Goal: Task Accomplishment & Management: Manage account settings

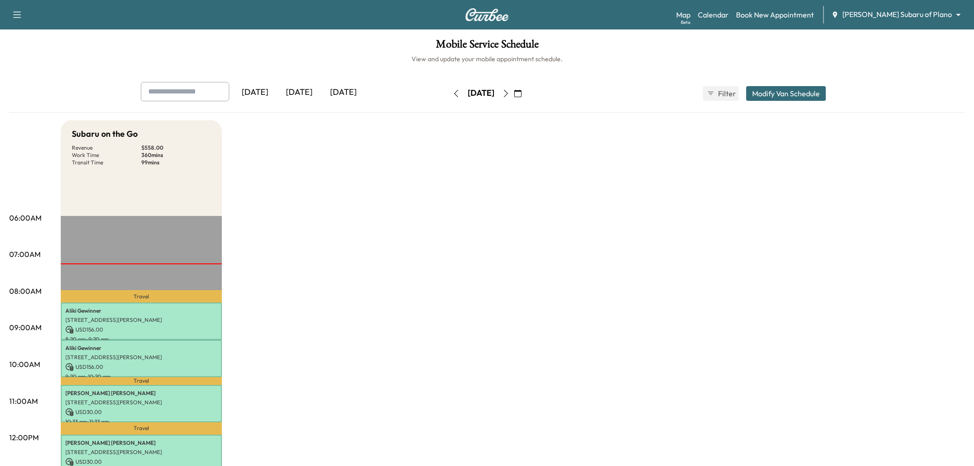
scroll to position [51, 0]
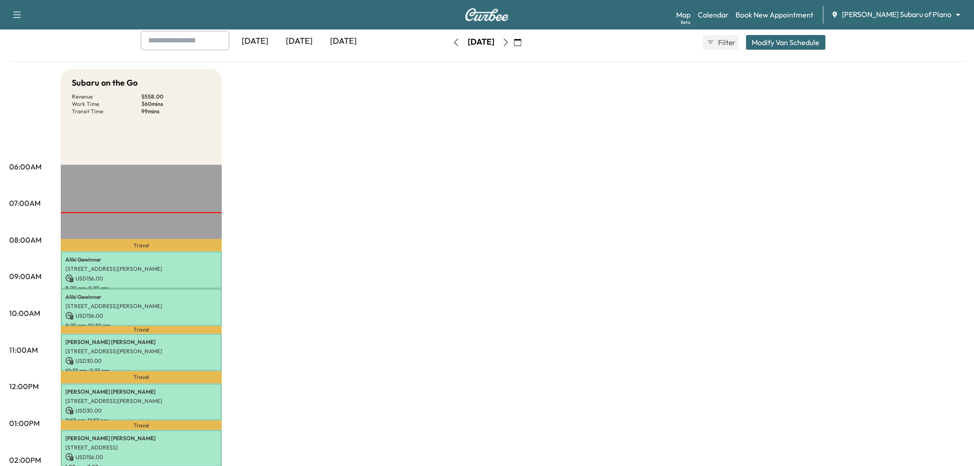
click at [510, 41] on icon "button" at bounding box center [505, 42] width 7 height 7
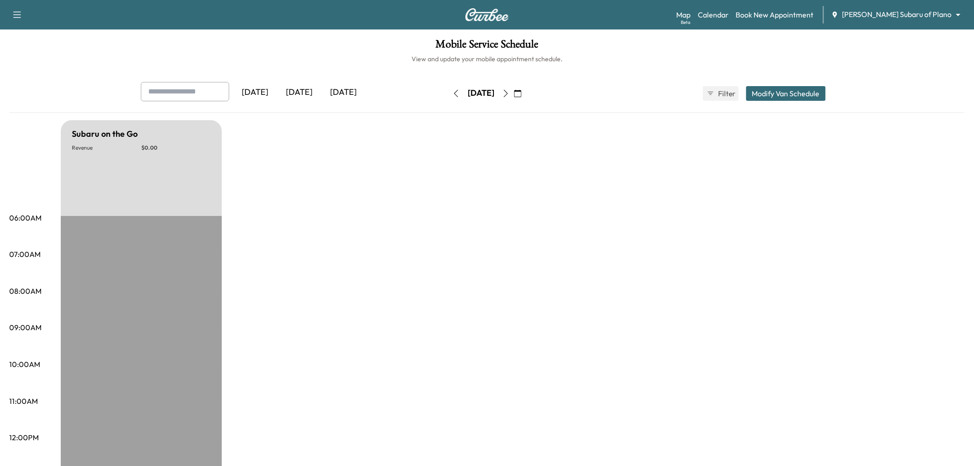
click at [514, 97] on button "button" at bounding box center [506, 93] width 16 height 15
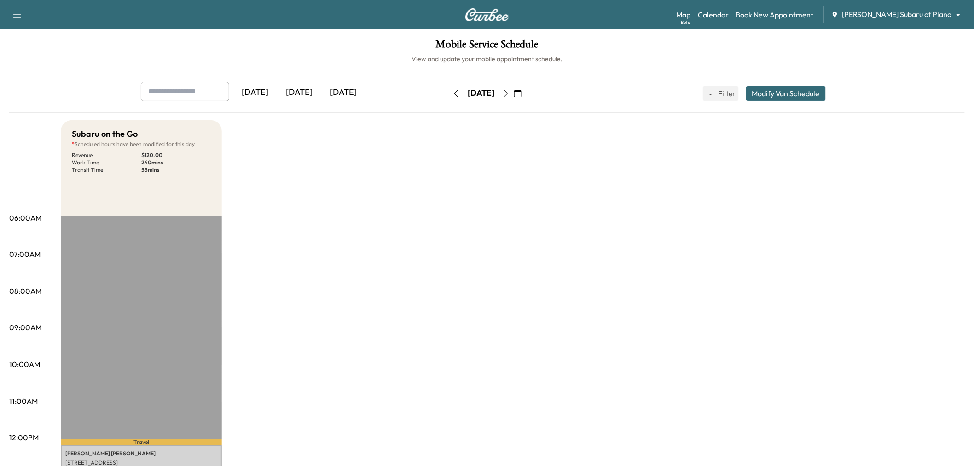
click at [514, 89] on button "button" at bounding box center [506, 93] width 16 height 15
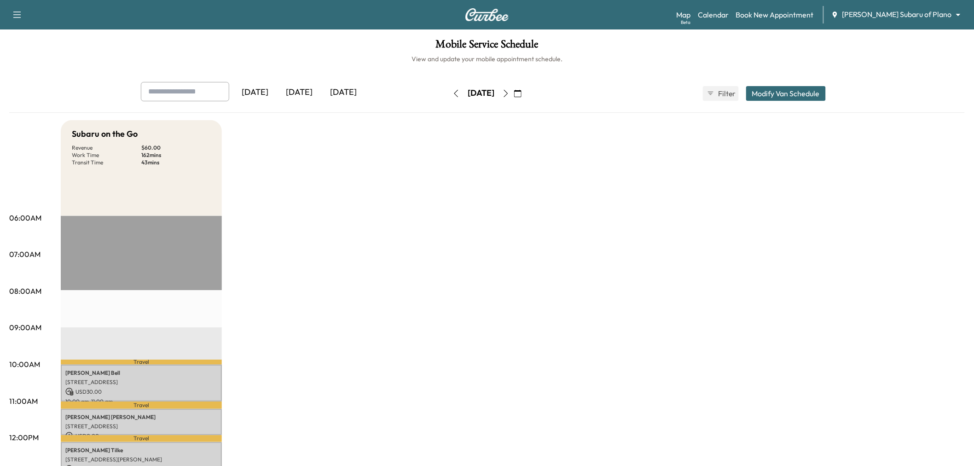
click at [510, 92] on icon "button" at bounding box center [505, 93] width 7 height 7
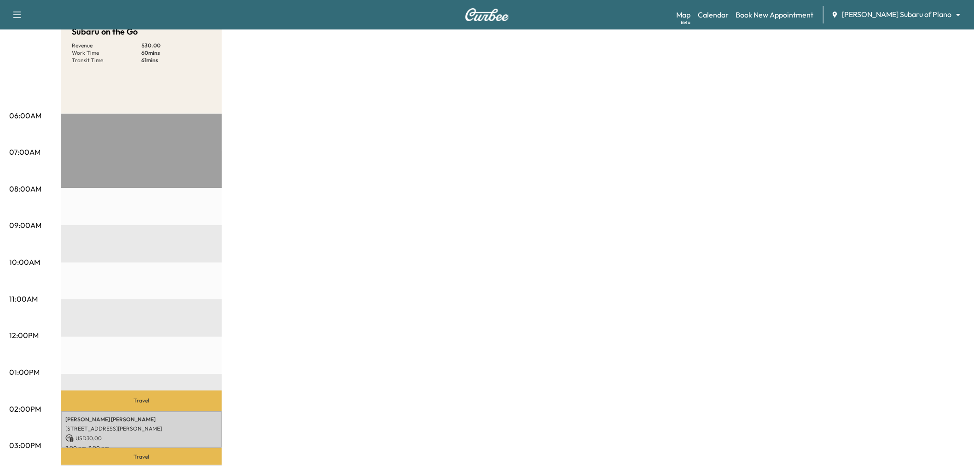
scroll to position [51, 0]
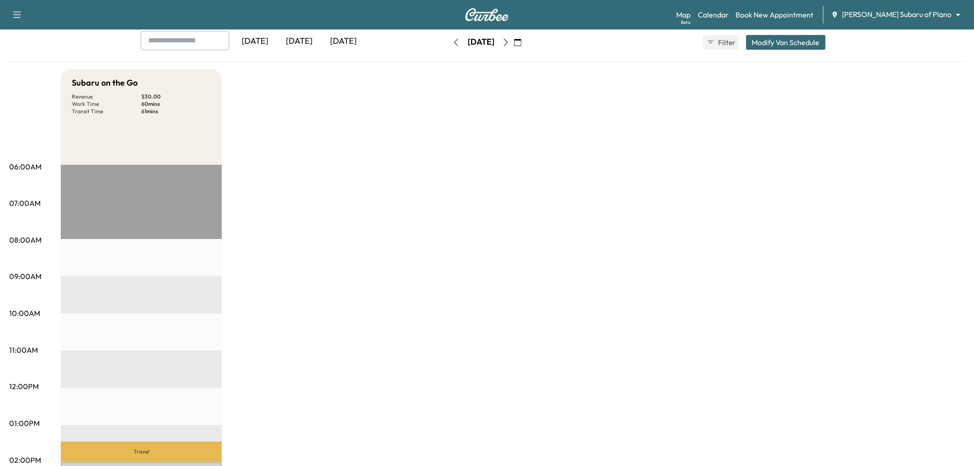
click at [514, 43] on button "button" at bounding box center [506, 42] width 16 height 15
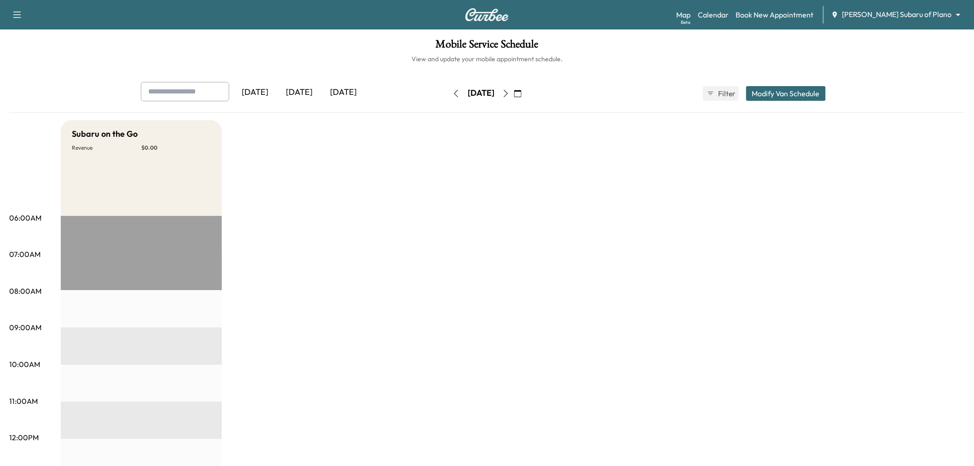
click at [448, 87] on button "button" at bounding box center [456, 93] width 16 height 15
click at [448, 93] on button "button" at bounding box center [456, 93] width 16 height 15
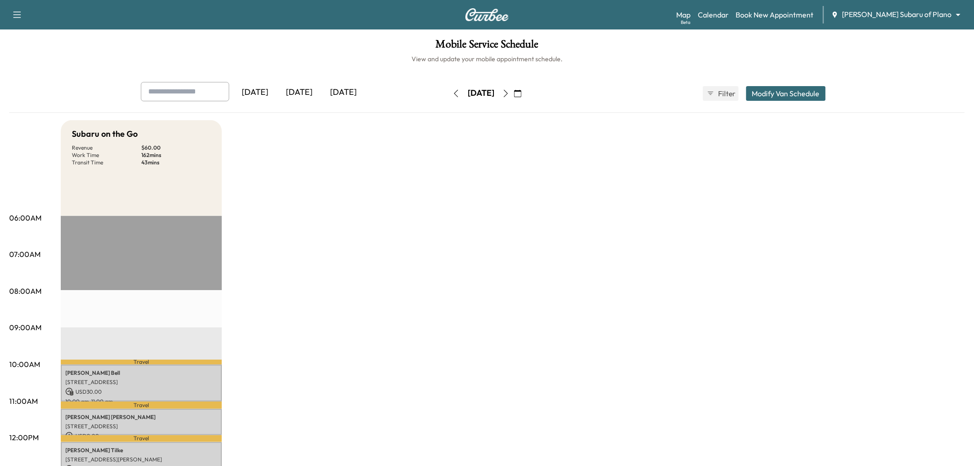
click at [448, 88] on button "button" at bounding box center [456, 93] width 16 height 15
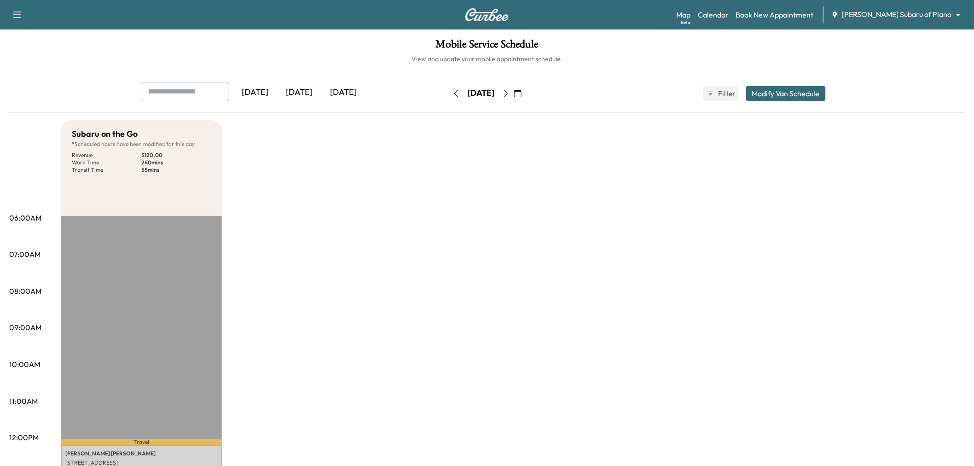
click at [767, 93] on button "Modify Van Schedule" at bounding box center [786, 93] width 80 height 15
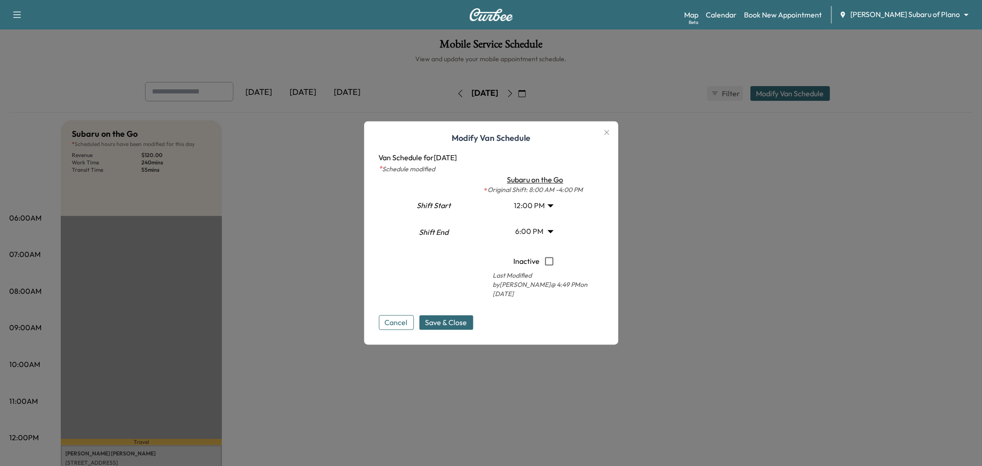
click at [517, 202] on body "Support Log Out Map Beta Calendar Book New Appointment Ewing Subaru of Plano **…" at bounding box center [491, 233] width 982 height 466
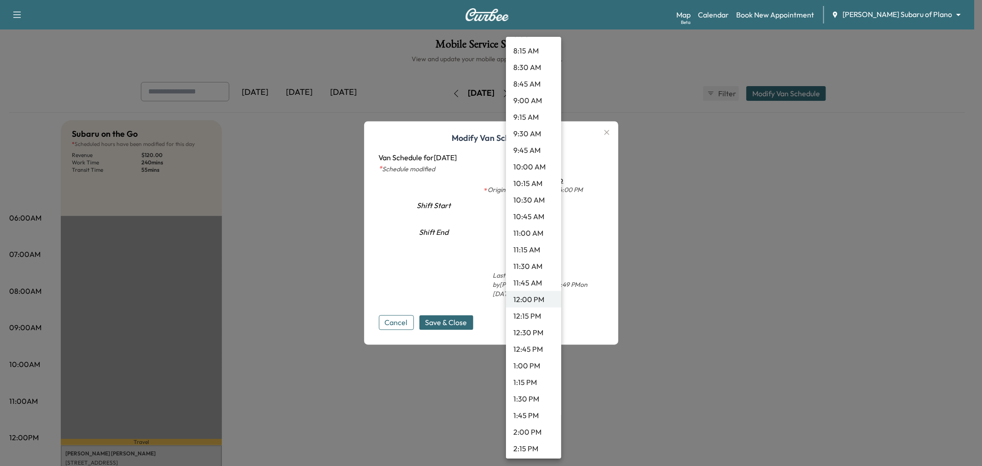
scroll to position [510, 0]
click at [533, 87] on li "8:00 AM" at bounding box center [533, 85] width 55 height 17
type input "*"
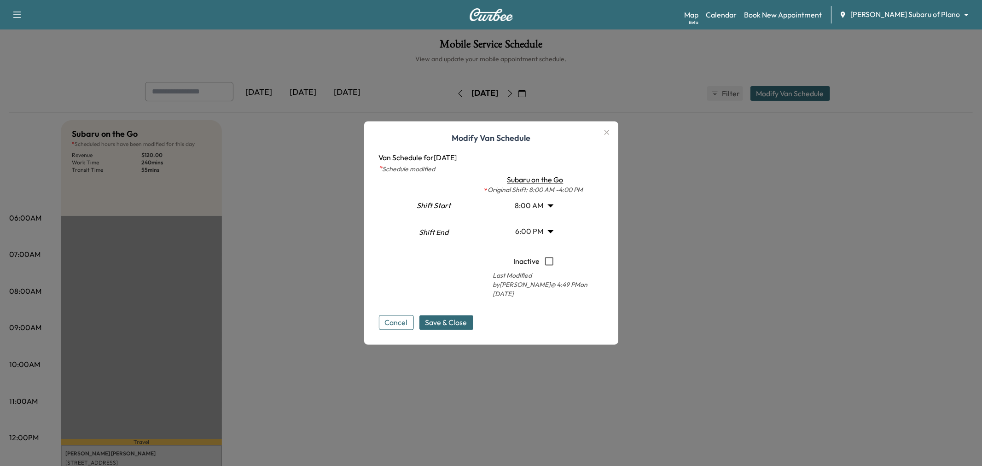
click at [535, 225] on body "Support Log Out Map Beta Calendar Book New Appointment Ewing Subaru of Plano **…" at bounding box center [491, 233] width 982 height 466
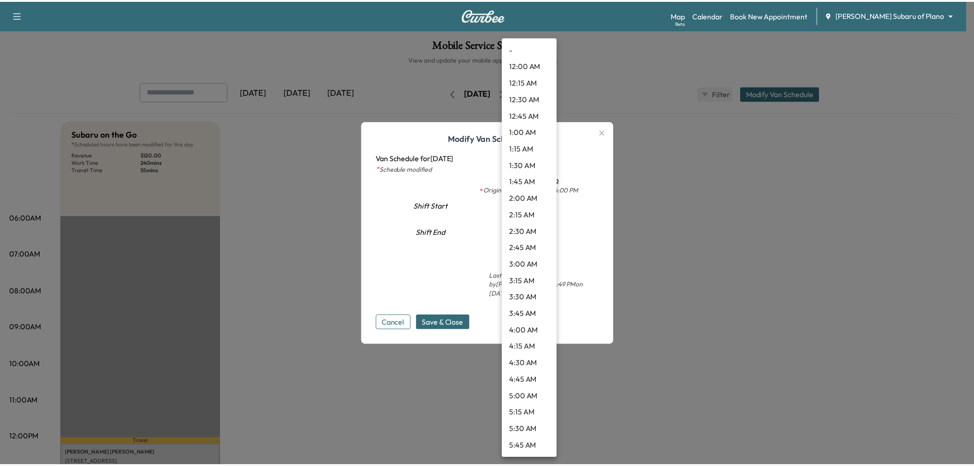
scroll to position [1011, 0]
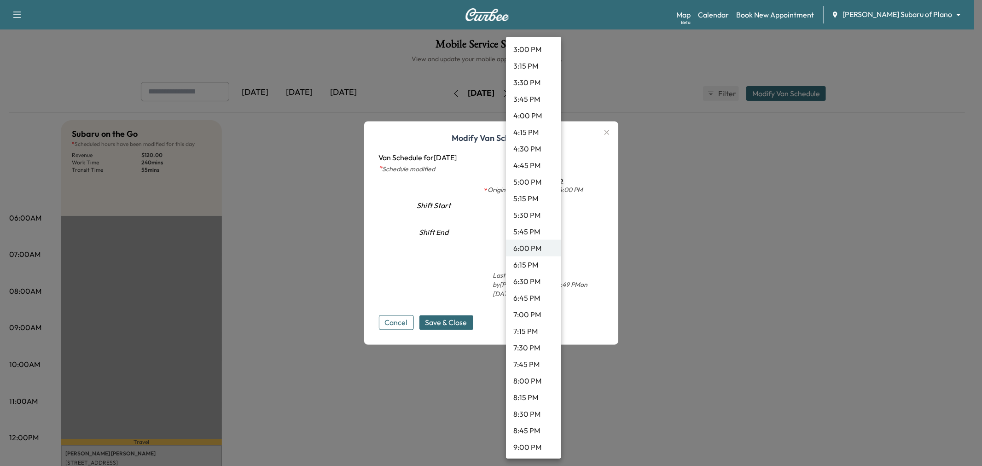
click at [528, 116] on li "4:00 PM" at bounding box center [533, 115] width 55 height 17
type input "**"
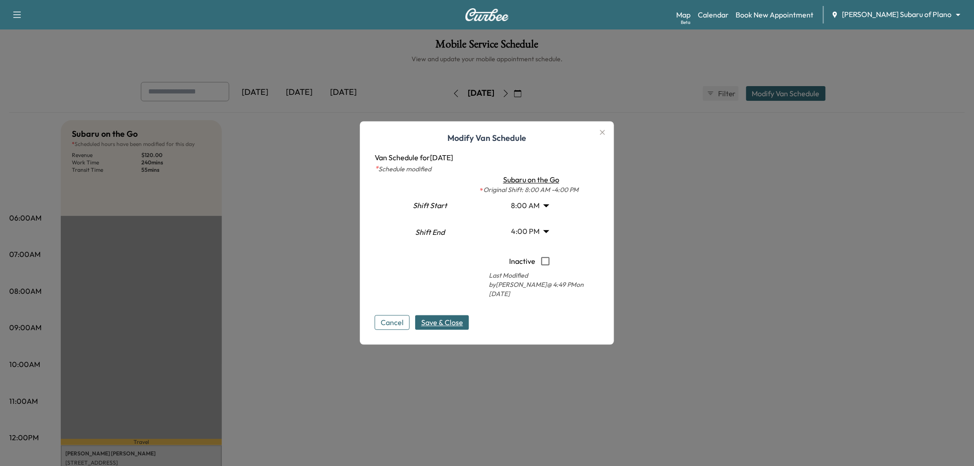
click at [451, 319] on span "Save & Close" at bounding box center [442, 322] width 42 height 11
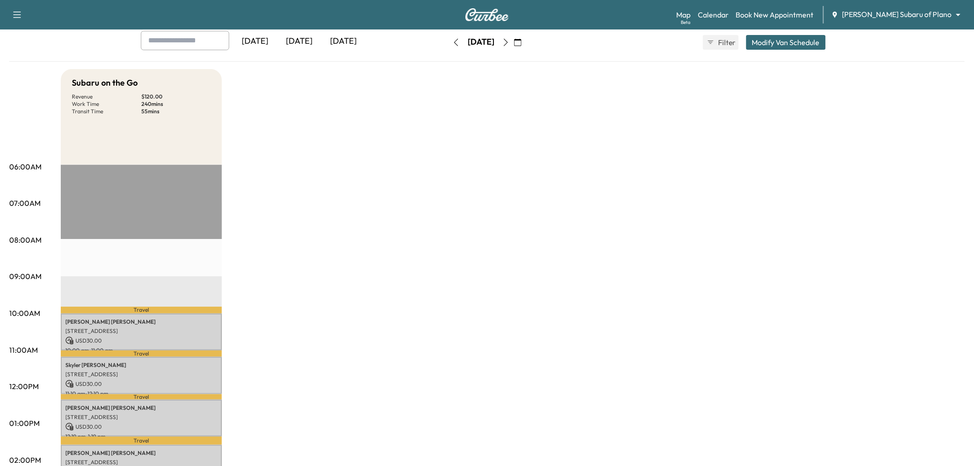
scroll to position [0, 0]
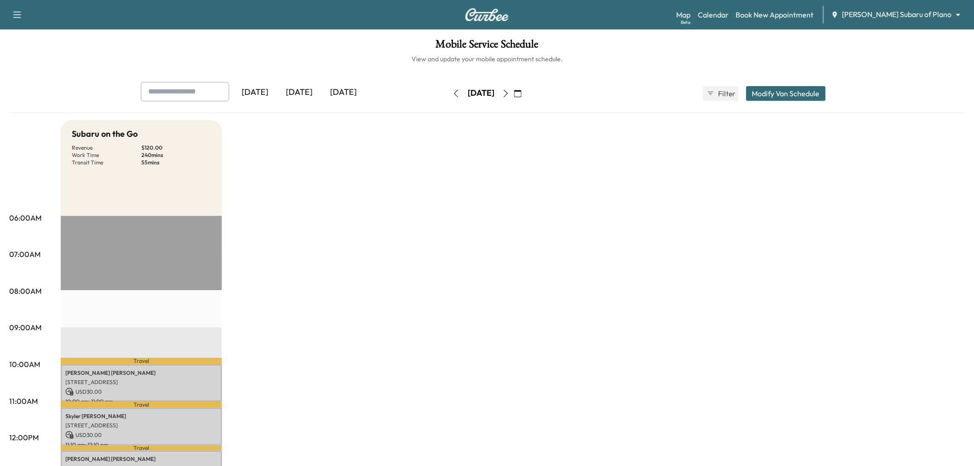
click at [302, 88] on div "[DATE]" at bounding box center [299, 92] width 44 height 21
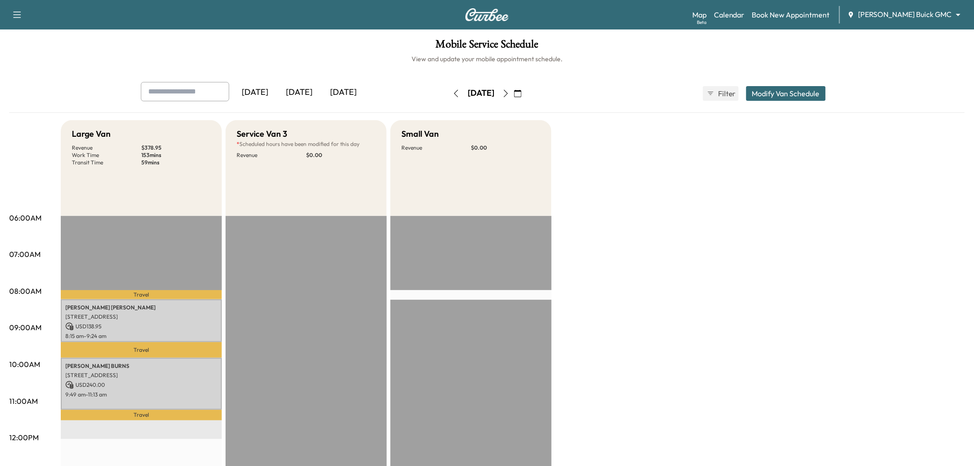
click at [522, 92] on icon "button" at bounding box center [517, 93] width 7 height 7
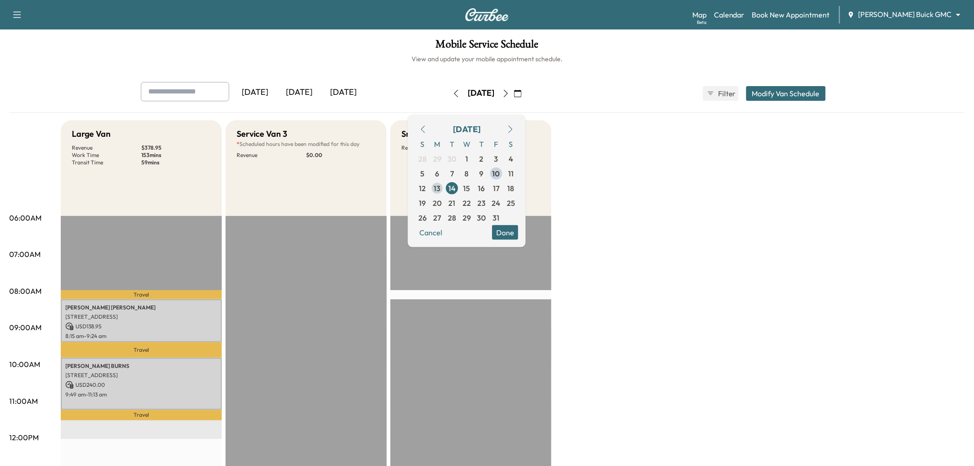
click at [441, 185] on span "13" at bounding box center [437, 187] width 7 height 11
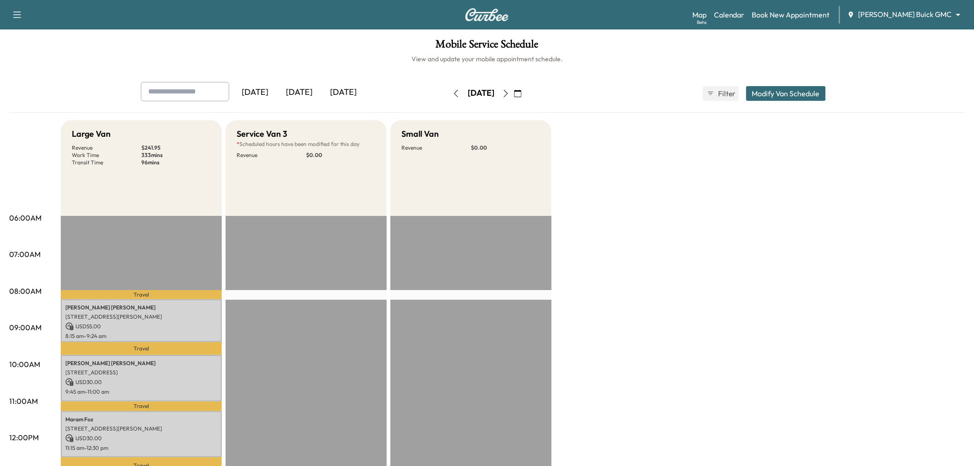
drag, startPoint x: 681, startPoint y: 171, endPoint x: 668, endPoint y: 177, distance: 15.1
click at [683, 174] on div "Large Van Revenue $ 241.95 Work Time 333 mins Transit Time 96 mins Travel Mary …" at bounding box center [513, 465] width 904 height 691
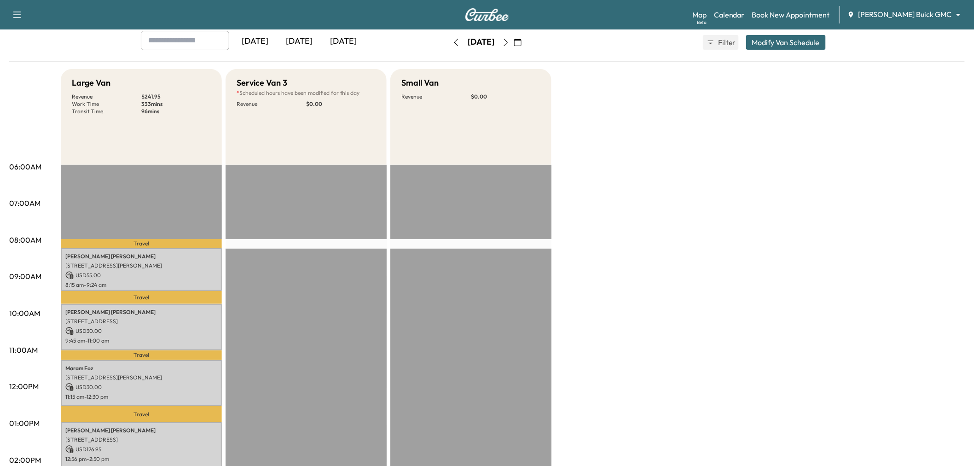
scroll to position [204, 0]
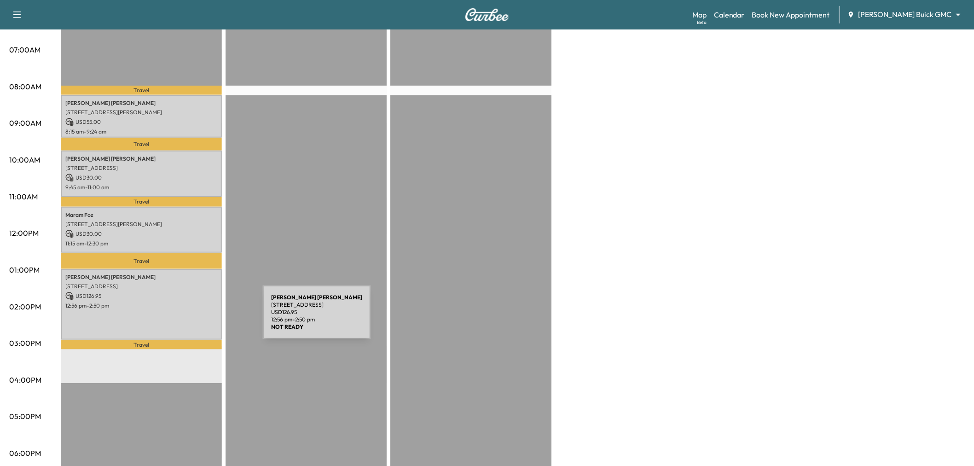
click at [194, 318] on div "Lisa Carrillo 2207 Maserati Dr, Frisco, TX 75034, USA USD 126.95 12:56 pm - 2:5…" at bounding box center [141, 304] width 161 height 70
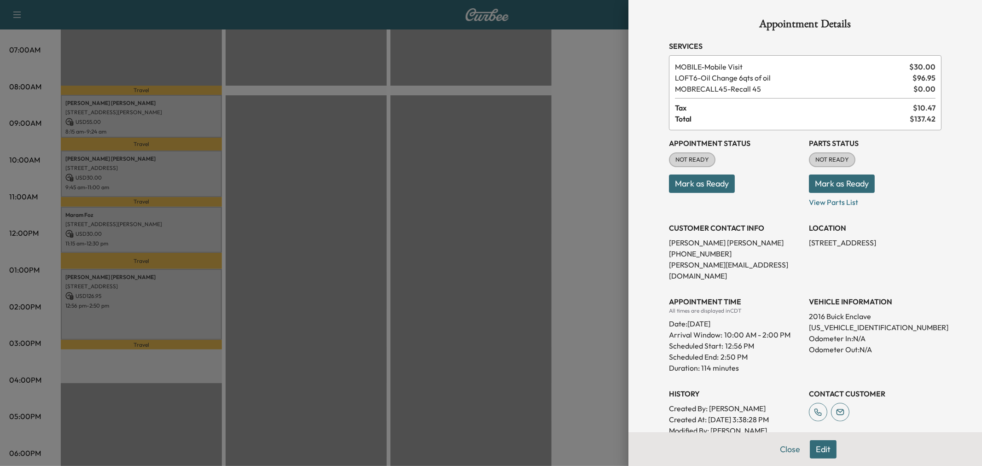
click at [160, 214] on div at bounding box center [491, 233] width 982 height 466
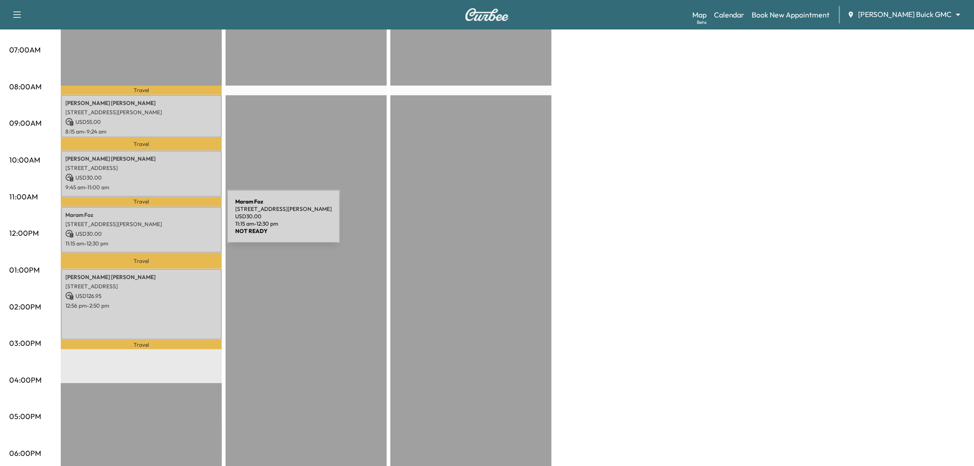
click at [158, 224] on p "2514 Tarpley Rd suite 110, Carrollton, TX 75006, USA" at bounding box center [141, 224] width 152 height 7
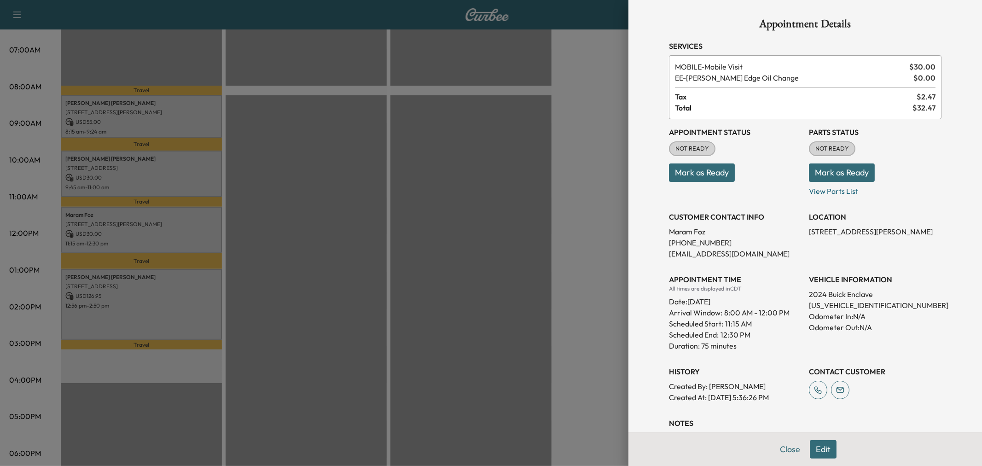
click at [163, 227] on div at bounding box center [491, 233] width 982 height 466
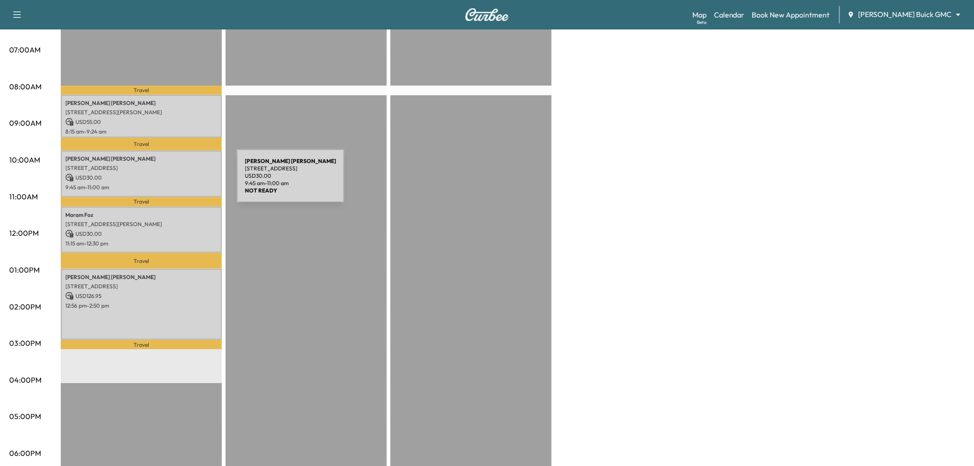
click at [168, 184] on p "9:45 am - 11:00 am" at bounding box center [141, 187] width 152 height 7
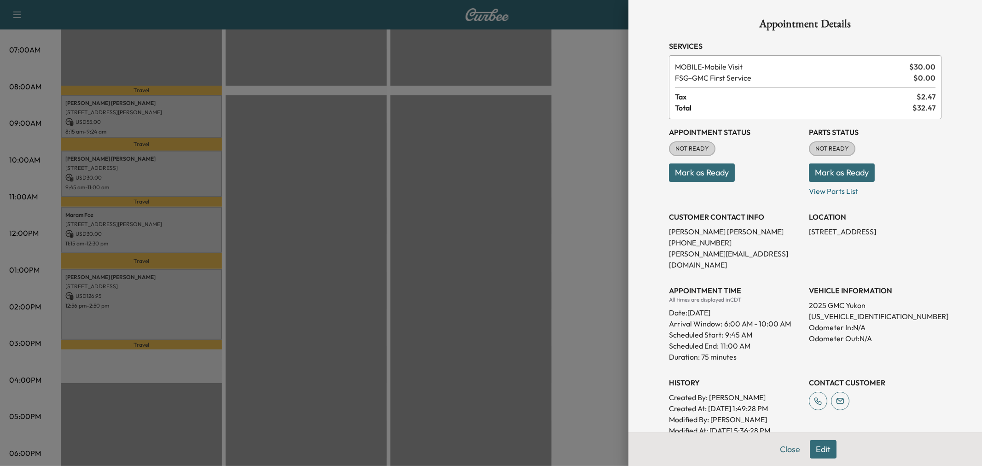
click at [168, 181] on div at bounding box center [491, 233] width 982 height 466
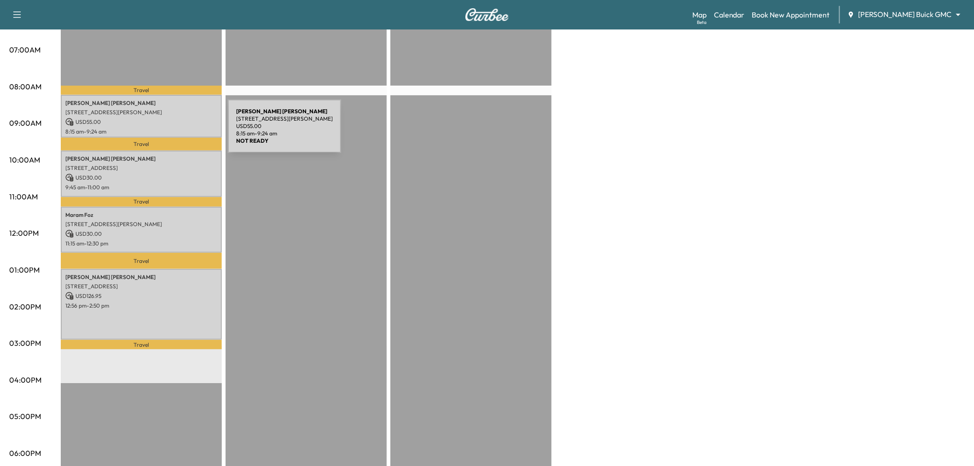
click at [159, 132] on p "8:15 am - 9:24 am" at bounding box center [141, 131] width 152 height 7
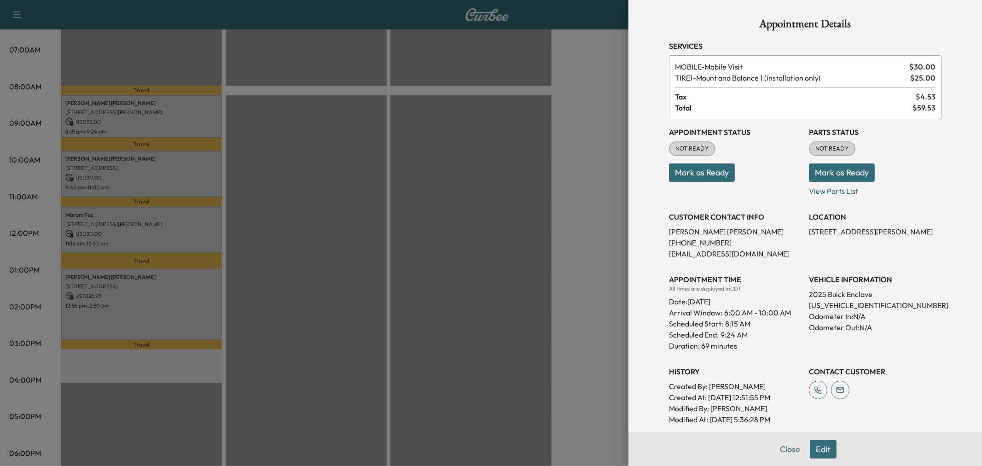
click at [159, 132] on div at bounding box center [491, 233] width 982 height 466
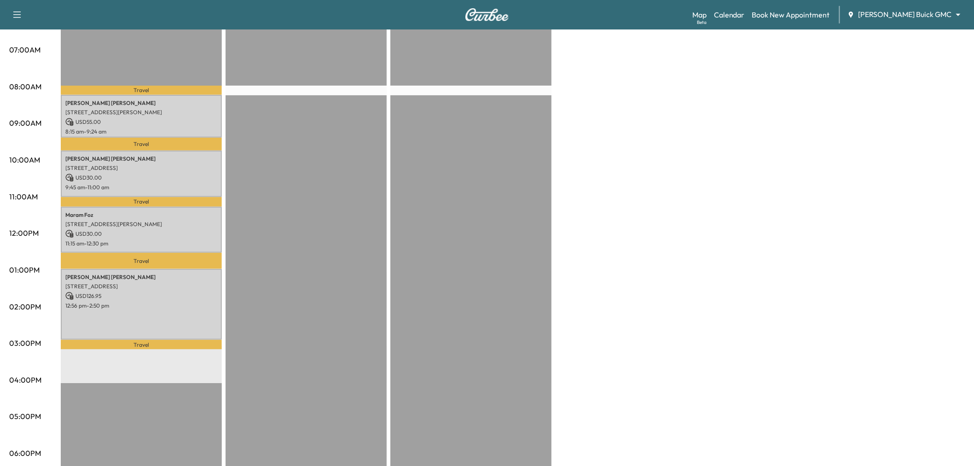
click at [230, 151] on div at bounding box center [306, 309] width 161 height 595
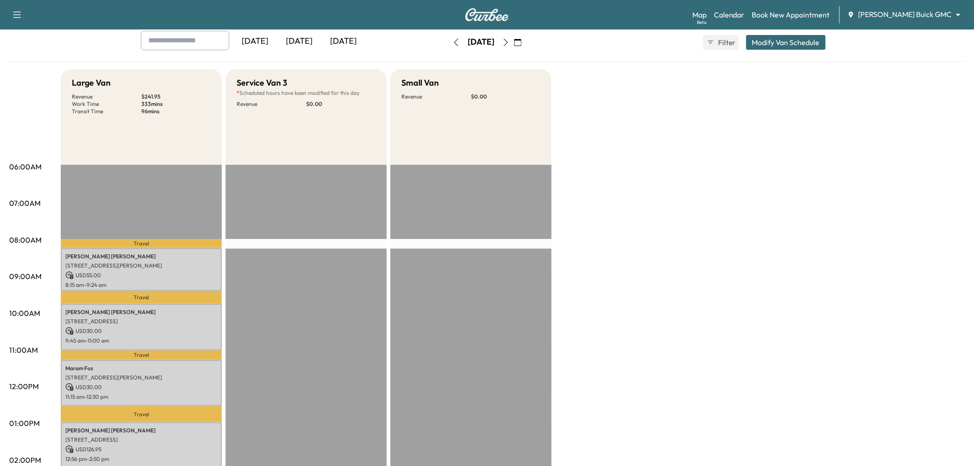
scroll to position [0, 0]
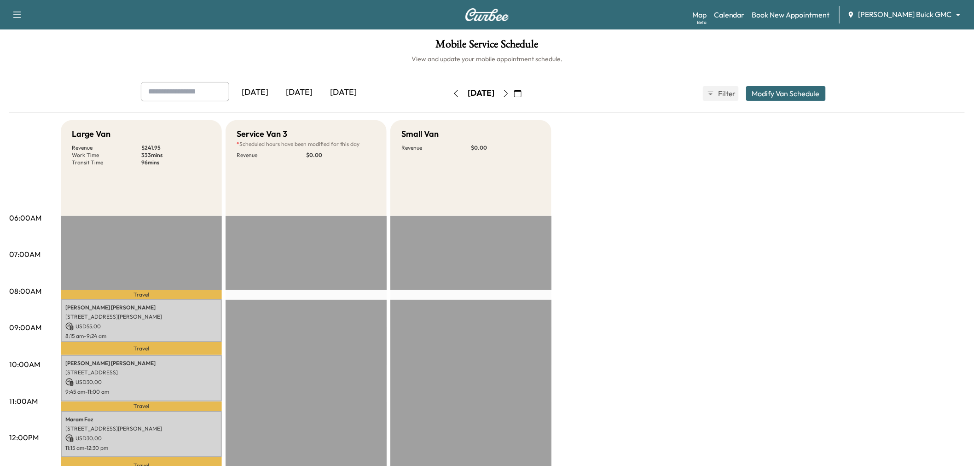
click at [510, 93] on icon "button" at bounding box center [505, 93] width 7 height 7
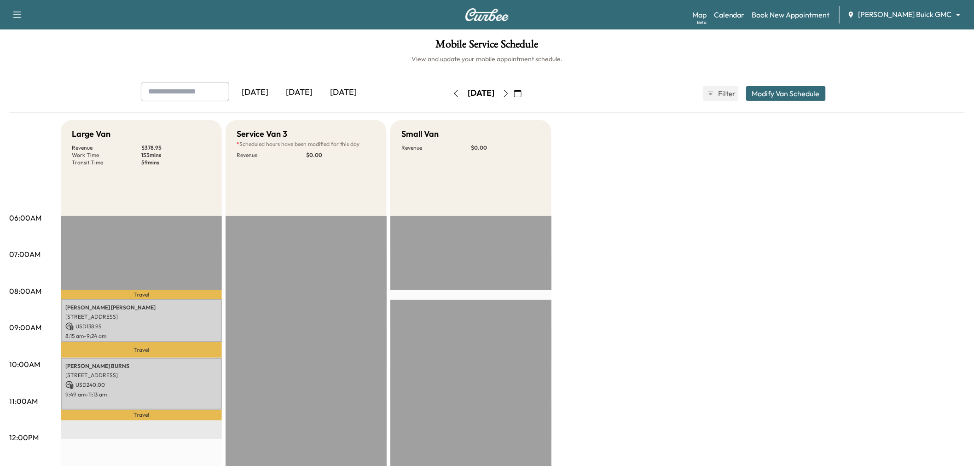
click at [510, 90] on icon "button" at bounding box center [505, 93] width 7 height 7
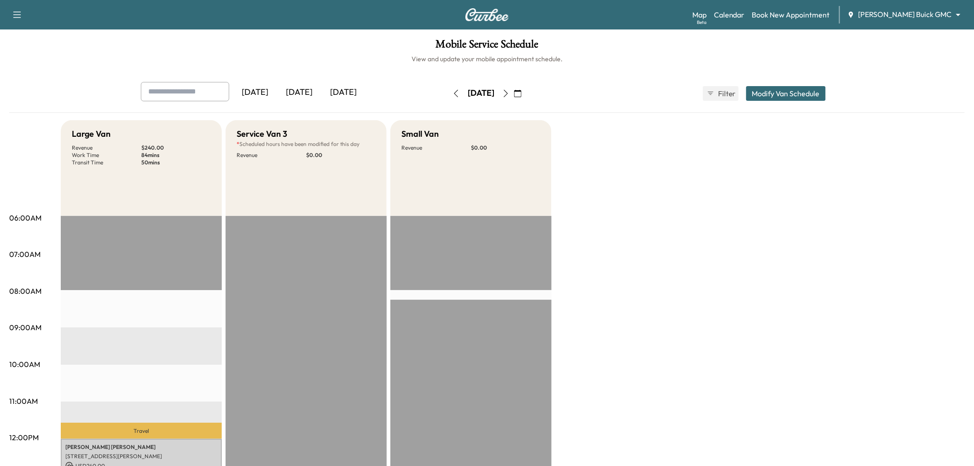
click at [510, 95] on icon "button" at bounding box center [505, 93] width 7 height 7
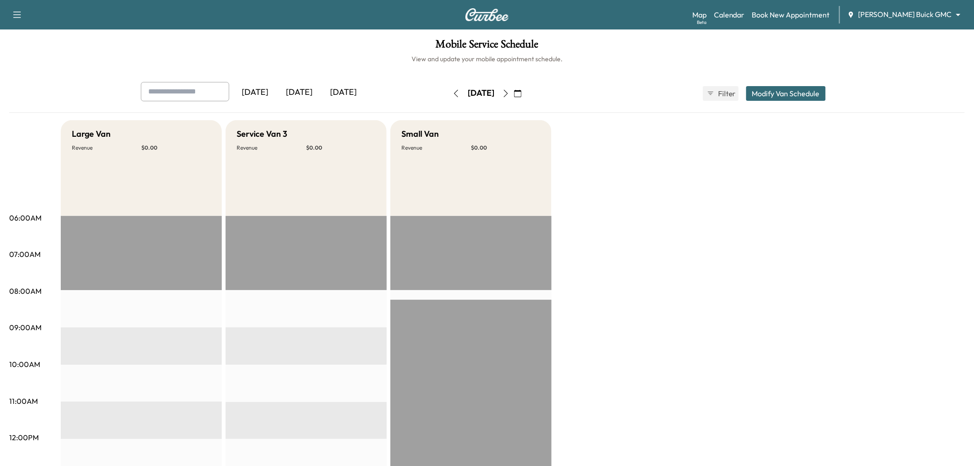
click at [510, 93] on icon "button" at bounding box center [505, 93] width 7 height 7
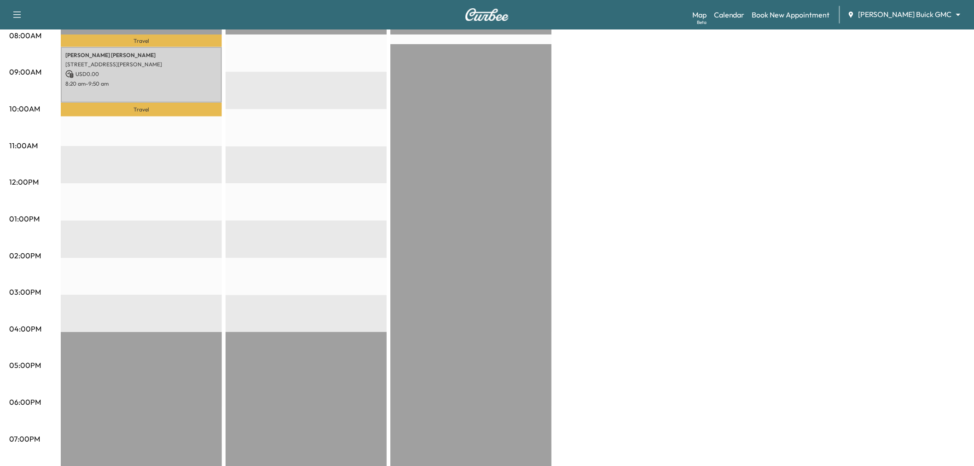
scroll to position [153, 0]
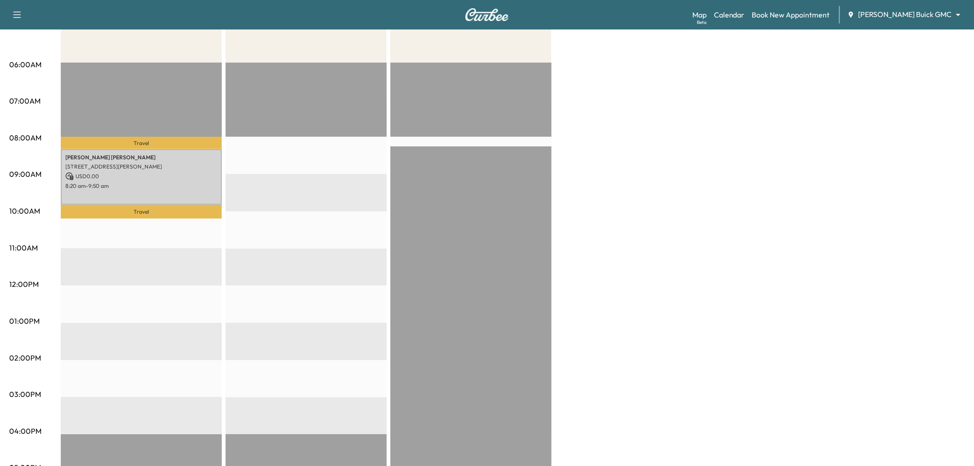
click at [191, 189] on div "Joseph Gadd 4320 LIVINGSTON, DALLAS, TX 75205, USA USD 0.00 8:20 am - 9:50 am" at bounding box center [141, 177] width 161 height 56
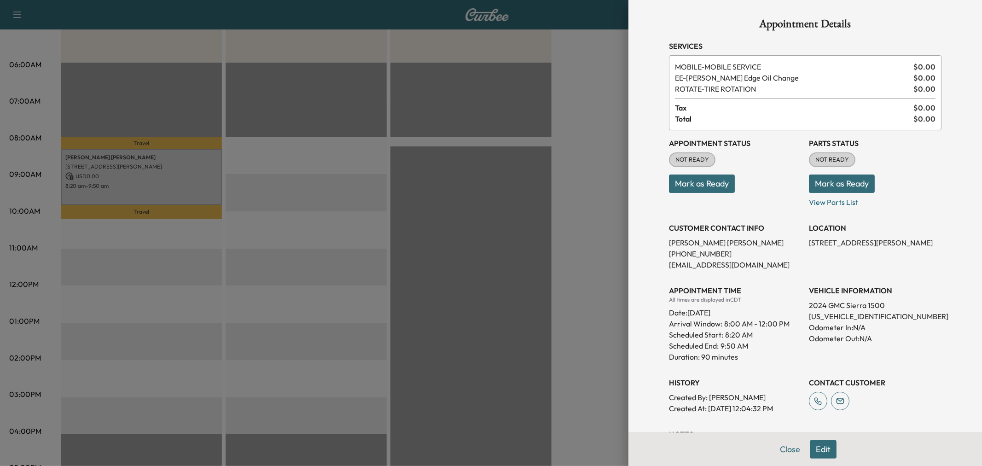
click at [191, 189] on div at bounding box center [491, 233] width 982 height 466
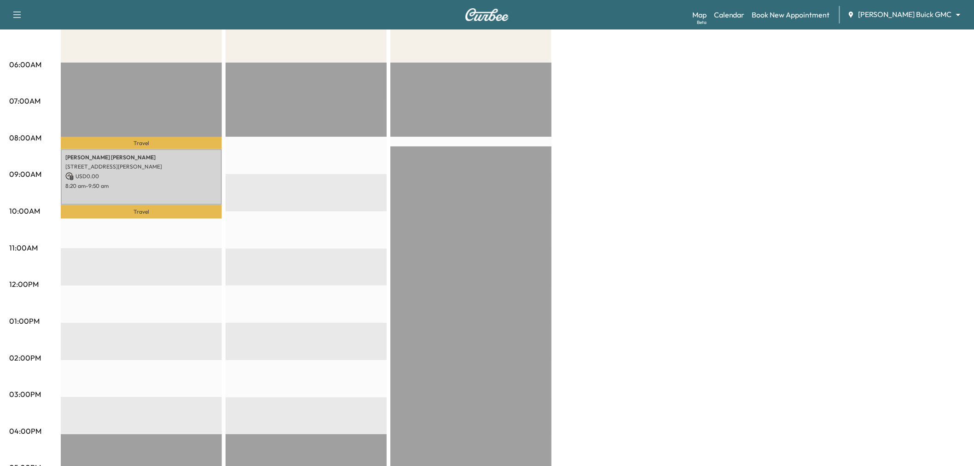
scroll to position [0, 0]
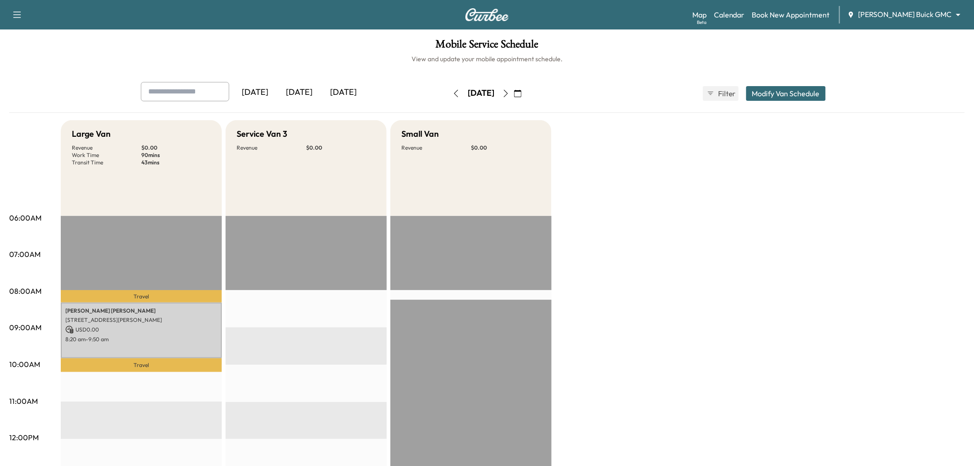
click at [526, 95] on button "button" at bounding box center [518, 93] width 16 height 15
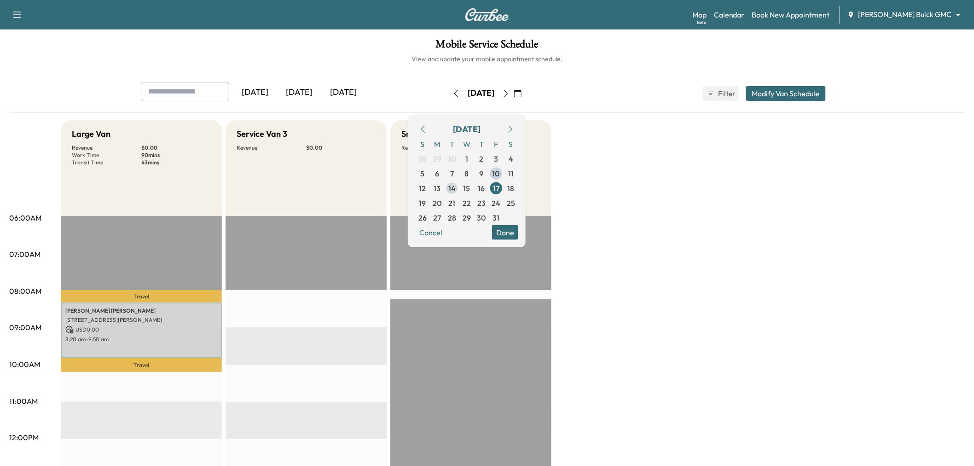
click at [456, 186] on span "14" at bounding box center [451, 187] width 7 height 11
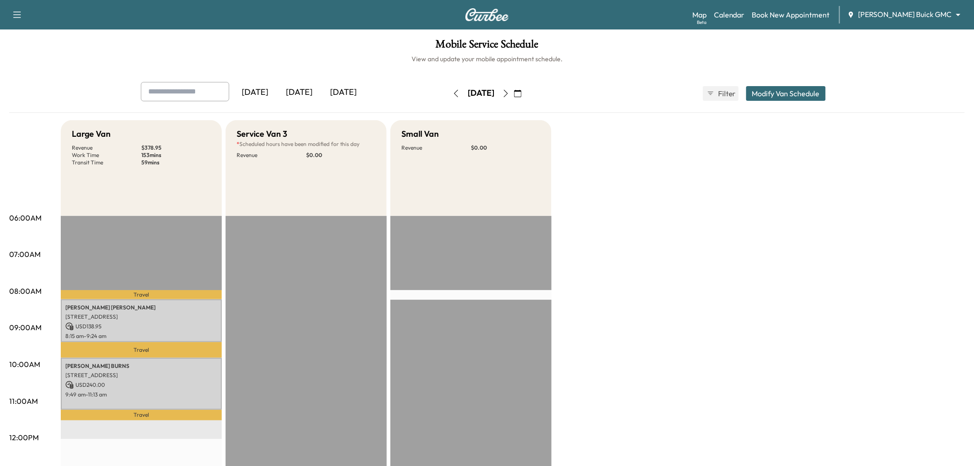
click at [453, 91] on icon "button" at bounding box center [456, 93] width 7 height 7
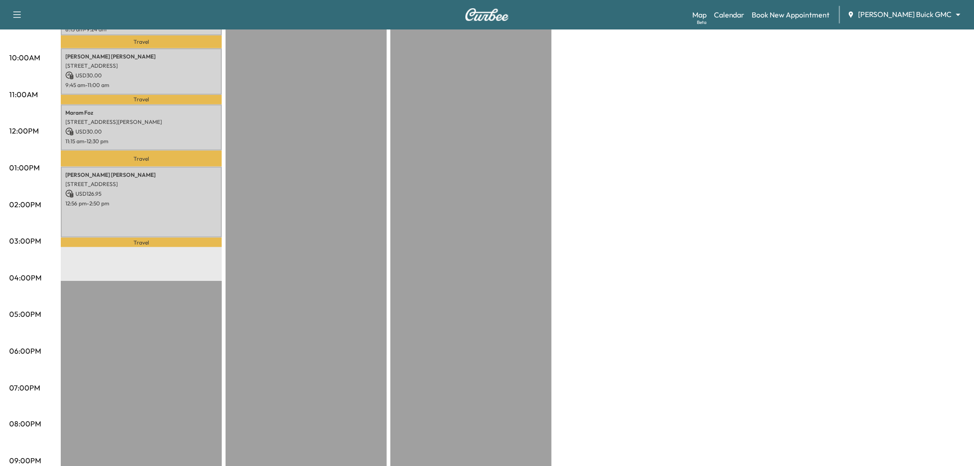
scroll to position [51, 0]
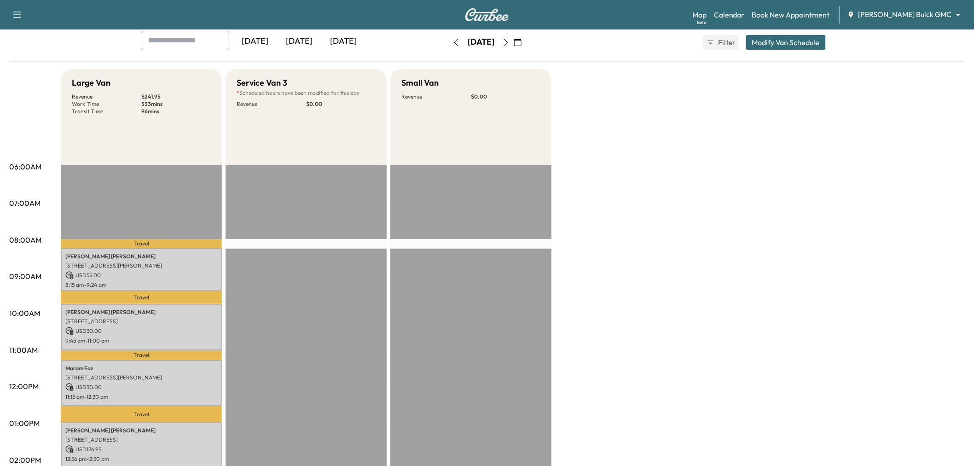
click at [510, 41] on icon "button" at bounding box center [505, 42] width 7 height 7
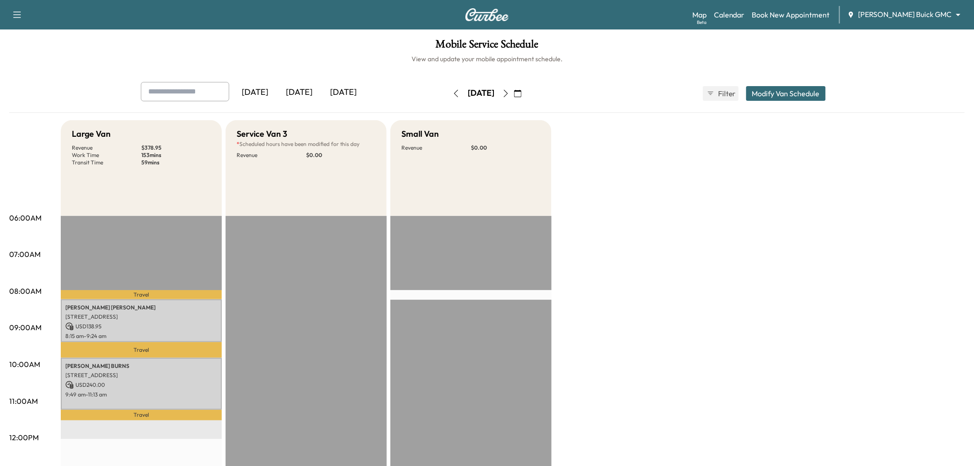
click at [313, 87] on div "[DATE]" at bounding box center [299, 92] width 44 height 21
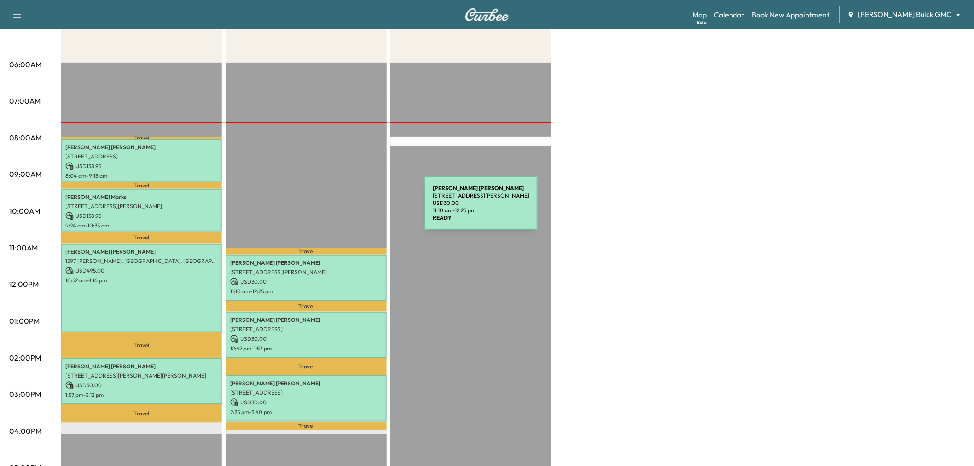
scroll to position [204, 0]
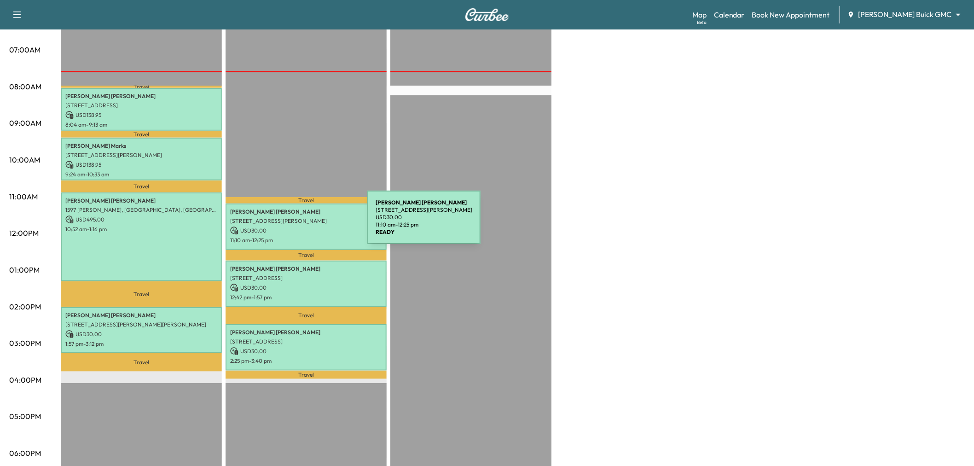
click at [298, 227] on p "USD 30.00" at bounding box center [306, 231] width 152 height 8
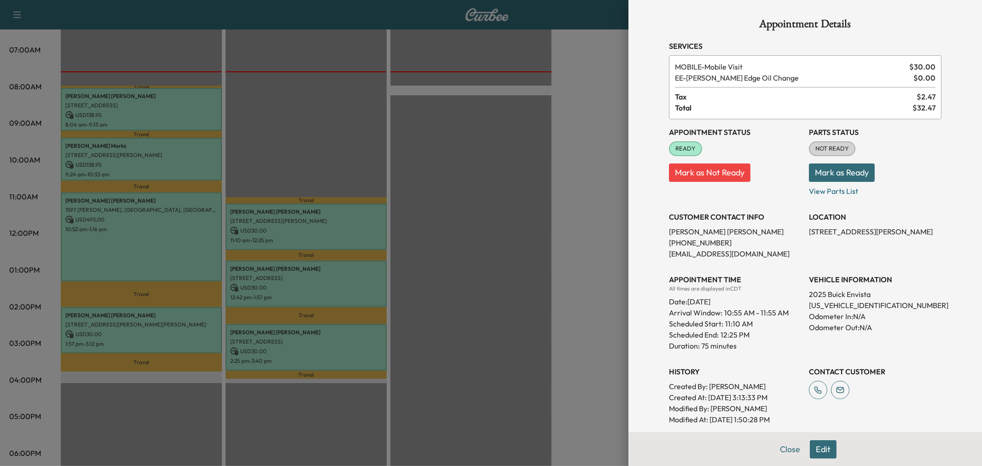
click at [302, 225] on div at bounding box center [491, 233] width 982 height 466
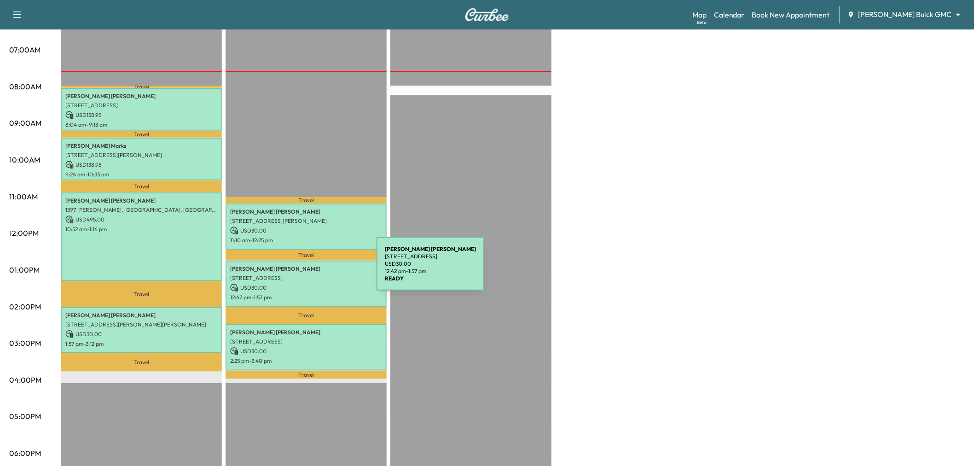
click at [308, 269] on div "Heidi Demoss 6011 Connection Dr, Irving, TX 75039, USA USD 30.00 12:42 pm - 1:5…" at bounding box center [306, 284] width 161 height 47
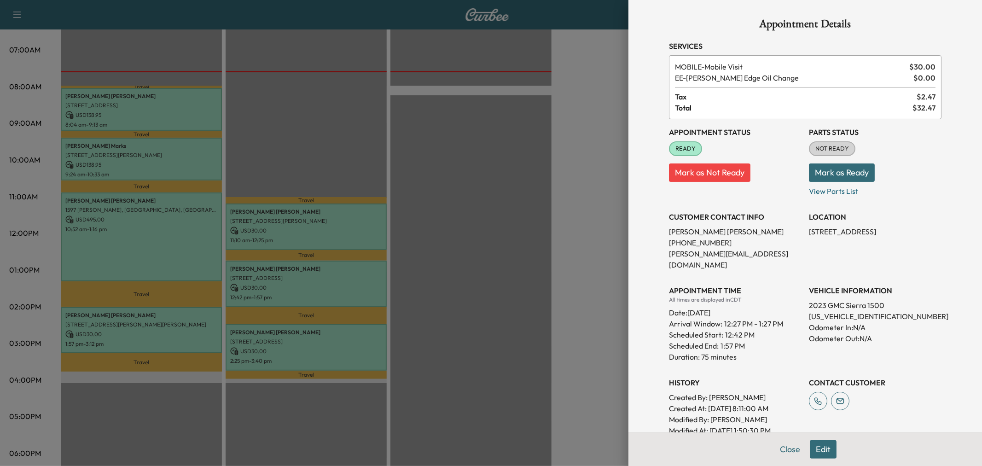
click at [308, 269] on div at bounding box center [491, 233] width 982 height 466
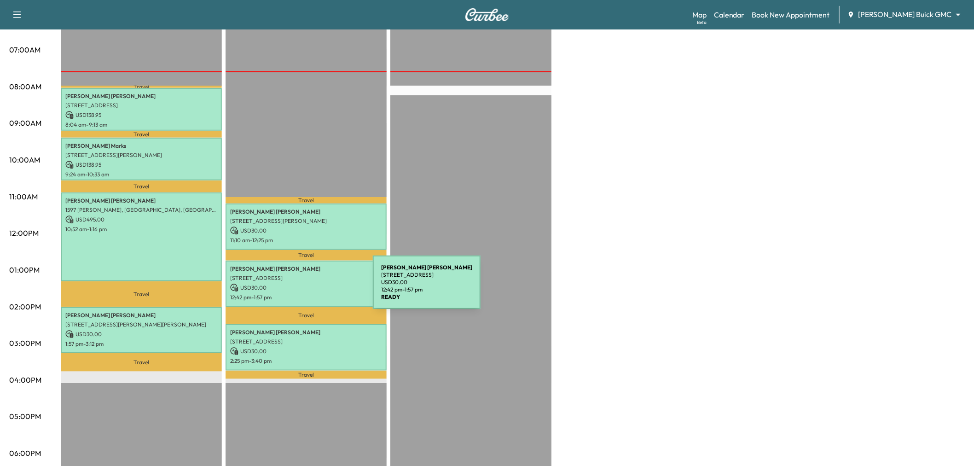
click at [304, 288] on div "Heidi Demoss 6011 Connection Dr, Irving, TX 75039, USA USD 30.00 12:42 pm - 1:5…" at bounding box center [306, 284] width 161 height 47
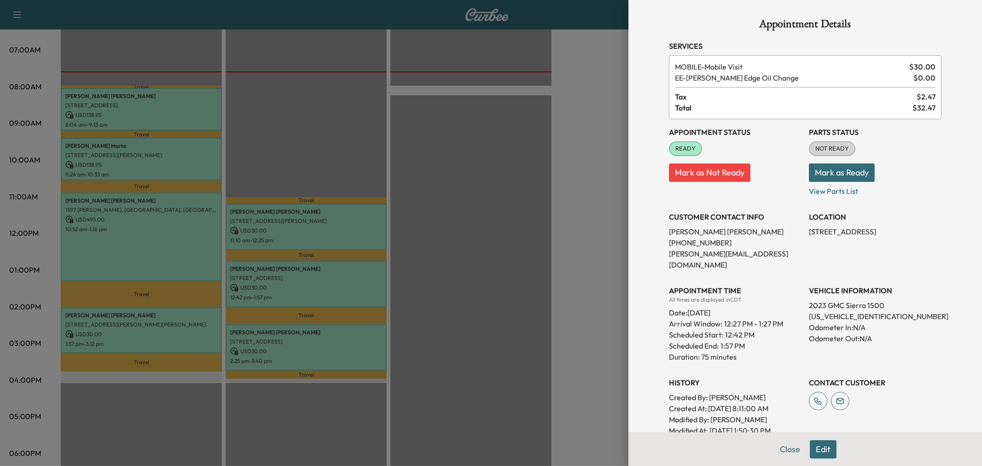
click at [857, 235] on p "6011 Connection Dr, Irving, TX 75039, USA" at bounding box center [875, 231] width 133 height 11
copy p "6011 Connection Dr, Irving, TX 75039, USA"
click at [436, 224] on div at bounding box center [491, 233] width 982 height 466
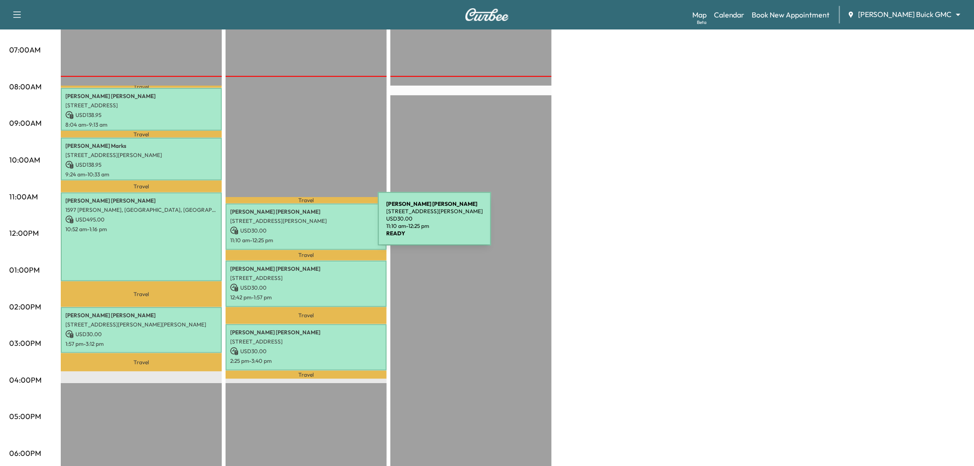
click at [320, 227] on p "USD 30.00" at bounding box center [306, 231] width 152 height 8
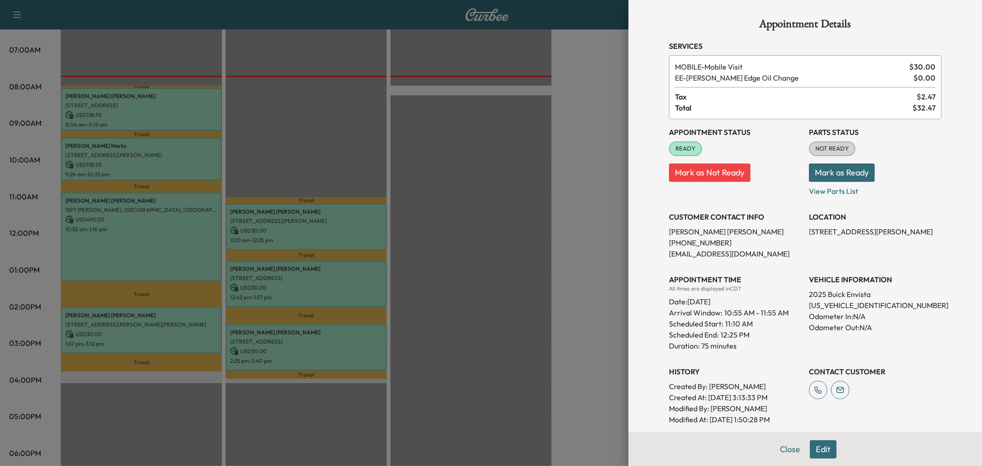
click at [320, 226] on div at bounding box center [491, 233] width 982 height 466
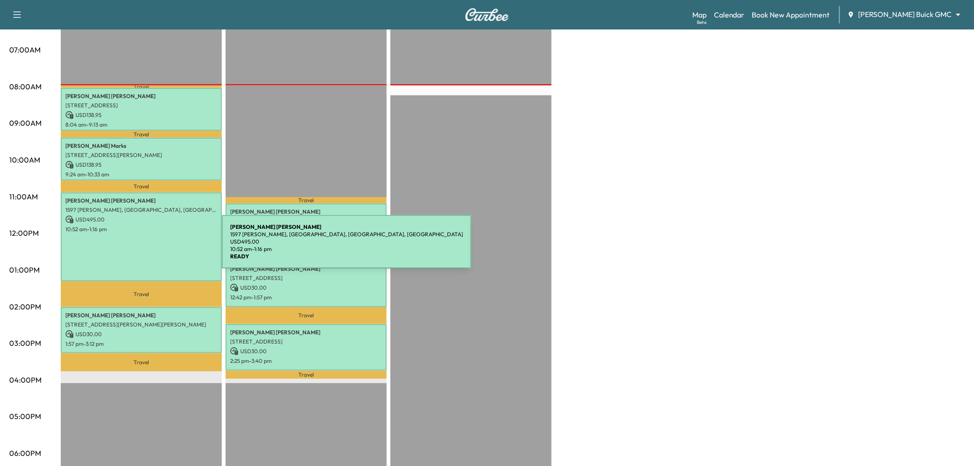
click at [153, 247] on div "Steven Jones 1597 Edmonds Ln, Lewisville, TX 75067, USA USD 495.00 10:52 am - 1…" at bounding box center [141, 236] width 161 height 89
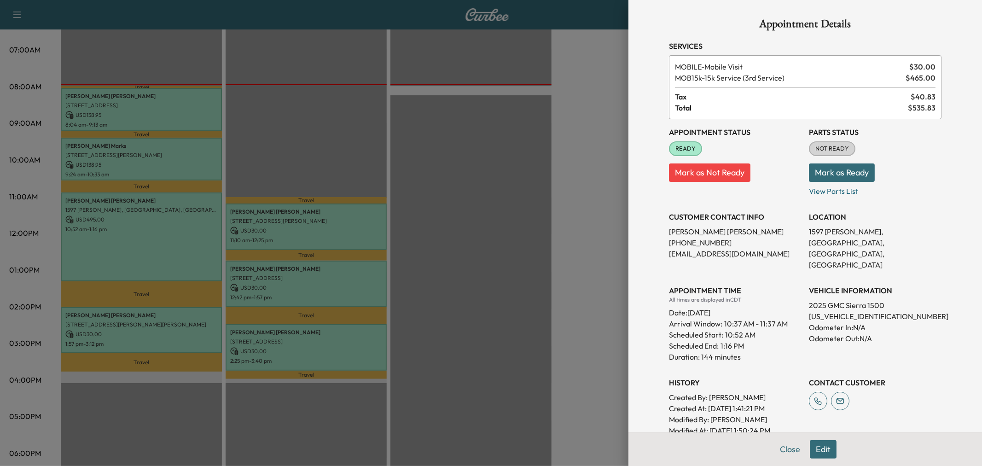
click at [153, 247] on div at bounding box center [491, 233] width 982 height 466
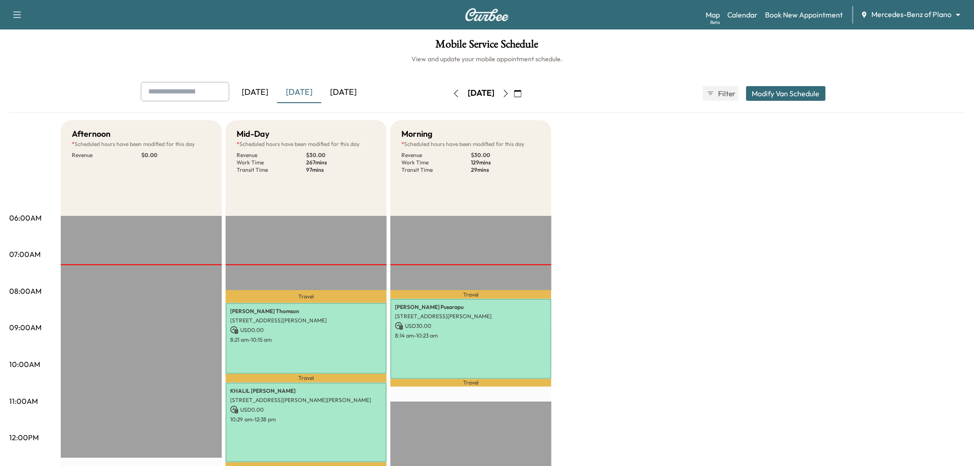
click at [526, 91] on button "button" at bounding box center [518, 93] width 16 height 15
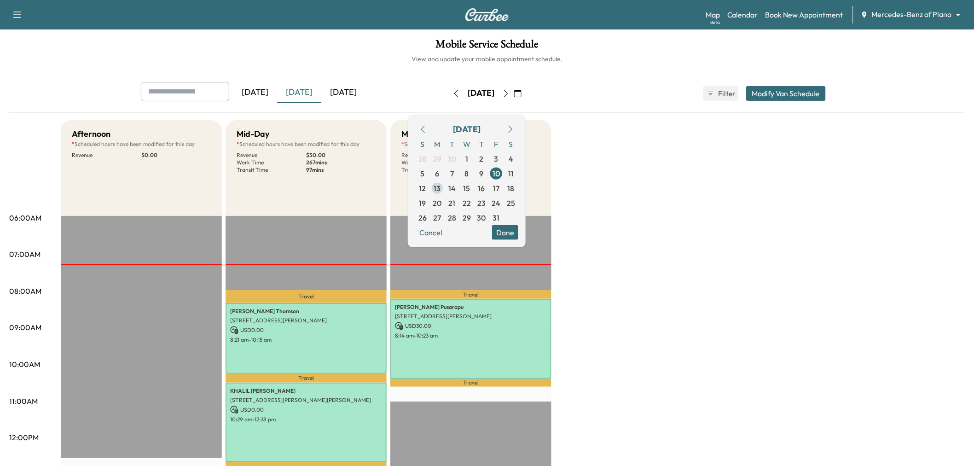
click at [441, 185] on span "13" at bounding box center [437, 187] width 7 height 11
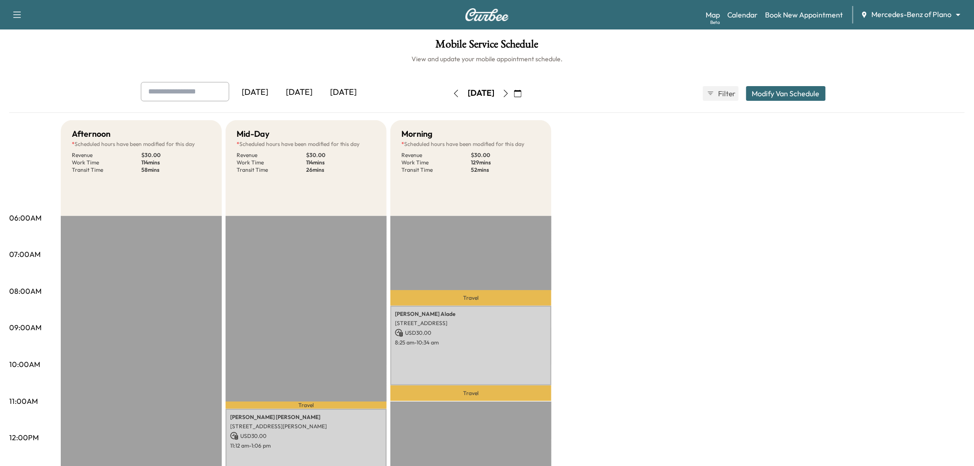
click at [510, 93] on icon "button" at bounding box center [505, 93] width 7 height 7
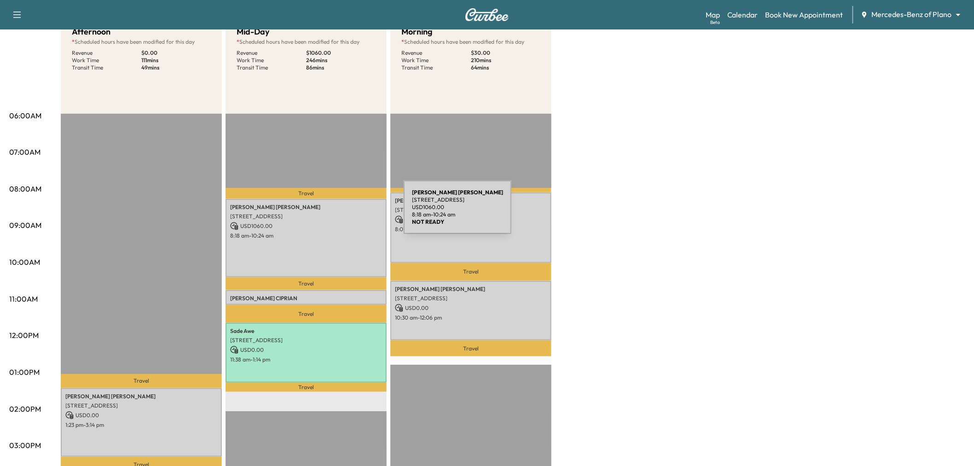
scroll to position [204, 0]
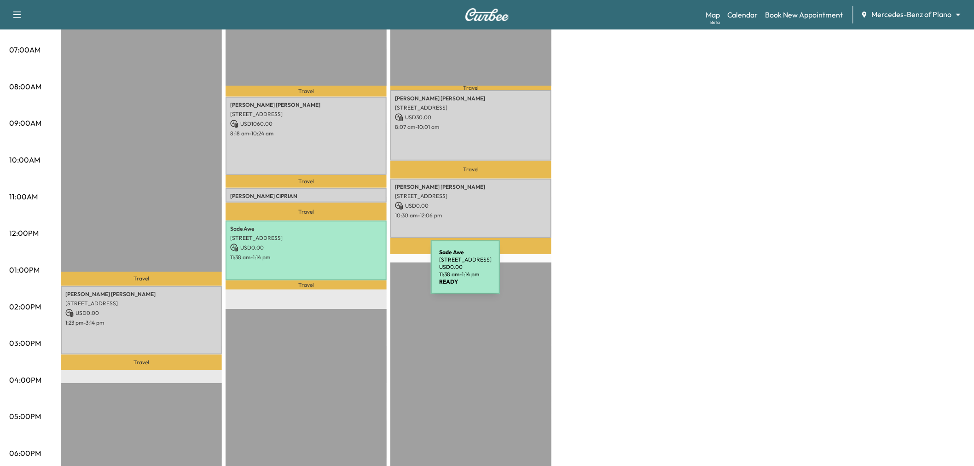
click at [362, 273] on div "Sade Awe 6963 Washakie Rd, Frisco, TX 75036, USA USD 0.00 11:38 am - 1:14 pm" at bounding box center [306, 250] width 161 height 59
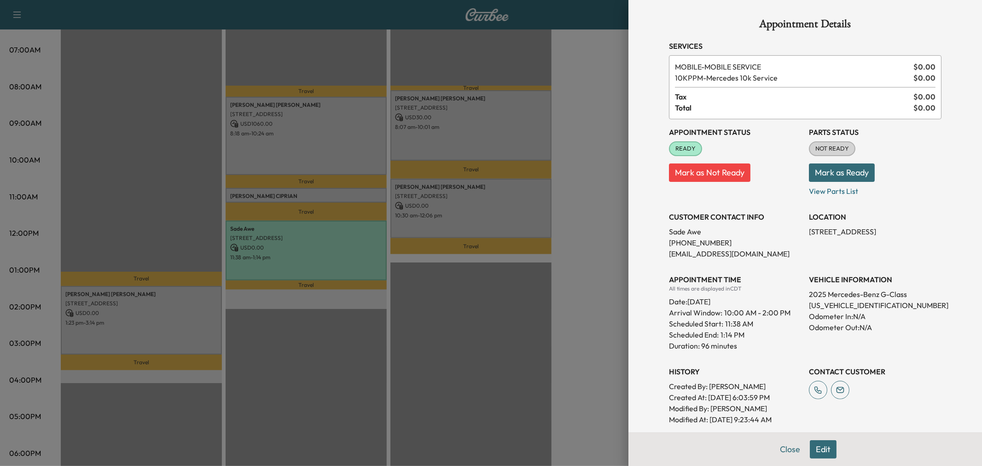
click at [346, 246] on div at bounding box center [491, 233] width 982 height 466
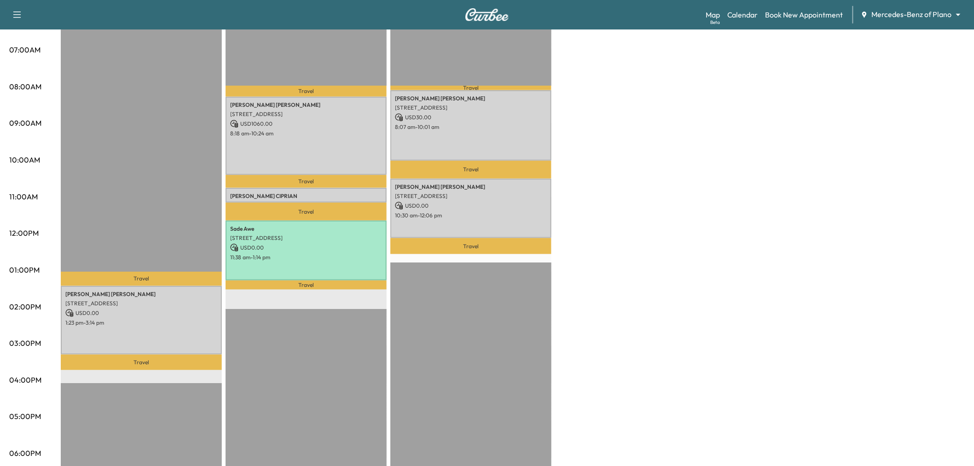
scroll to position [51, 0]
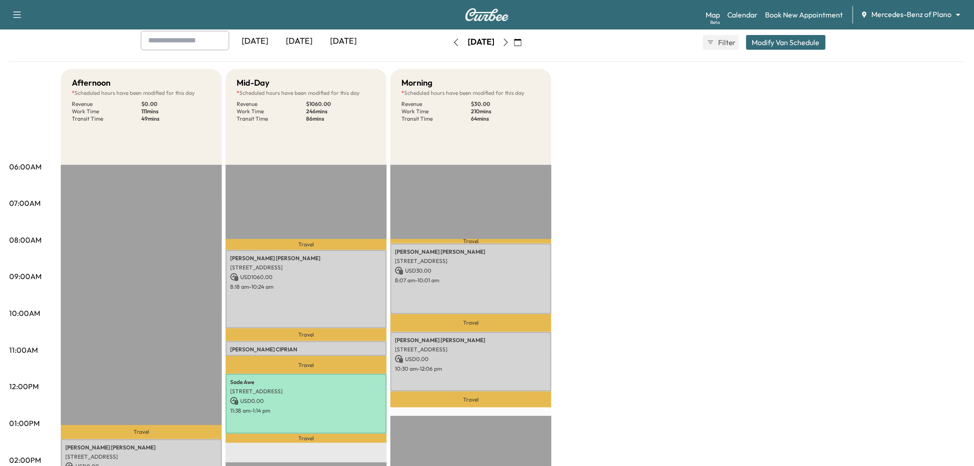
click at [510, 40] on icon "button" at bounding box center [505, 42] width 7 height 7
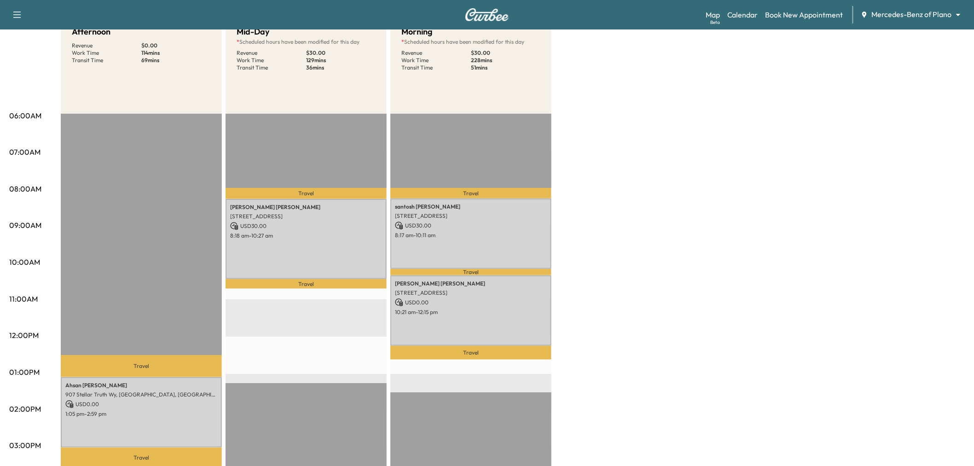
scroll to position [153, 0]
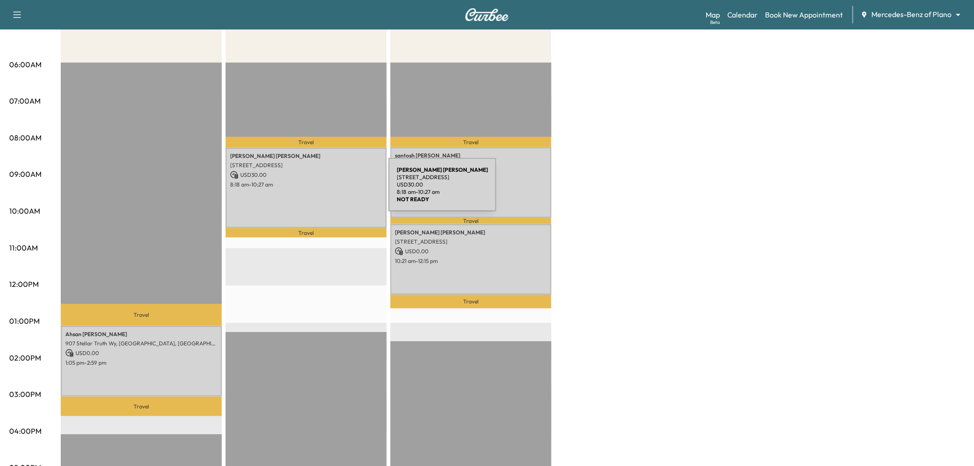
click at [320, 190] on div "Marivel Romo 6107 TWIN OAKS CIR, DALLAS, TX 75240, USA USD 30.00 8:18 am - 10:2…" at bounding box center [306, 188] width 161 height 80
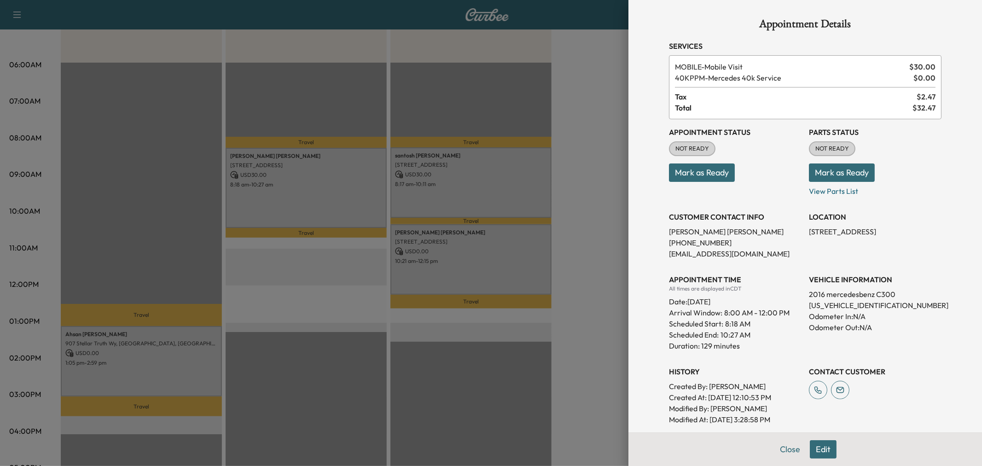
click at [320, 190] on div at bounding box center [491, 233] width 982 height 466
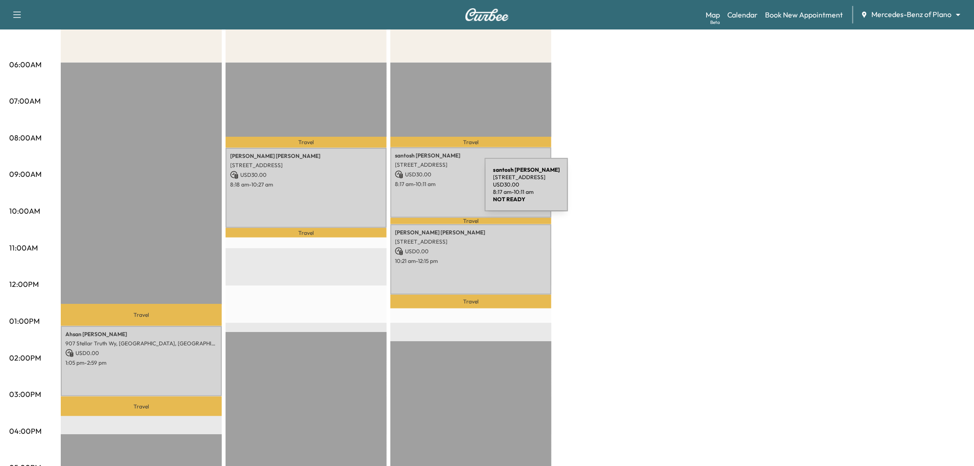
click at [416, 190] on div "santosh kandel 249 Main St, Frisco, TX 75036, USA USD 30.00 8:17 am - 10:11 am" at bounding box center [470, 182] width 161 height 70
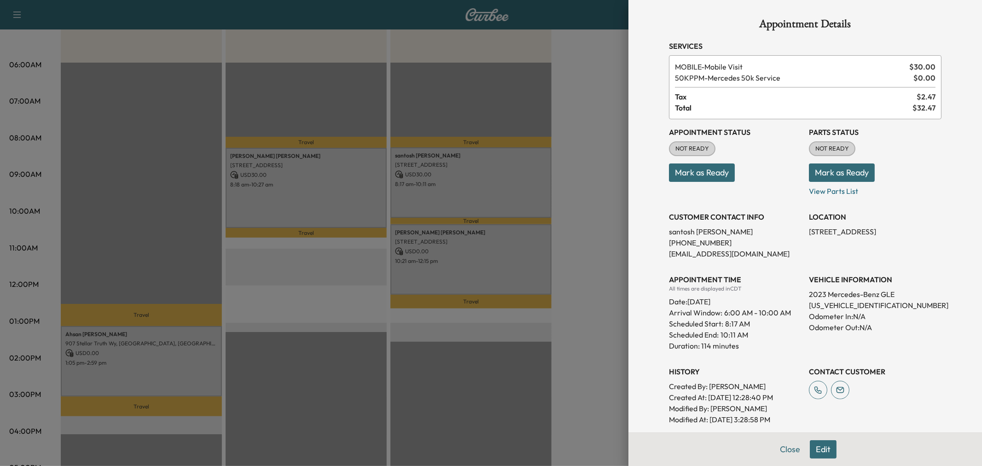
click at [417, 192] on div at bounding box center [491, 233] width 982 height 466
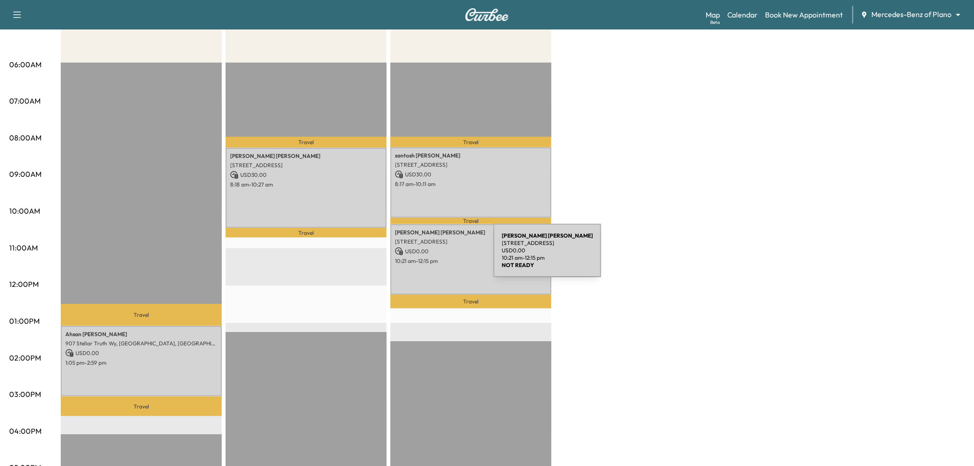
click at [425, 257] on p "10:21 am - 12:15 pm" at bounding box center [471, 260] width 152 height 7
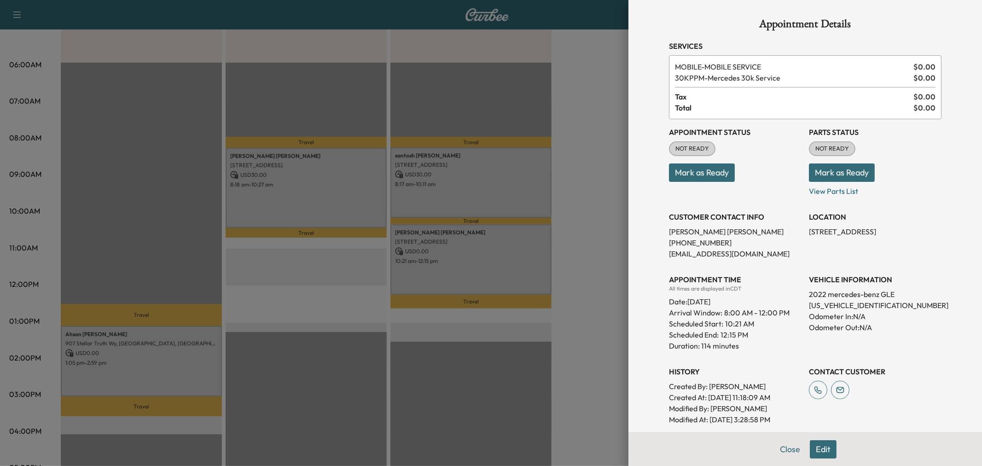
click at [425, 256] on div at bounding box center [491, 233] width 982 height 466
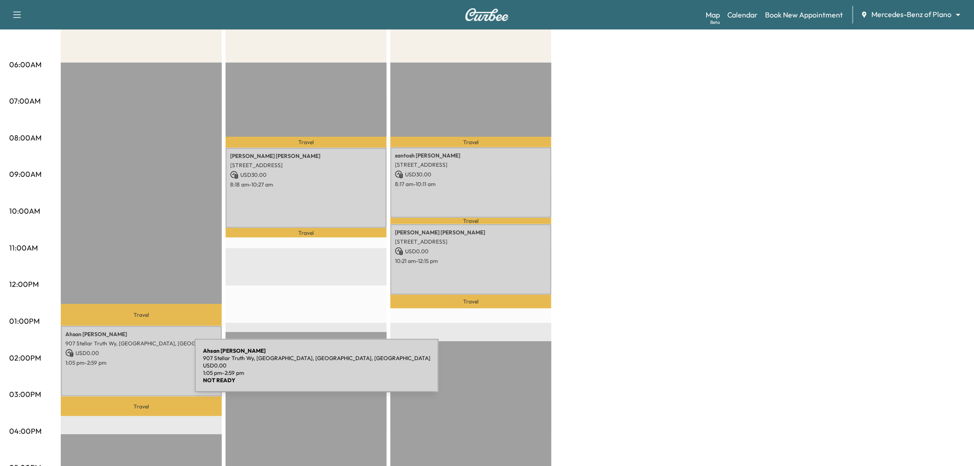
click at [126, 371] on div "Ahsan Chowdhury 907 Stellar Truth Wy, Wylie, TX 75098, USA USD 0.00 1:05 pm - 2…" at bounding box center [141, 361] width 161 height 70
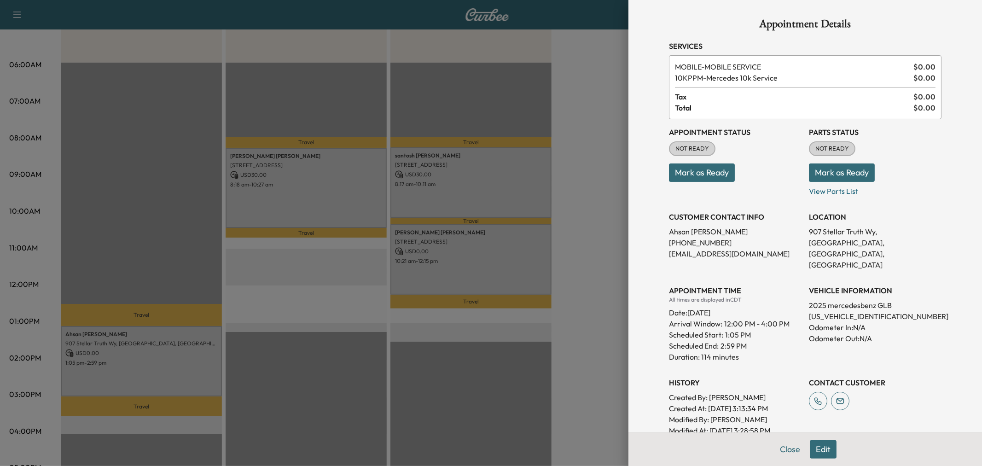
click at [127, 370] on div at bounding box center [491, 233] width 982 height 466
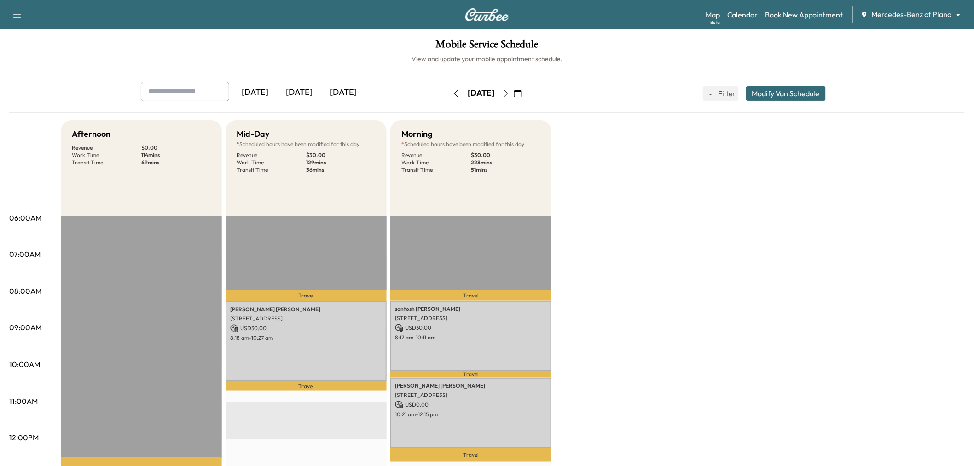
scroll to position [102, 0]
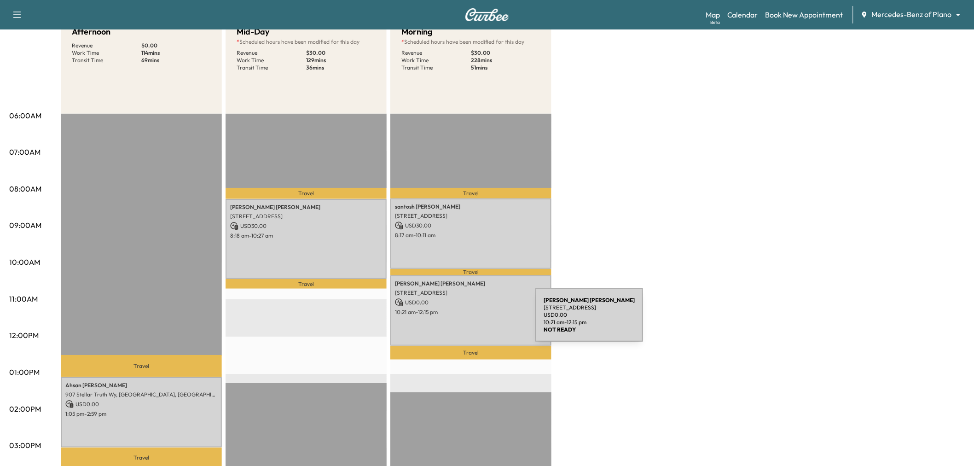
click at [466, 320] on div "Sonia Borbonus-Murray 2828 Braemar, The Colony, TX 75056, United States of Amer…" at bounding box center [470, 310] width 161 height 70
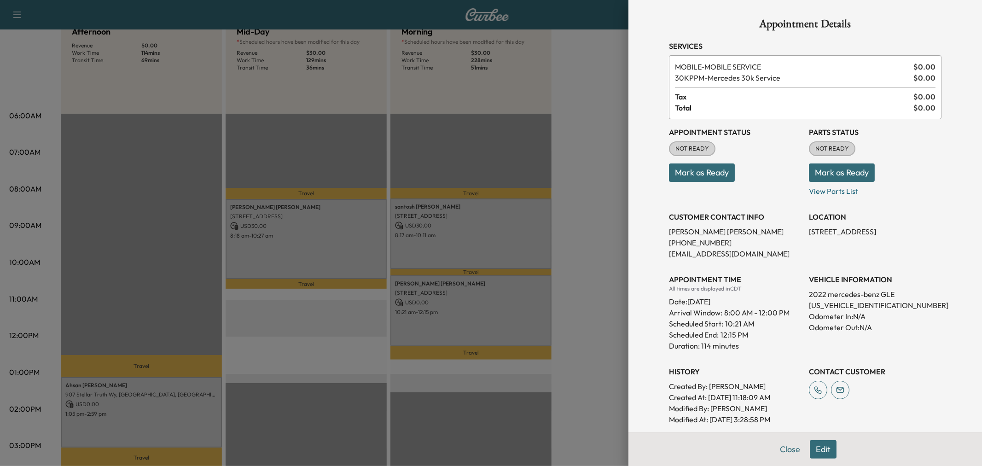
click at [454, 239] on div at bounding box center [491, 233] width 982 height 466
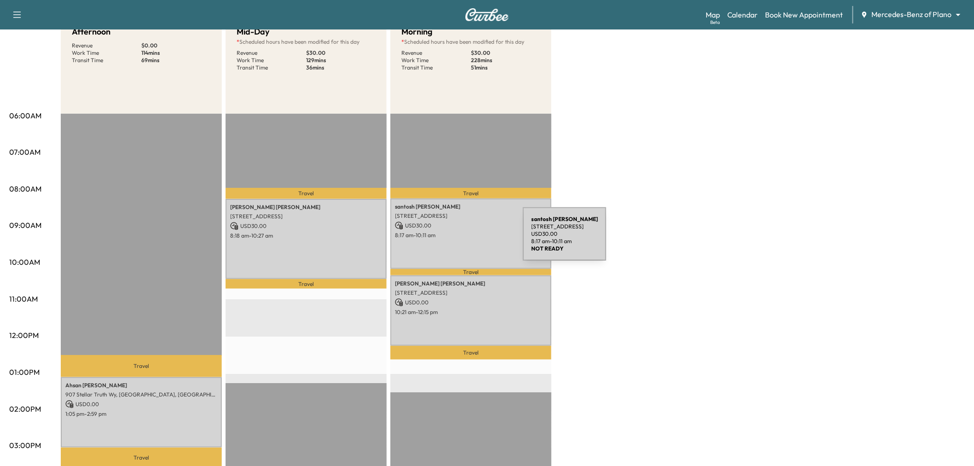
click at [454, 239] on div "santosh kandel 249 Main St, Frisco, TX 75036, USA USD 30.00 8:17 am - 10:11 am" at bounding box center [470, 233] width 161 height 70
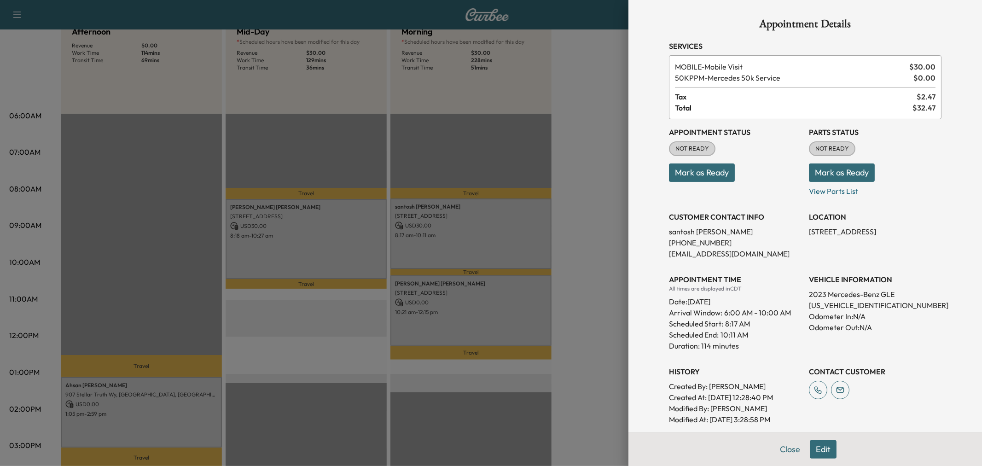
click at [361, 245] on div at bounding box center [491, 233] width 982 height 466
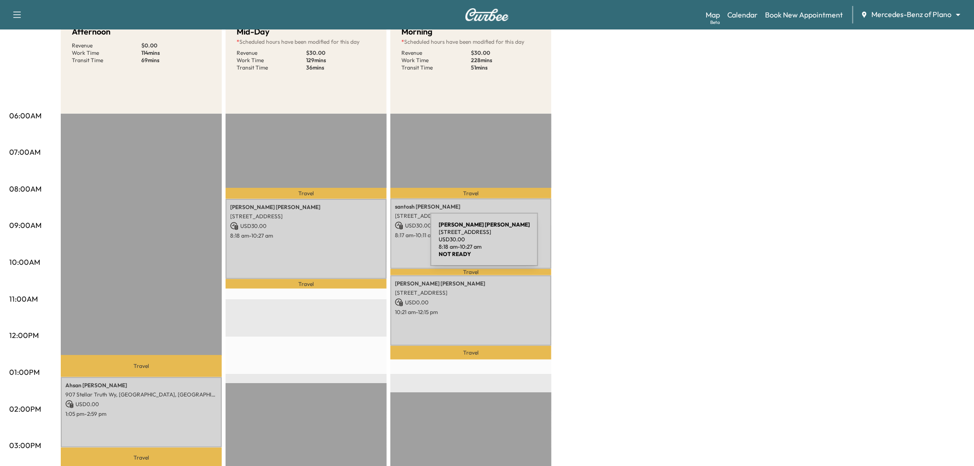
click at [361, 245] on div "Marivel Romo 6107 TWIN OAKS CIR, DALLAS, TX 75240, USA USD 30.00 8:18 am - 10:2…" at bounding box center [306, 239] width 161 height 80
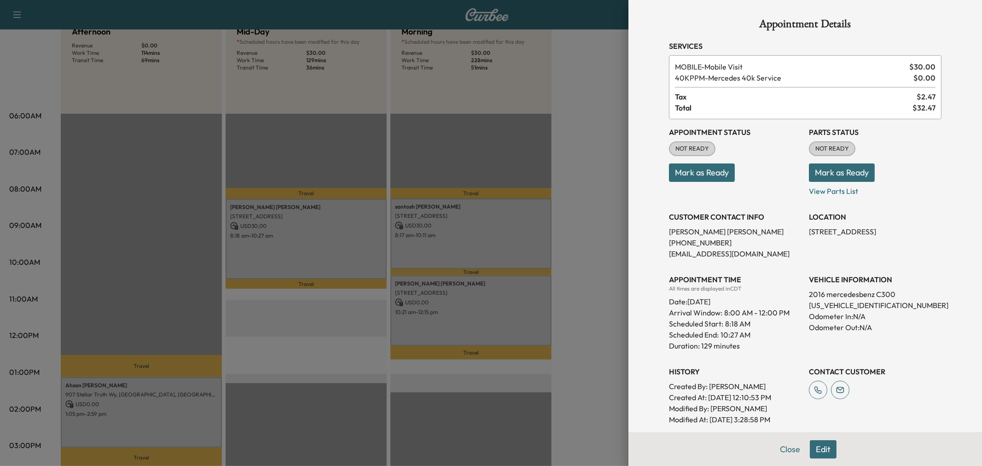
click at [590, 204] on div at bounding box center [491, 233] width 982 height 466
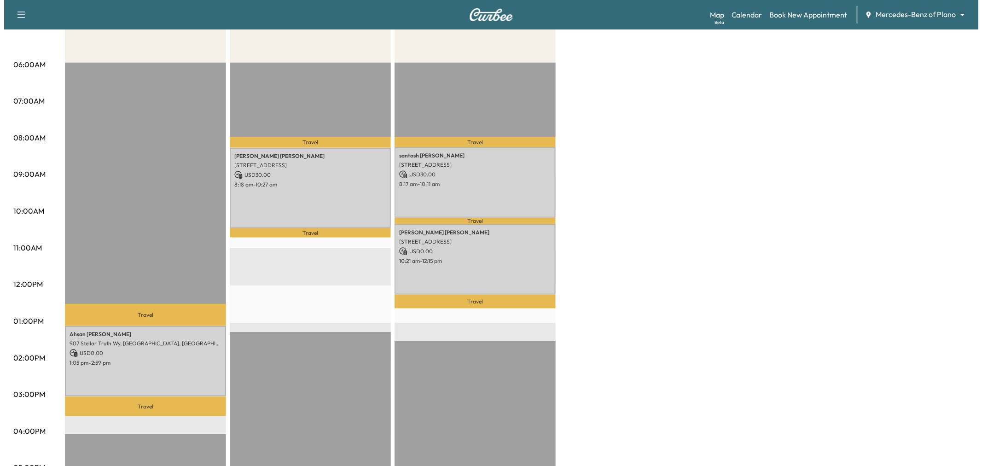
scroll to position [0, 0]
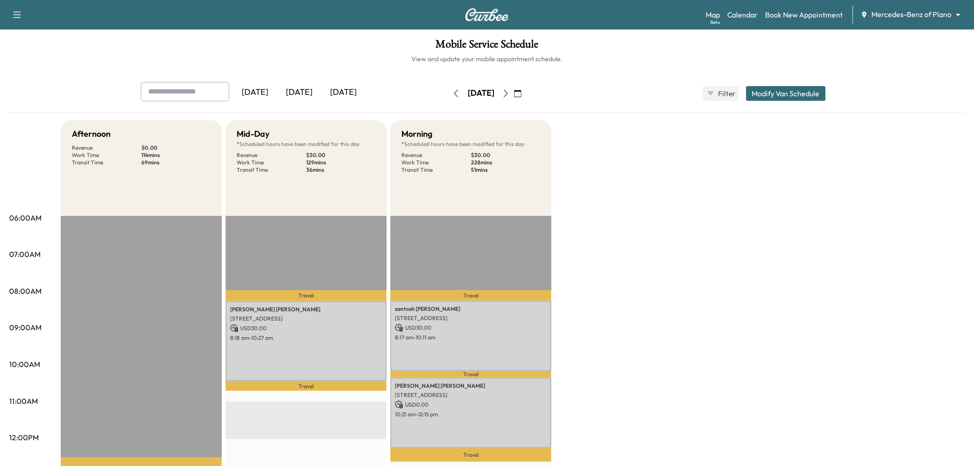
click at [776, 85] on div "Yesterday Today Tomorrow Wednesday, October 15 October 2025 S M T W T F S 28 29…" at bounding box center [487, 93] width 707 height 23
click at [774, 92] on button "Modify Van Schedule" at bounding box center [786, 93] width 80 height 15
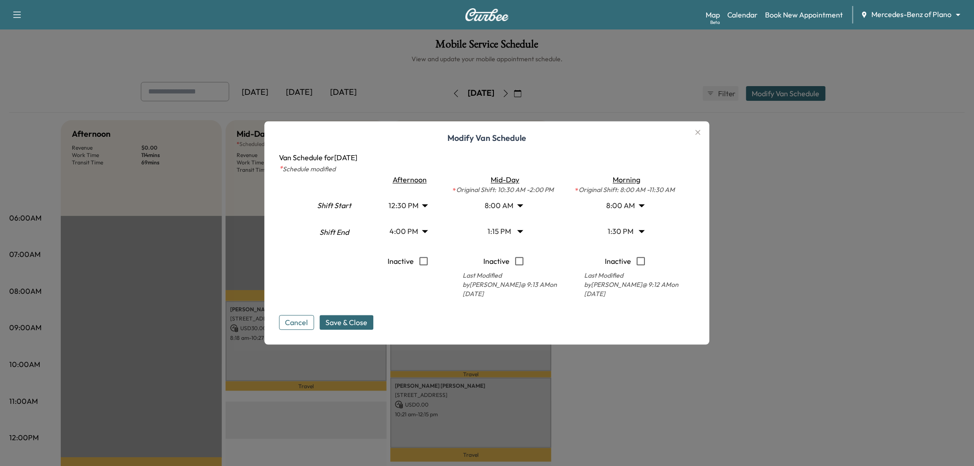
click at [516, 223] on body "Support Log Out Map Beta Calendar Book New Appointment Mercedes-Benz of Plano *…" at bounding box center [487, 233] width 974 height 466
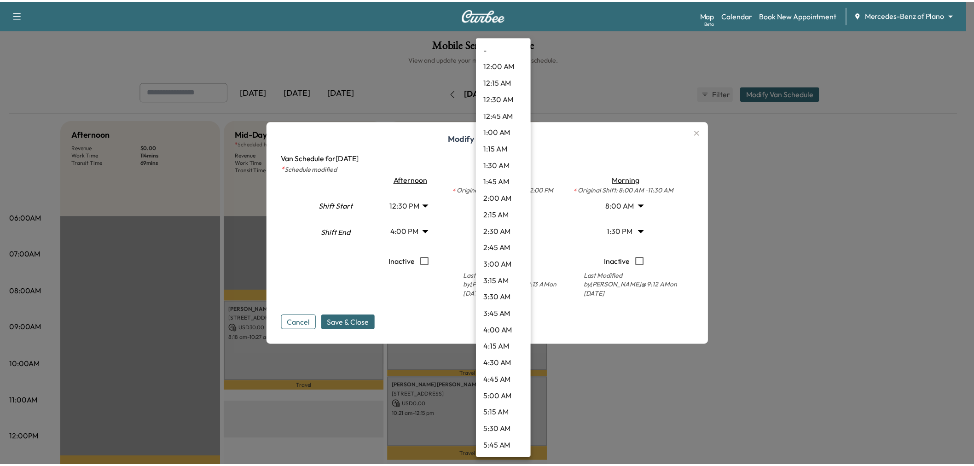
scroll to position [696, 0]
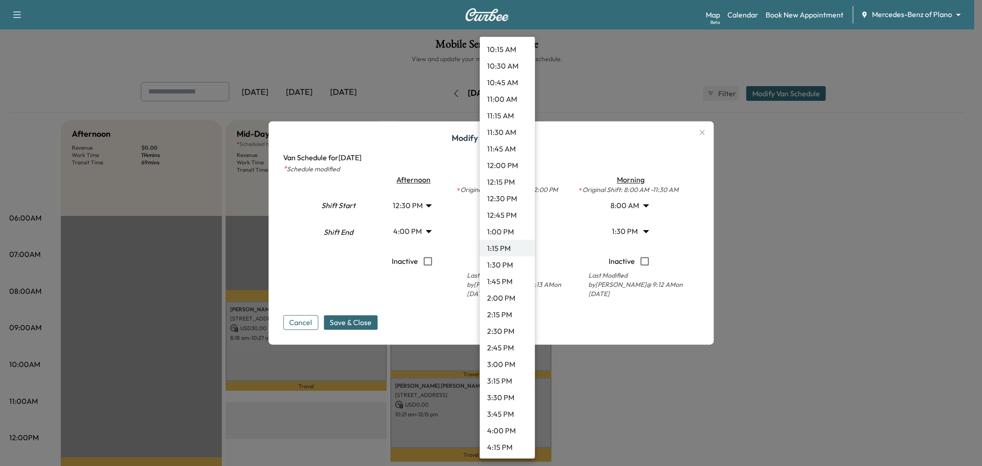
click at [507, 298] on li "2:00 PM" at bounding box center [507, 298] width 55 height 17
type input "**"
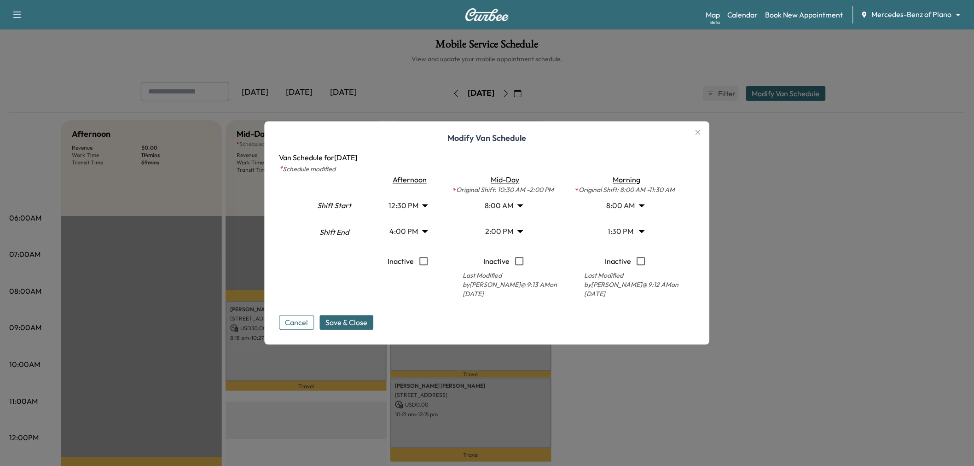
click at [350, 321] on span "Save & Close" at bounding box center [347, 322] width 42 height 11
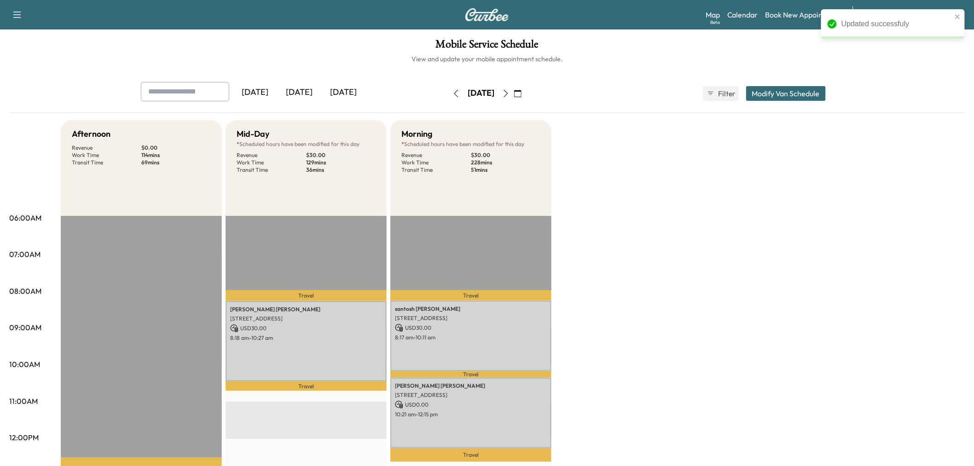
click at [743, 289] on div "Afternoon Revenue $ 0.00 Work Time 114 mins Transit Time 69 mins Travel Ahsan C…" at bounding box center [513, 465] width 904 height 691
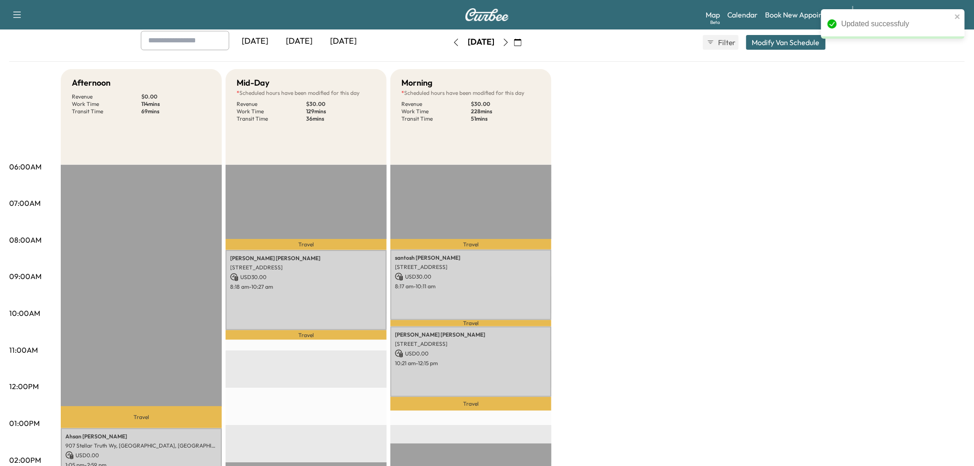
scroll to position [0, 0]
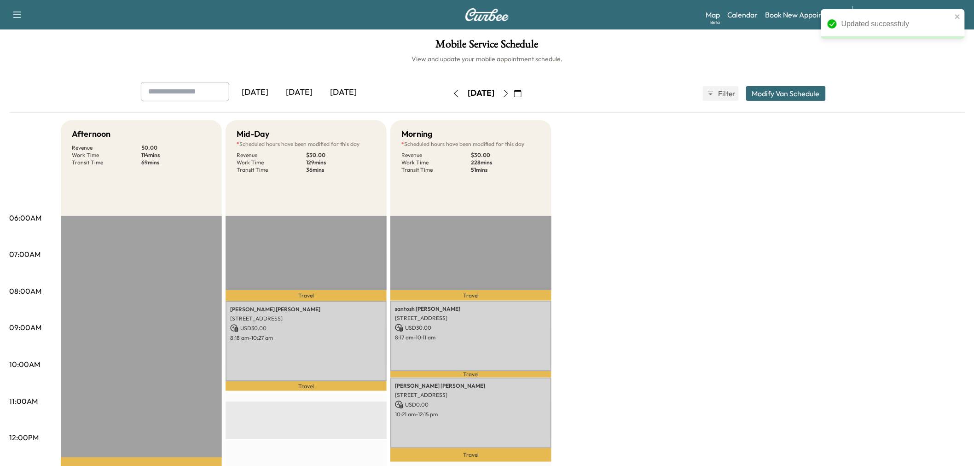
click at [510, 90] on icon "button" at bounding box center [505, 93] width 7 height 7
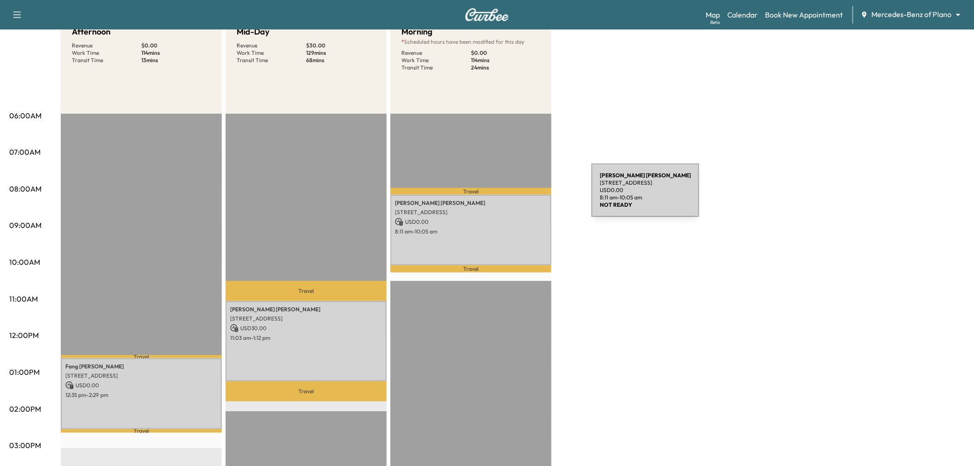
scroll to position [204, 0]
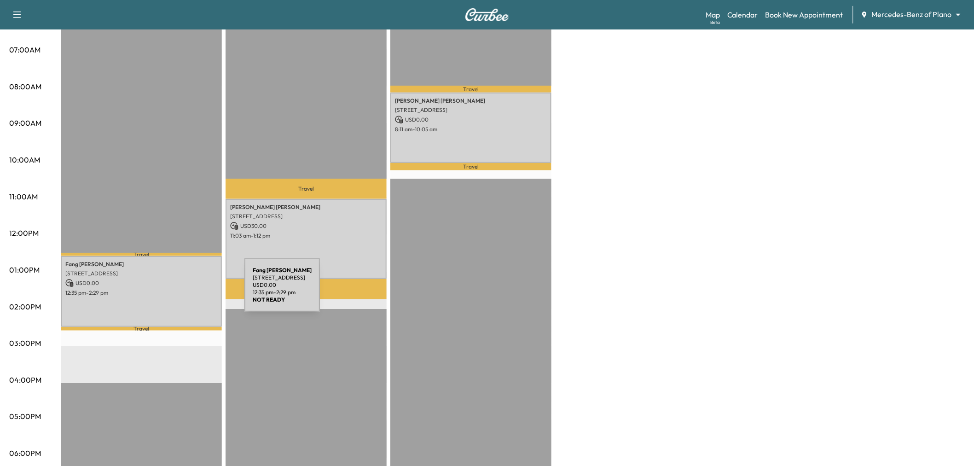
click at [175, 291] on p "12:35 pm - 2:29 pm" at bounding box center [141, 292] width 152 height 7
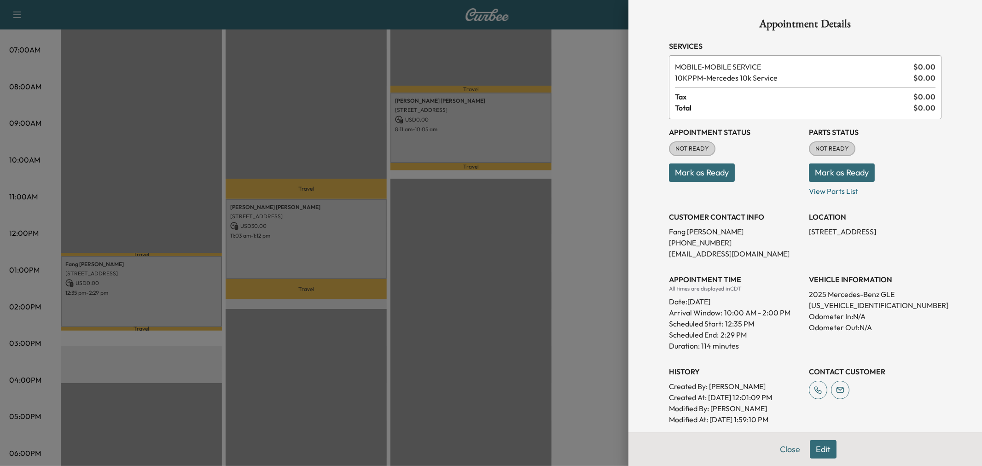
click at [175, 291] on div at bounding box center [491, 233] width 982 height 466
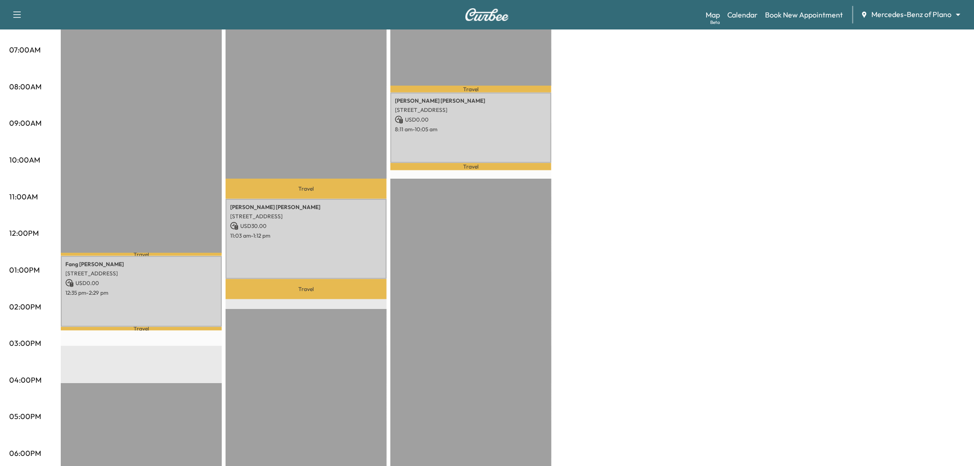
scroll to position [153, 0]
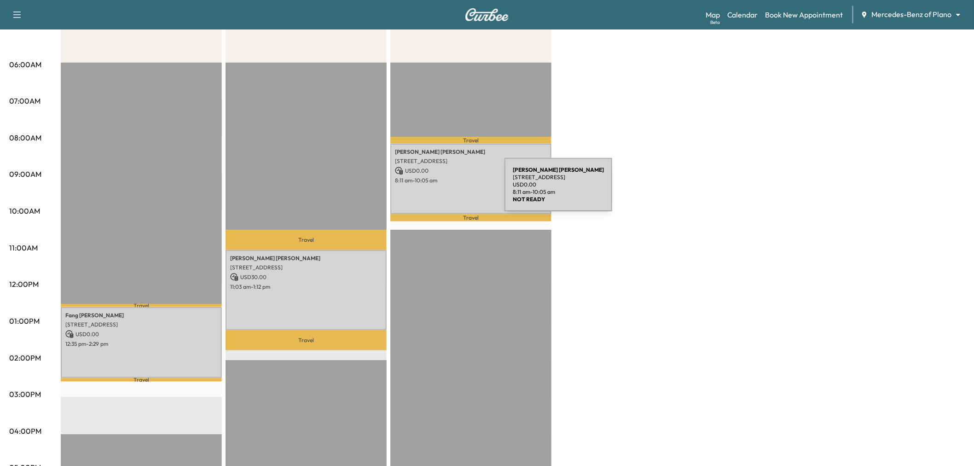
click at [436, 190] on div "Feng Kao 3237 Portside Ln, Plano, TX 75023, USA USD 0.00 8:11 am - 10:05 am" at bounding box center [470, 179] width 161 height 70
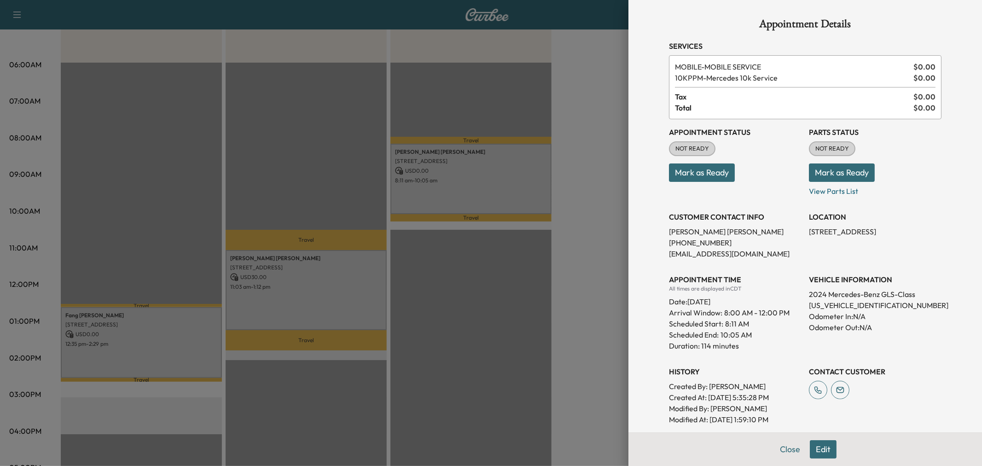
click at [425, 205] on div at bounding box center [491, 233] width 982 height 466
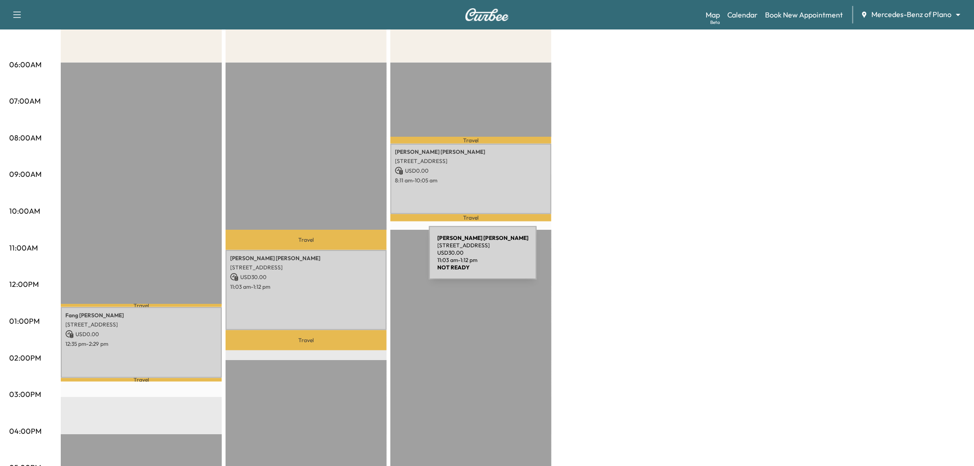
click at [351, 269] on div "Paul Stevens 3109 Clear Lake Ln, Highland Village, TX 75077, US USD 30.00 11:03…" at bounding box center [306, 290] width 161 height 80
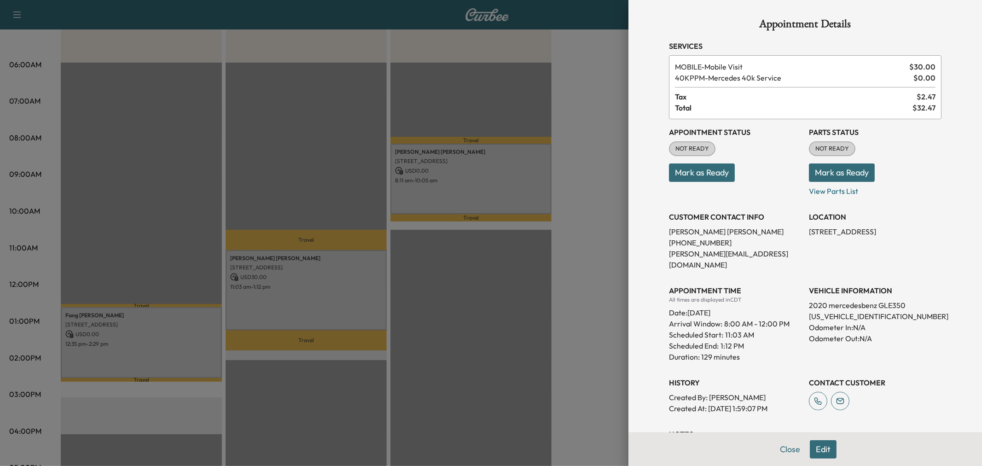
click at [350, 272] on div at bounding box center [491, 233] width 982 height 466
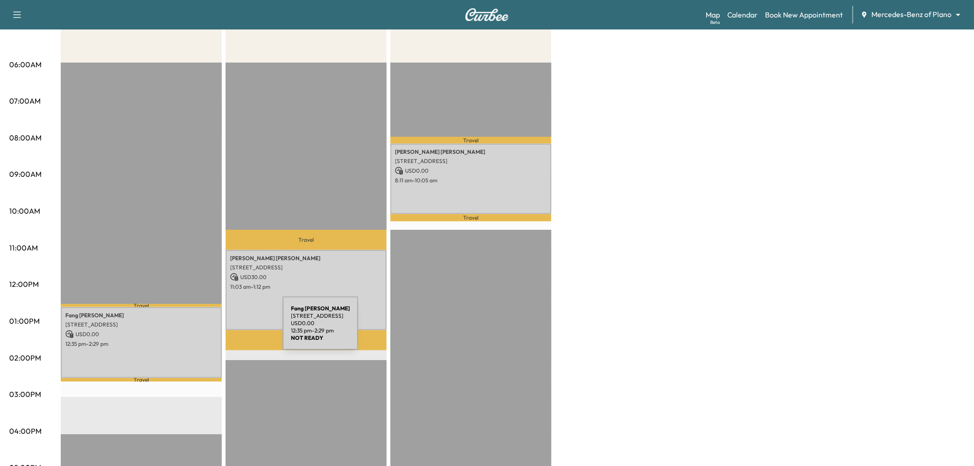
click at [199, 340] on p "12:35 pm - 2:29 pm" at bounding box center [141, 343] width 152 height 7
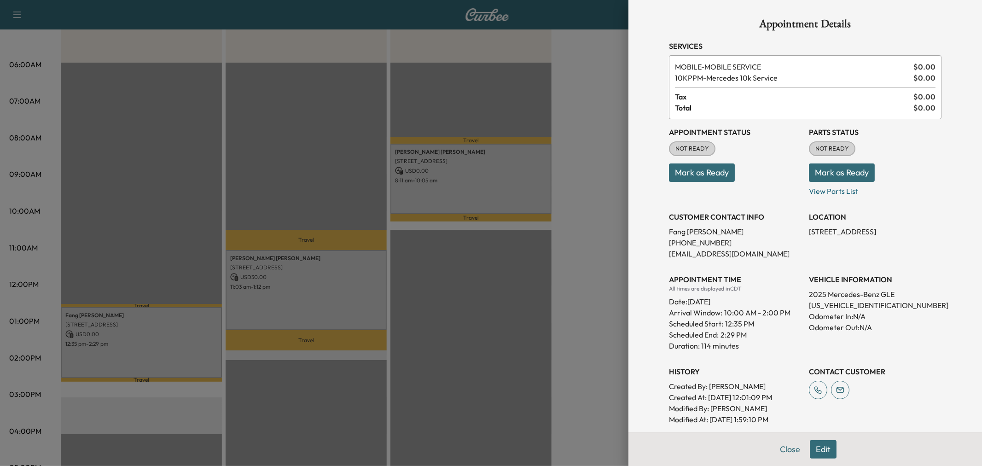
click at [199, 339] on div at bounding box center [491, 233] width 982 height 466
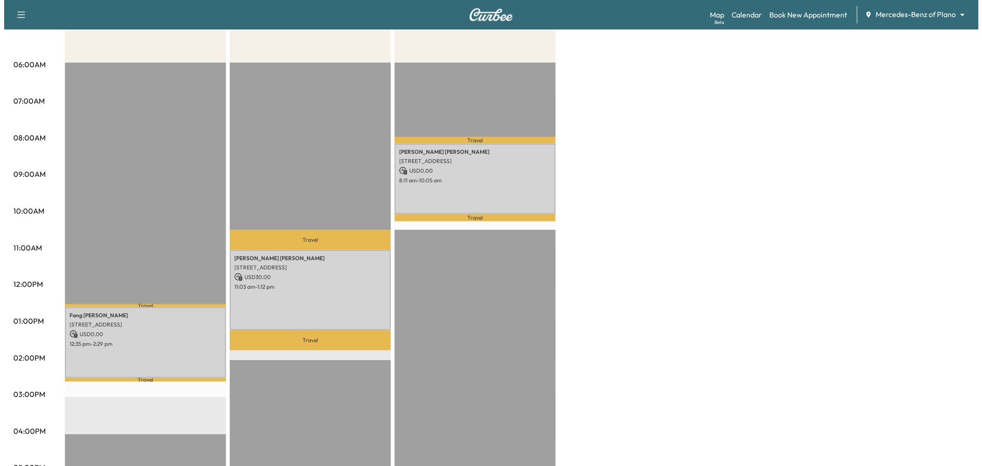
scroll to position [51, 0]
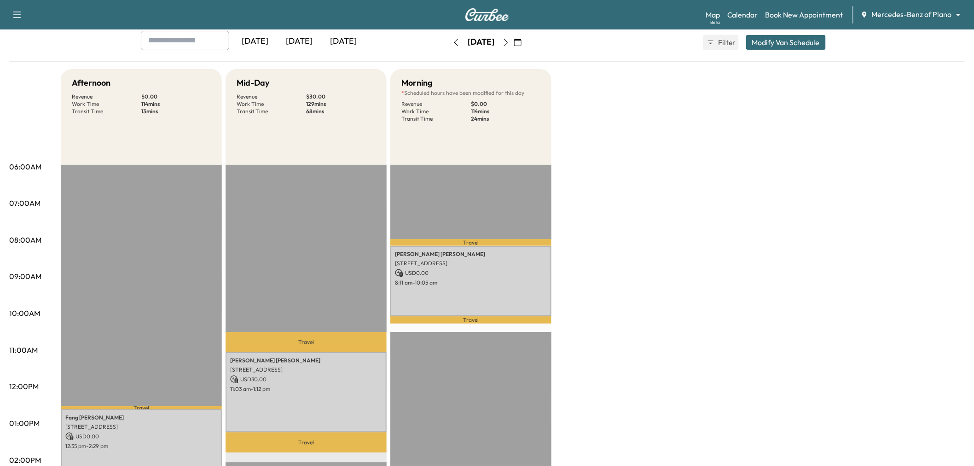
click at [789, 43] on button "Modify Van Schedule" at bounding box center [786, 42] width 80 height 15
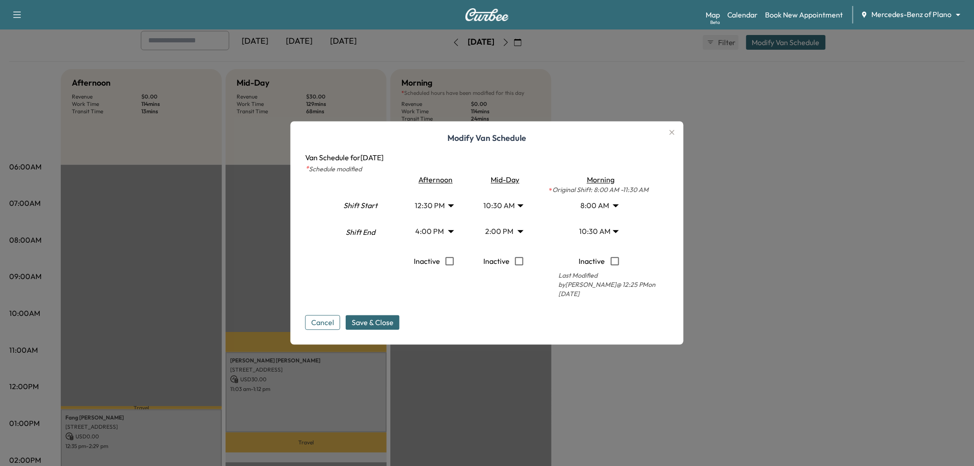
click at [498, 208] on body "Support Log Out Map Beta Calendar Book New Appointment Mercedes-Benz of Plano *…" at bounding box center [487, 182] width 974 height 466
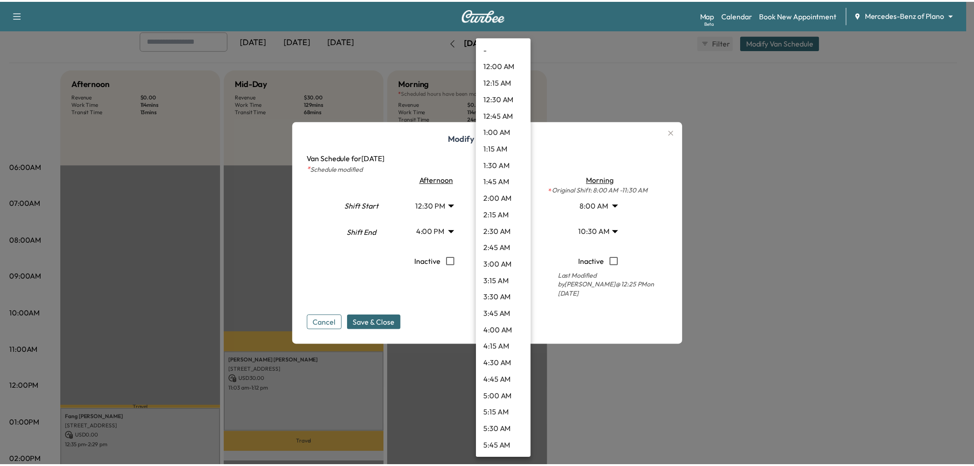
scroll to position [513, 0]
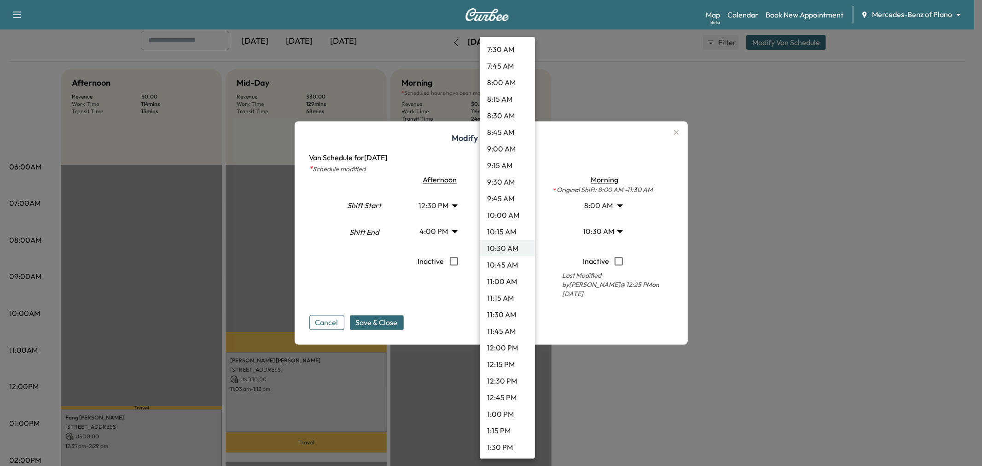
click at [507, 82] on li "8:00 AM" at bounding box center [507, 82] width 55 height 17
type input "*"
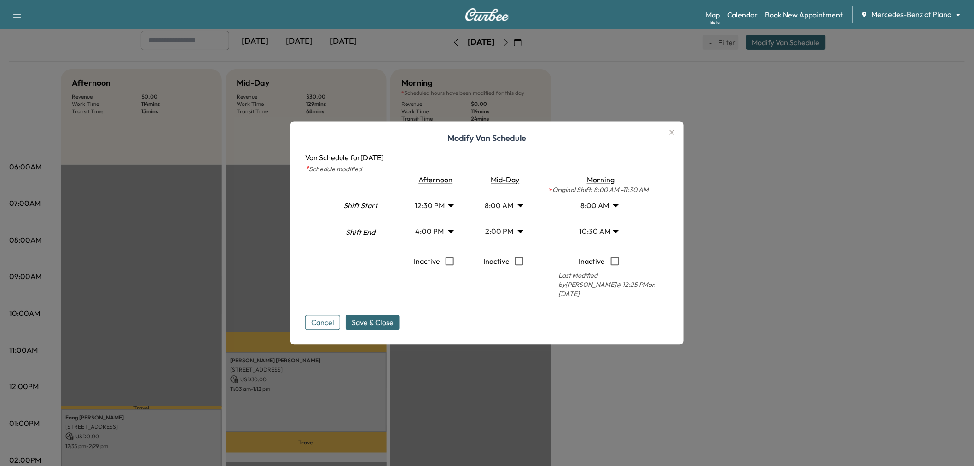
click at [379, 323] on span "Save & Close" at bounding box center [373, 322] width 42 height 11
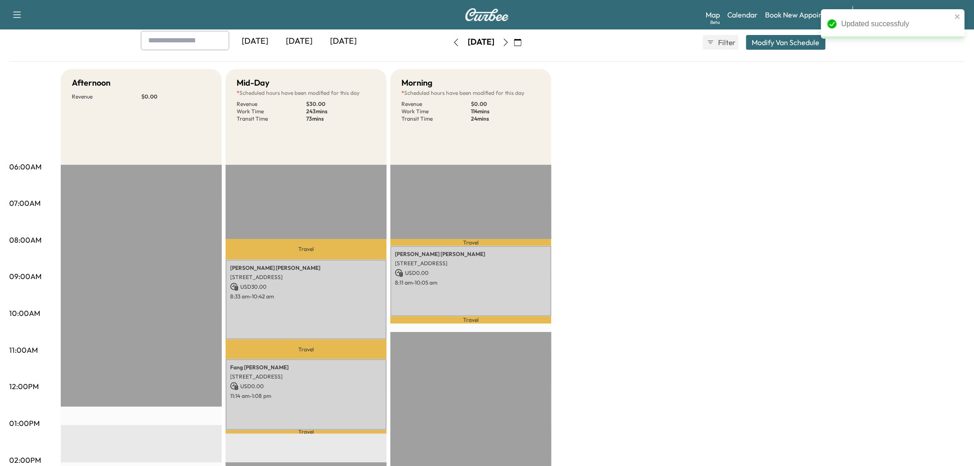
click at [656, 289] on div "Afternoon Revenue $ 0.00 Mid-Day * Scheduled hours have been modified for this …" at bounding box center [513, 414] width 904 height 691
click at [273, 392] on p "11:14 am - 1:08 pm" at bounding box center [306, 395] width 152 height 7
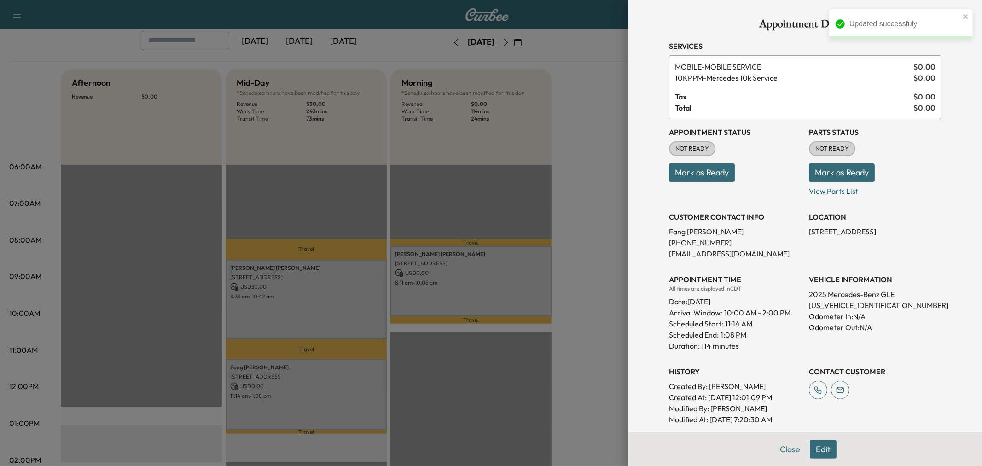
click at [367, 338] on div at bounding box center [491, 233] width 982 height 466
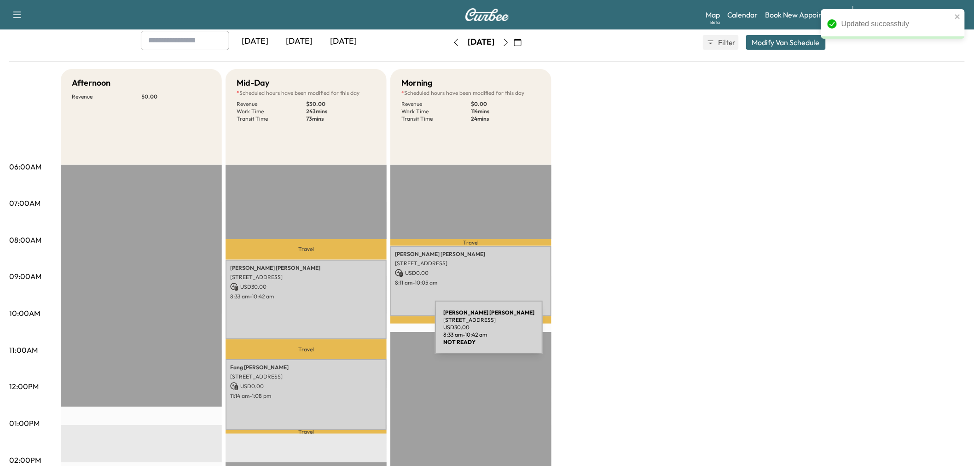
click at [366, 327] on div "Paul Stevens 3109 Clear Lake Ln, Highland Village, TX 75077, US USD 30.00 8:33 …" at bounding box center [306, 300] width 161 height 80
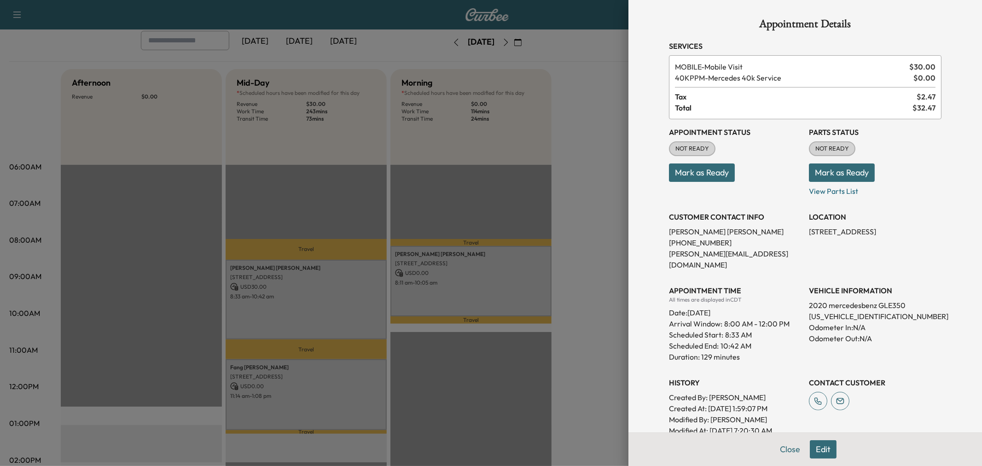
click at [366, 327] on div at bounding box center [491, 233] width 982 height 466
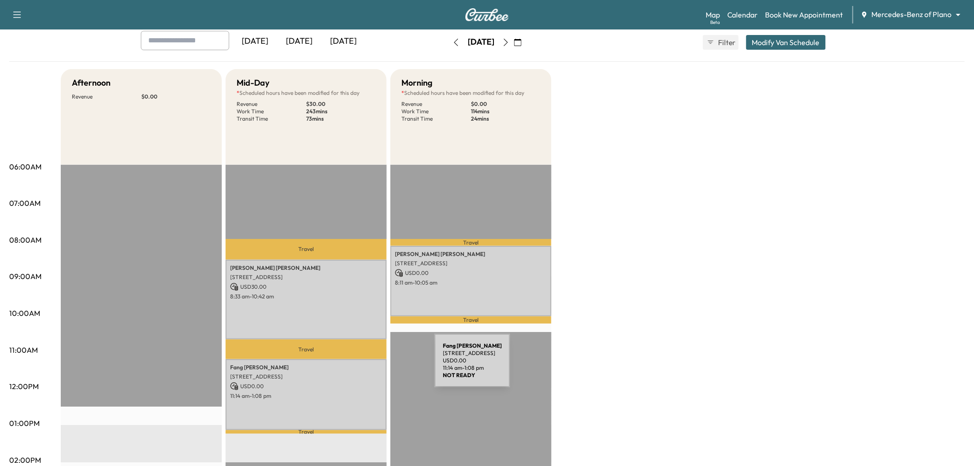
click at [366, 366] on p "Fang Chen" at bounding box center [306, 367] width 152 height 7
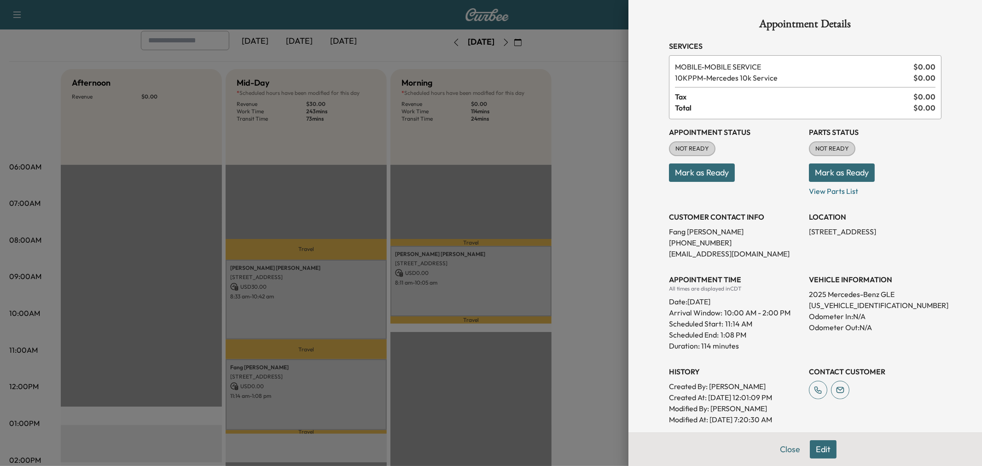
click at [367, 366] on div at bounding box center [491, 233] width 982 height 466
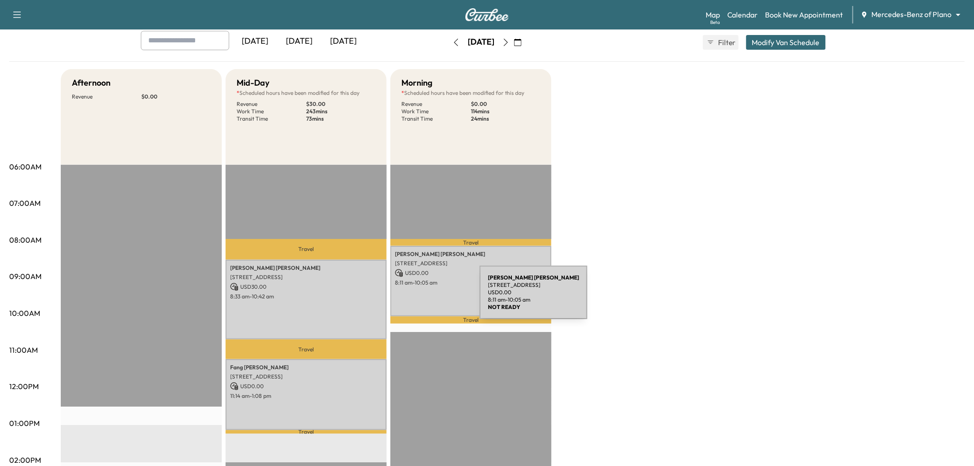
click at [419, 296] on div "Feng Kao 3237 Portside Ln, Plano, TX 75023, USA USD 0.00 8:11 am - 10:05 am" at bounding box center [470, 281] width 161 height 70
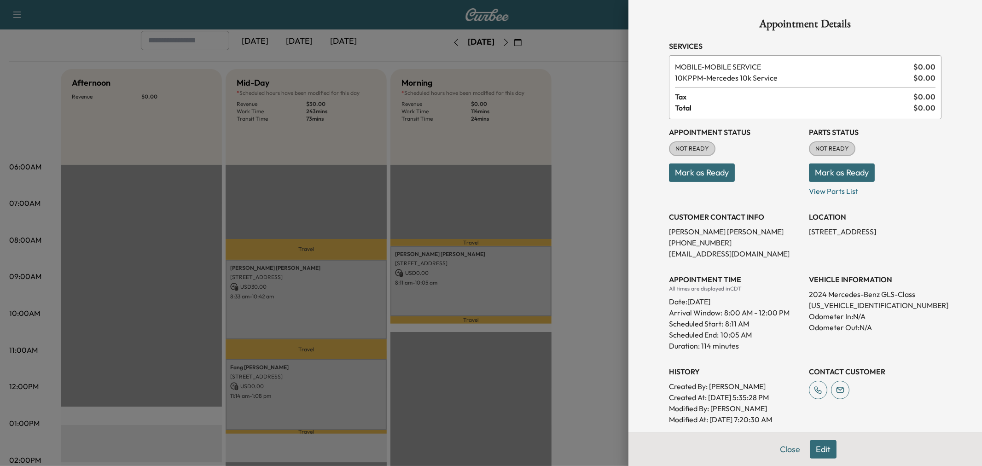
click at [419, 296] on div at bounding box center [491, 233] width 982 height 466
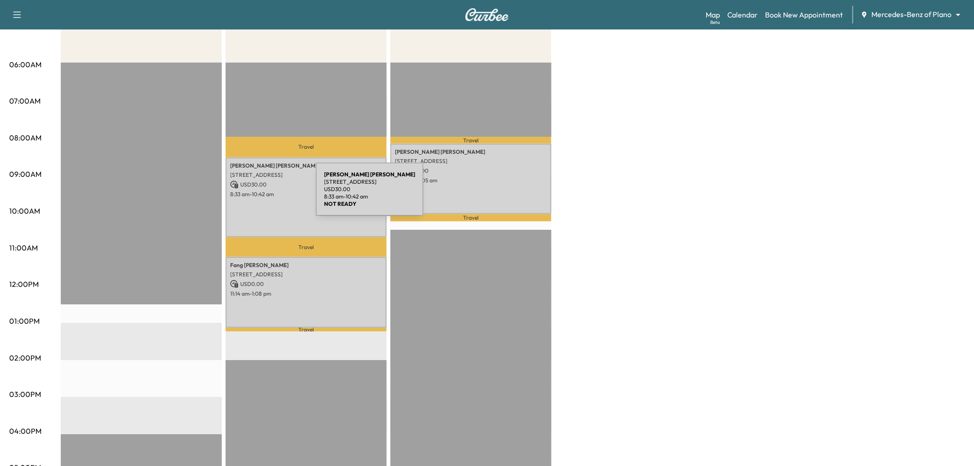
scroll to position [0, 0]
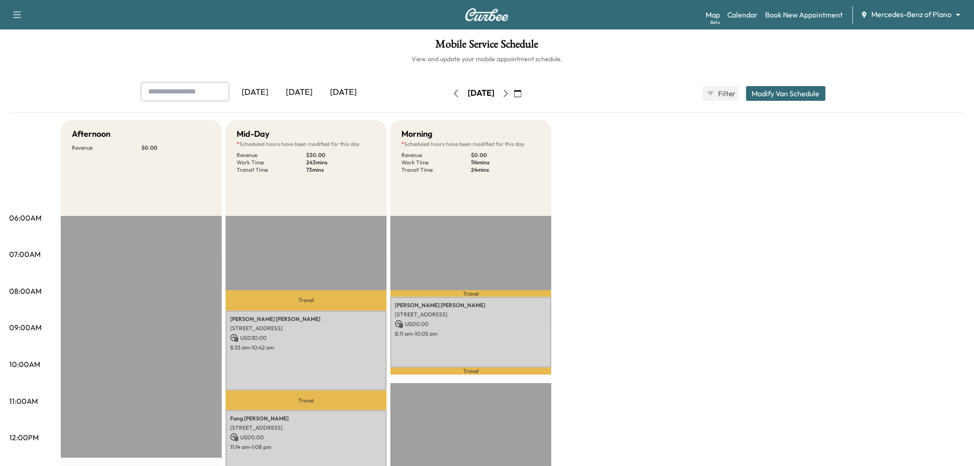
click at [453, 91] on icon "button" at bounding box center [456, 93] width 7 height 7
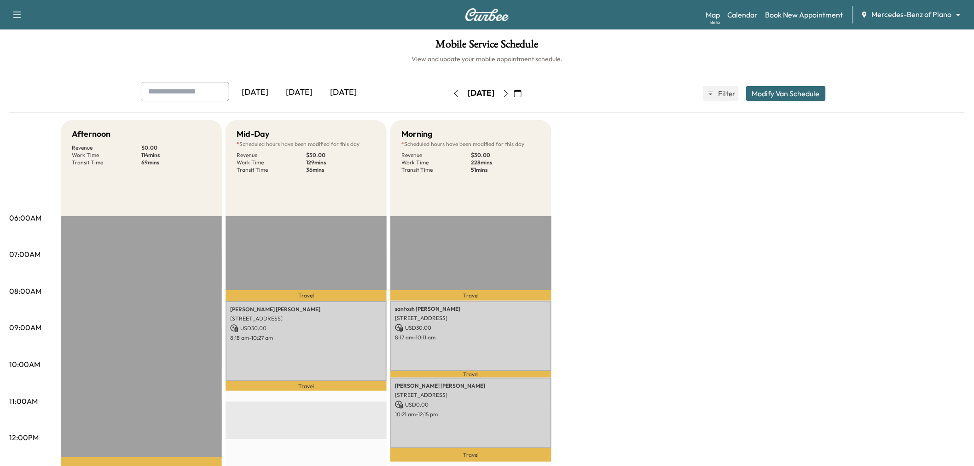
click at [454, 90] on icon "button" at bounding box center [456, 93] width 4 height 7
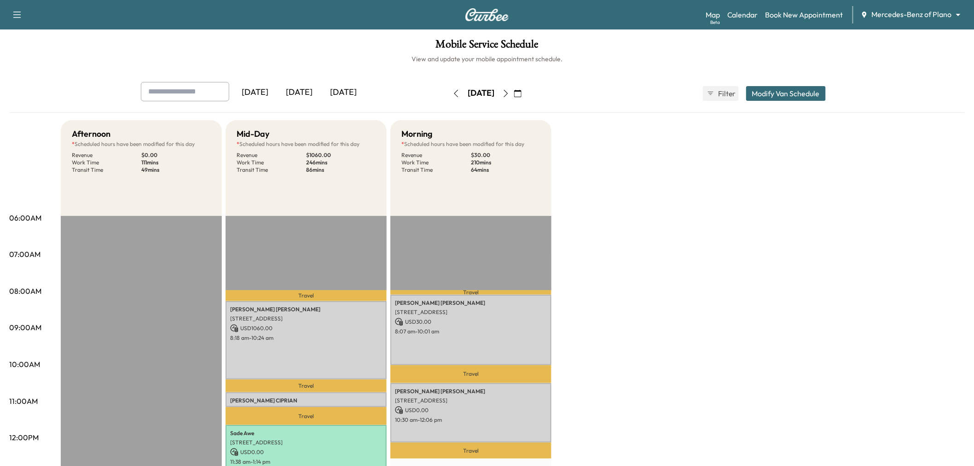
click at [510, 91] on icon "button" at bounding box center [505, 93] width 7 height 7
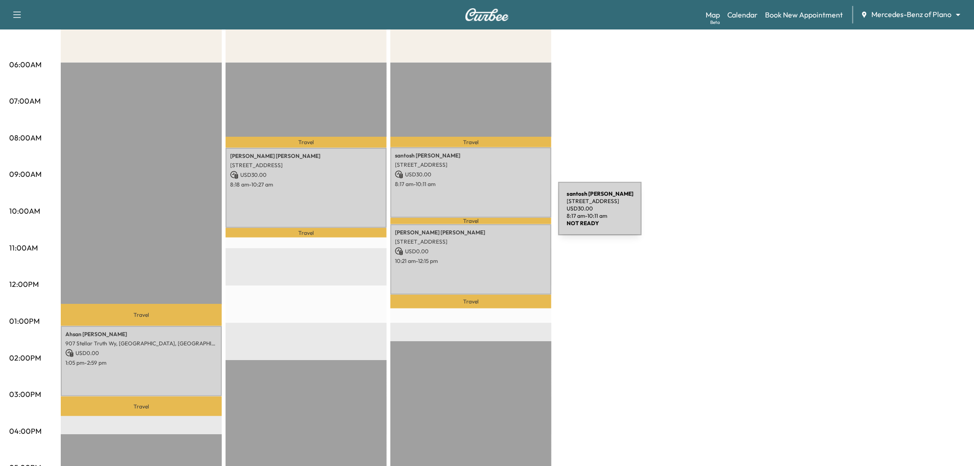
scroll to position [51, 0]
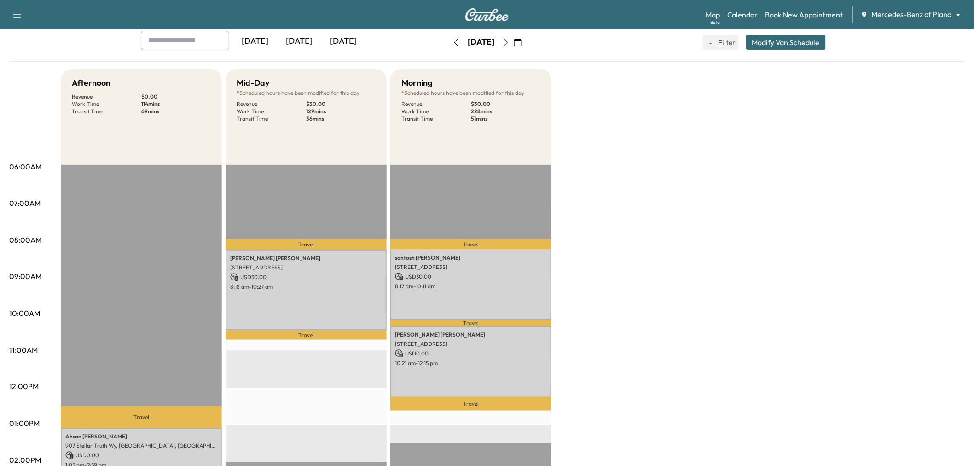
click at [510, 42] on icon "button" at bounding box center [505, 42] width 7 height 7
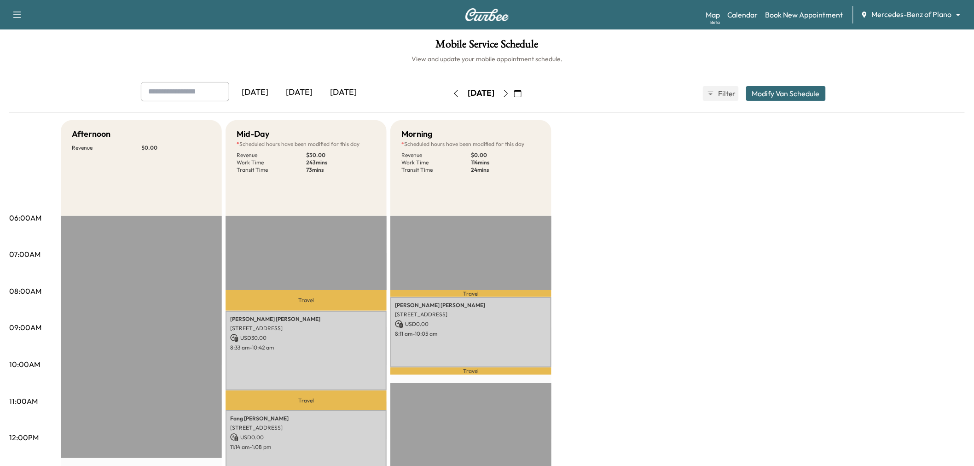
click at [510, 93] on icon "button" at bounding box center [505, 93] width 7 height 7
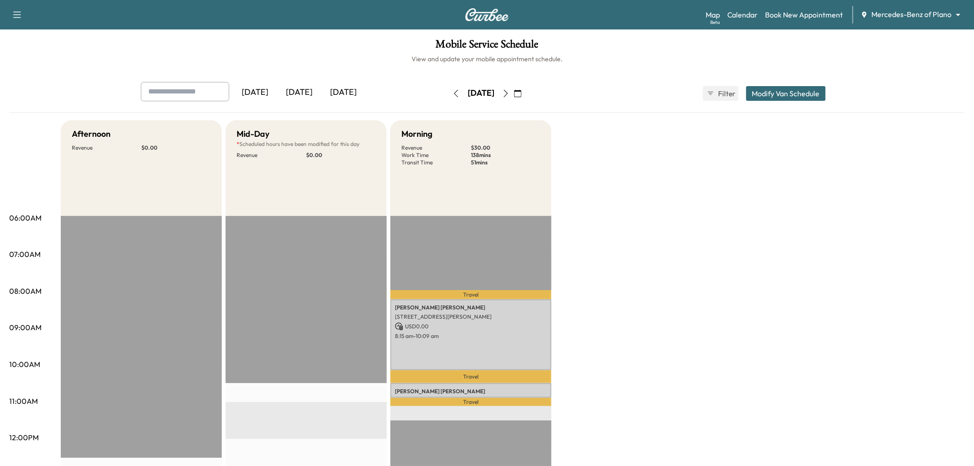
click at [453, 91] on icon "button" at bounding box center [456, 93] width 7 height 7
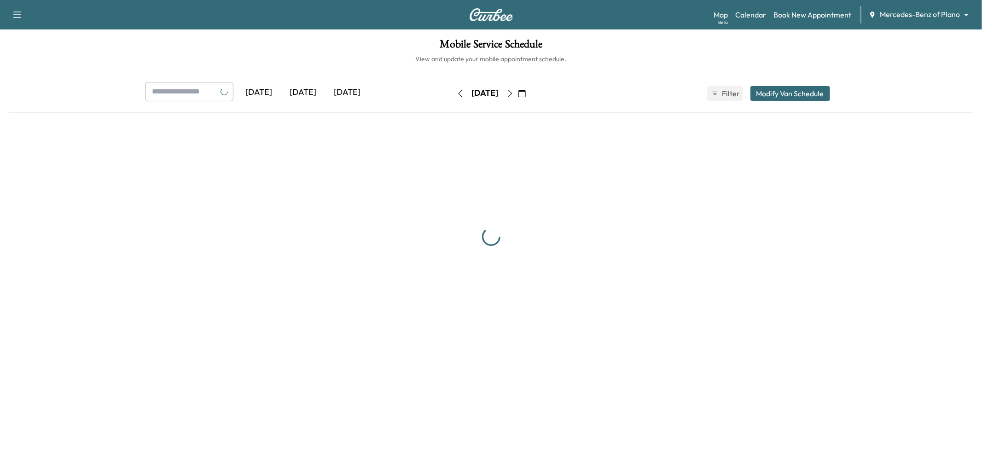
click at [457, 93] on icon "button" at bounding box center [460, 93] width 7 height 7
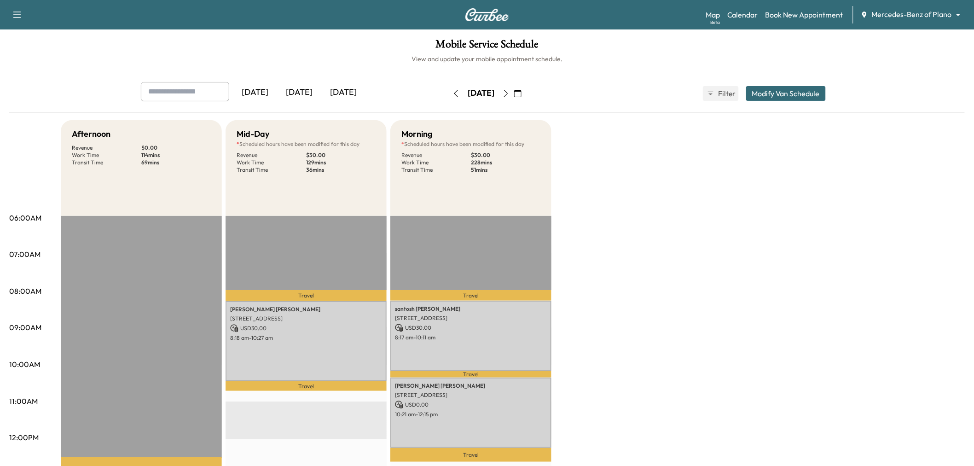
click at [508, 91] on icon "button" at bounding box center [506, 93] width 4 height 7
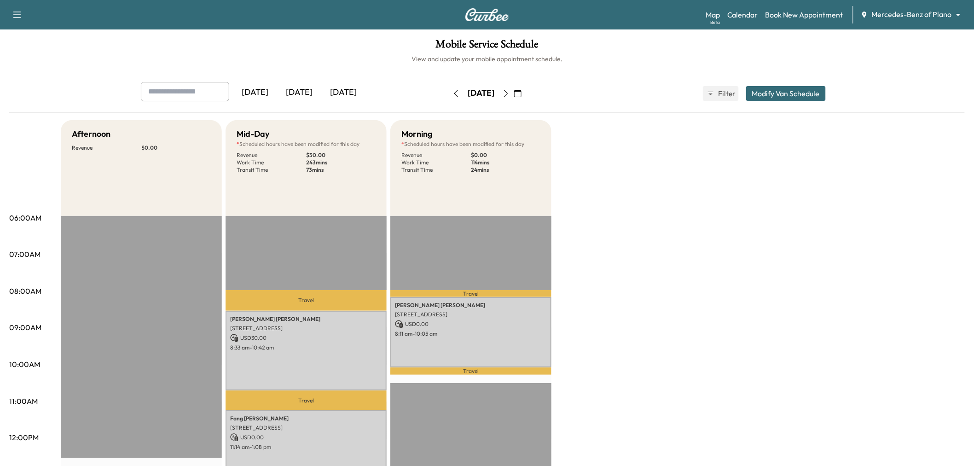
click at [514, 94] on button "button" at bounding box center [506, 93] width 16 height 15
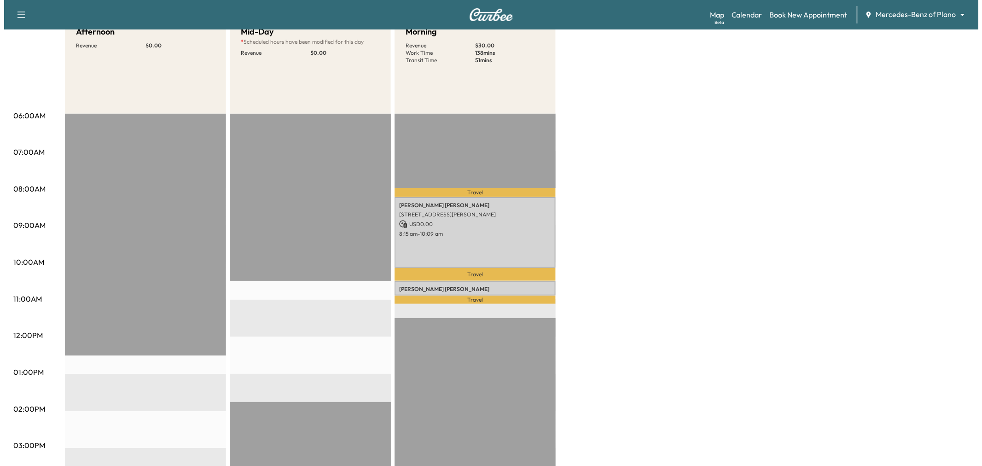
scroll to position [204, 0]
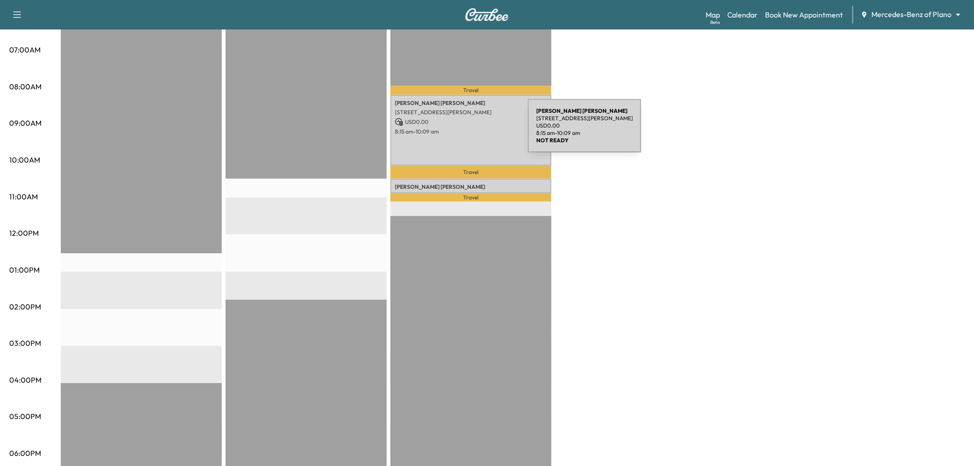
click at [459, 131] on p "8:15 am - 10:09 am" at bounding box center [471, 131] width 152 height 7
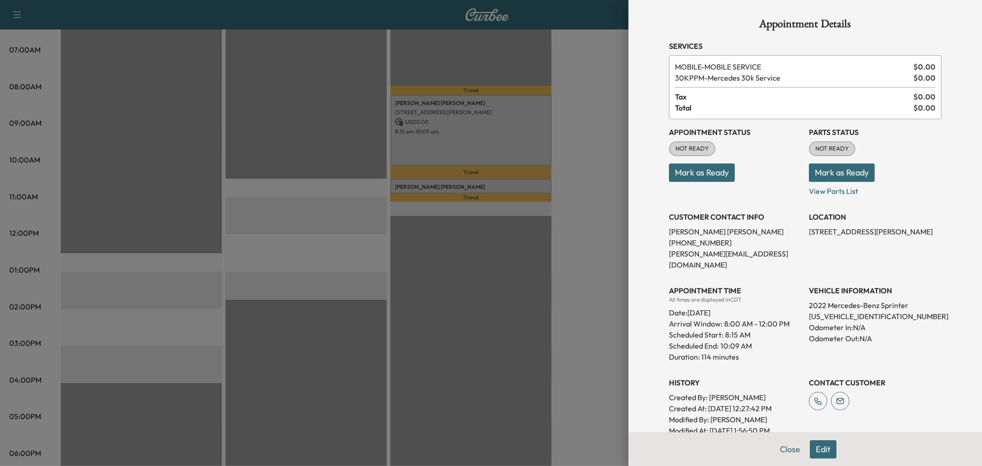
click at [469, 180] on div at bounding box center [491, 233] width 982 height 466
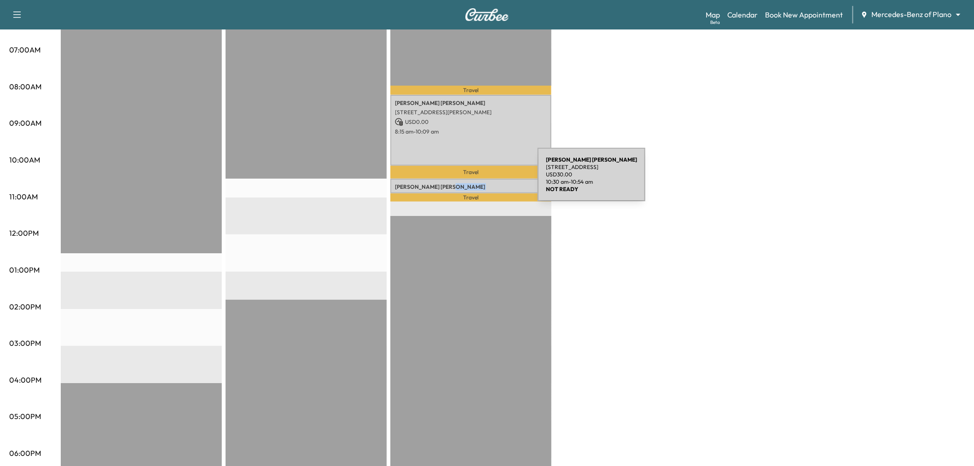
click at [469, 183] on p "Ramila Patel" at bounding box center [471, 186] width 152 height 7
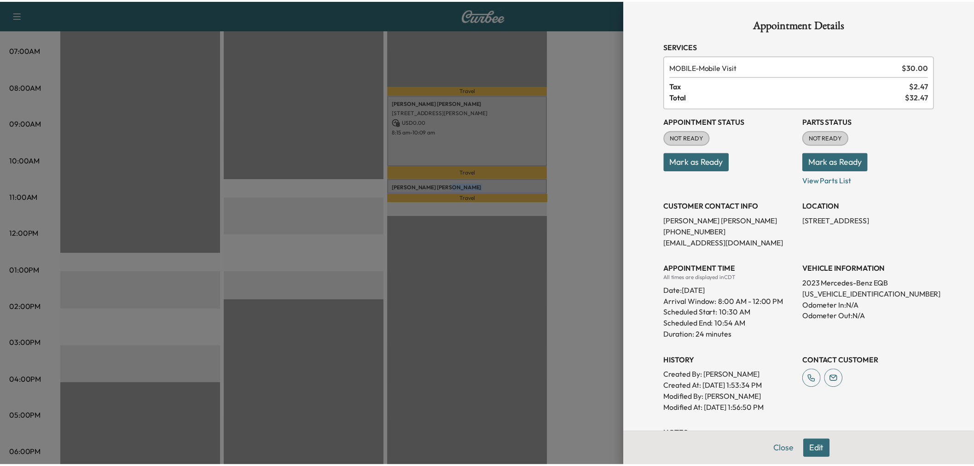
scroll to position [114, 0]
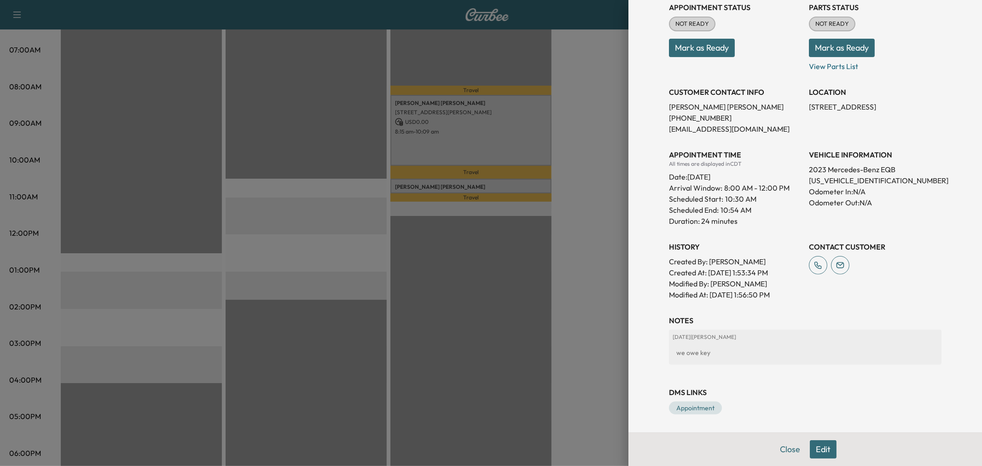
click at [463, 185] on div at bounding box center [491, 233] width 982 height 466
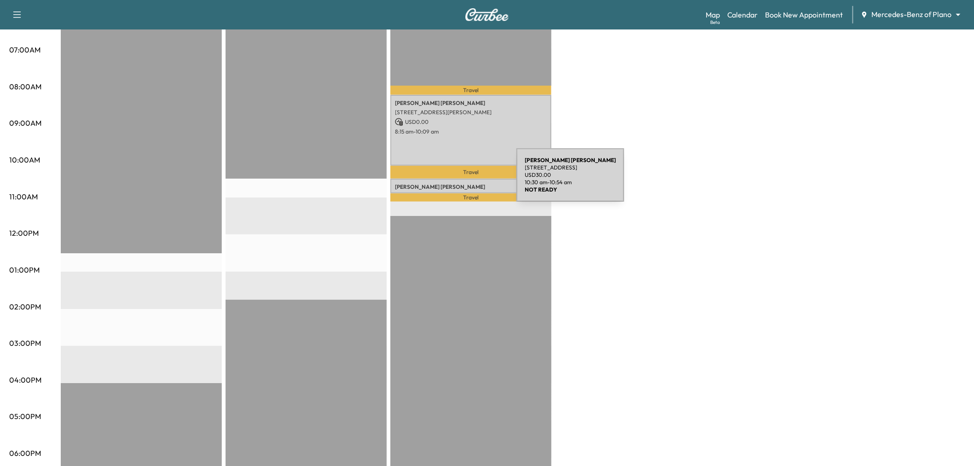
click at [451, 183] on p "Ramila Patel" at bounding box center [471, 186] width 152 height 7
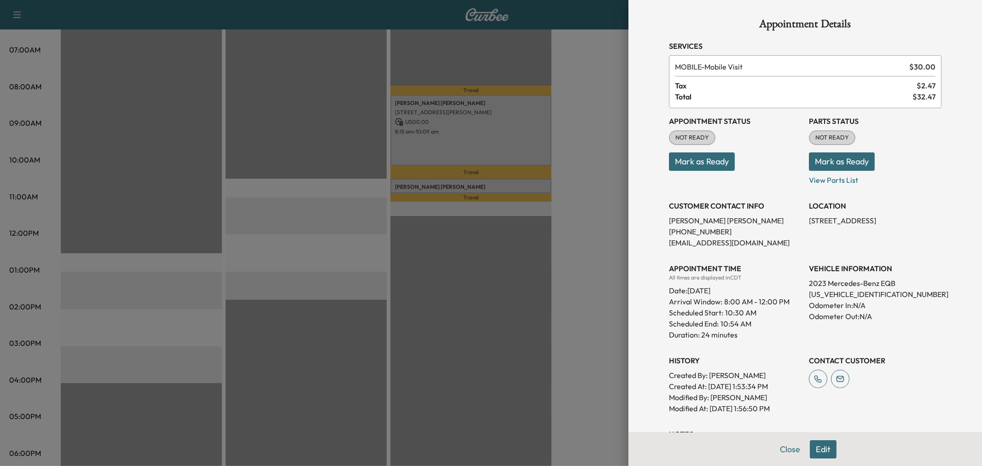
click at [480, 185] on div at bounding box center [491, 233] width 982 height 466
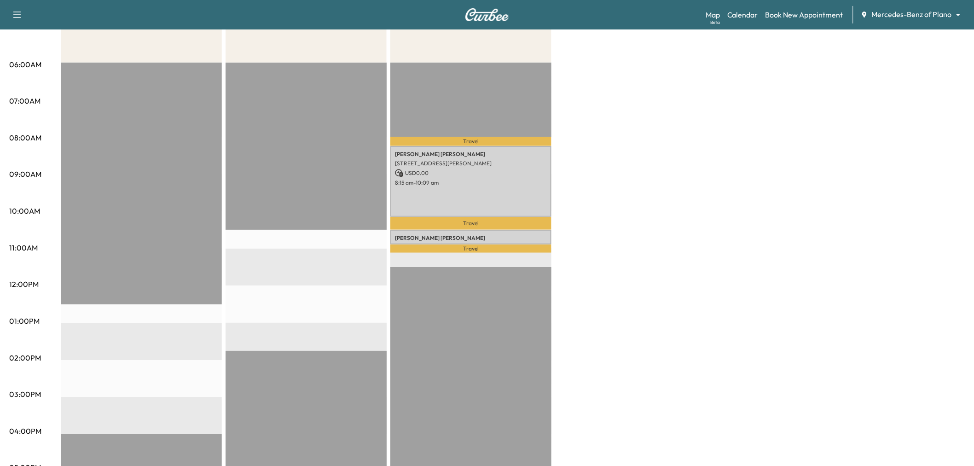
scroll to position [0, 0]
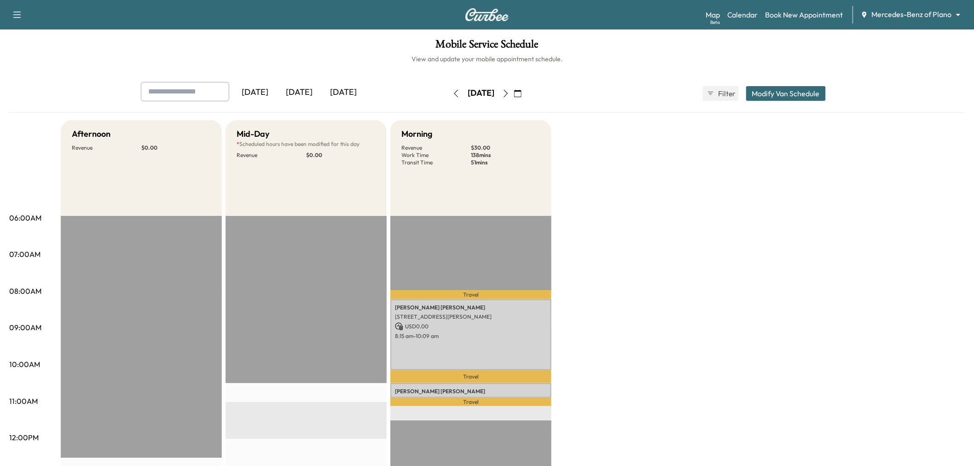
click at [697, 181] on div "Afternoon Revenue $ 0.00 Mid-Day * Scheduled hours have been modified for this …" at bounding box center [513, 465] width 904 height 691
click at [453, 90] on icon "button" at bounding box center [456, 93] width 7 height 7
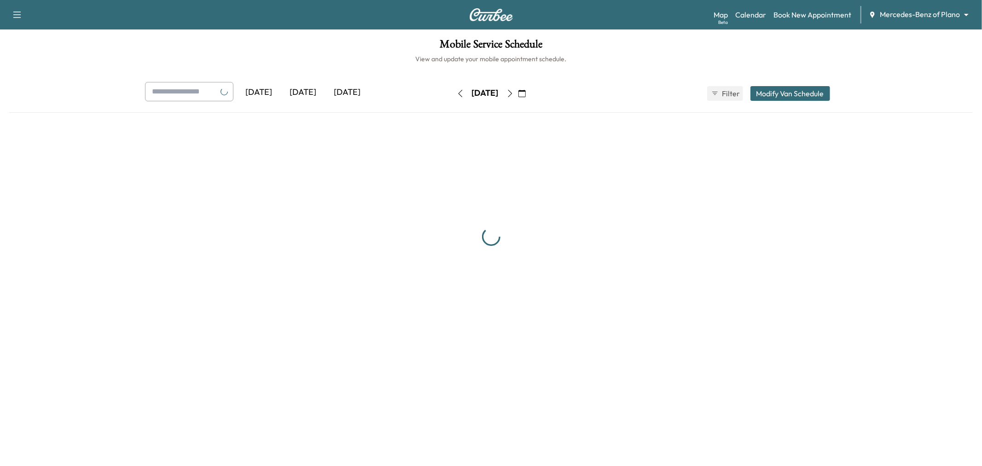
click at [453, 90] on button "button" at bounding box center [461, 93] width 16 height 15
click at [457, 90] on icon "button" at bounding box center [460, 93] width 7 height 7
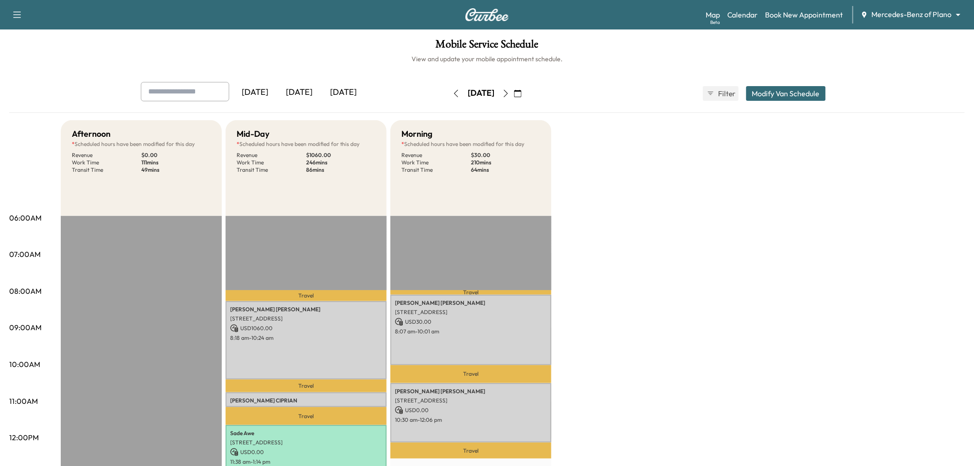
click at [629, 303] on div "Afternoon * Scheduled hours have been modified for this day Revenue $ 0.00 Work…" at bounding box center [513, 465] width 904 height 691
click at [306, 93] on div "[DATE]" at bounding box center [299, 92] width 44 height 21
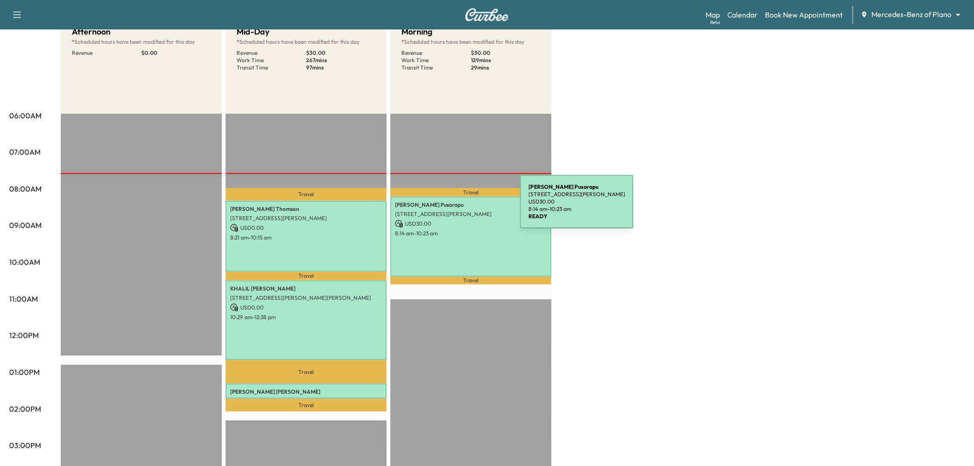
scroll to position [153, 0]
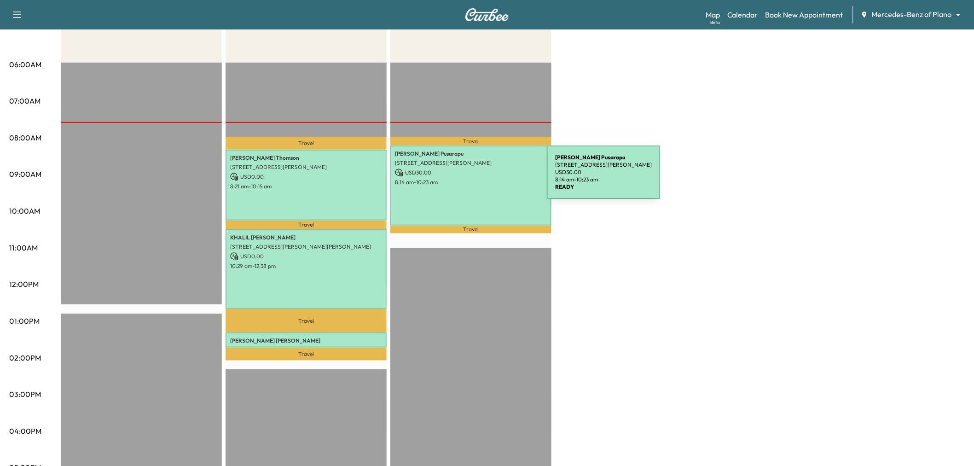
click at [476, 180] on p "8:14 am - 10:23 am" at bounding box center [471, 182] width 152 height 7
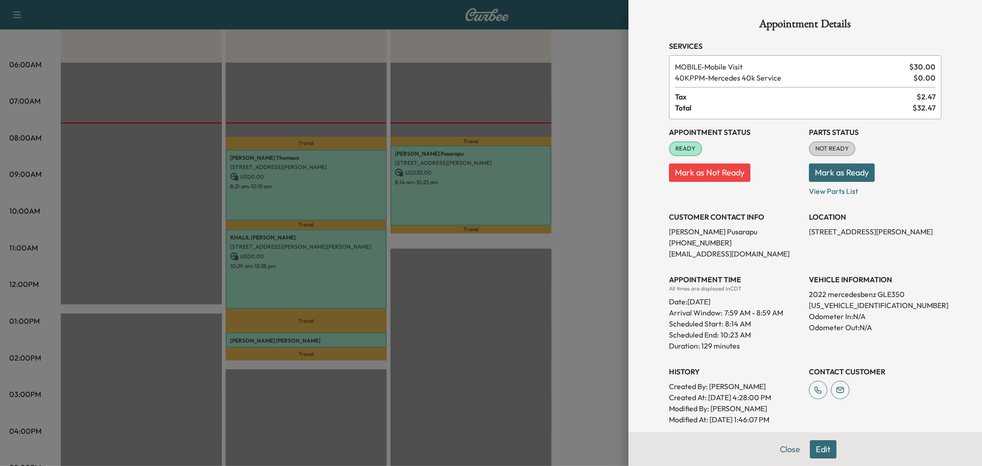
click at [473, 200] on div at bounding box center [491, 233] width 982 height 466
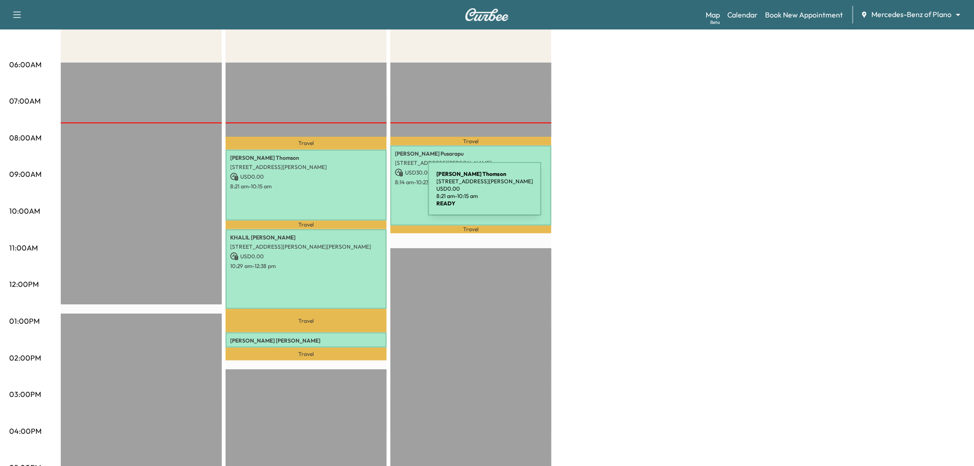
click at [359, 194] on div "Kevin Thomson 1420 Red Oak Trail, McKinney, TX 75069, United States of America …" at bounding box center [306, 185] width 161 height 70
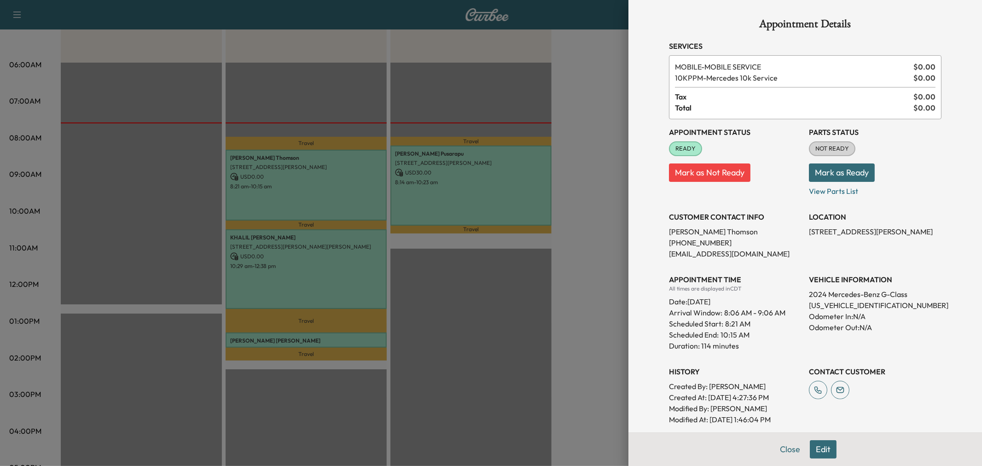
click at [471, 195] on div at bounding box center [491, 233] width 982 height 466
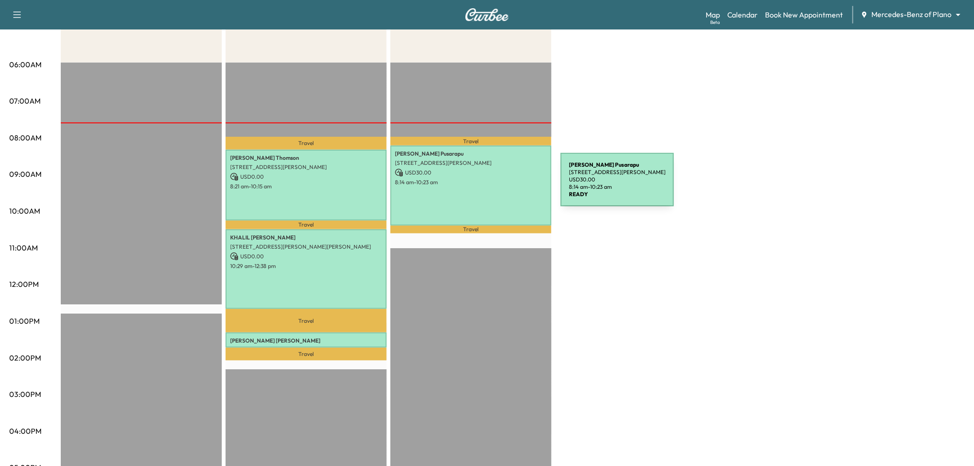
click at [492, 185] on div "Sri Satya Narendra Pusarapu 8555 NICHOLSON DRIVE, FRISCO, TX 75034, USA USD 30.…" at bounding box center [470, 186] width 161 height 80
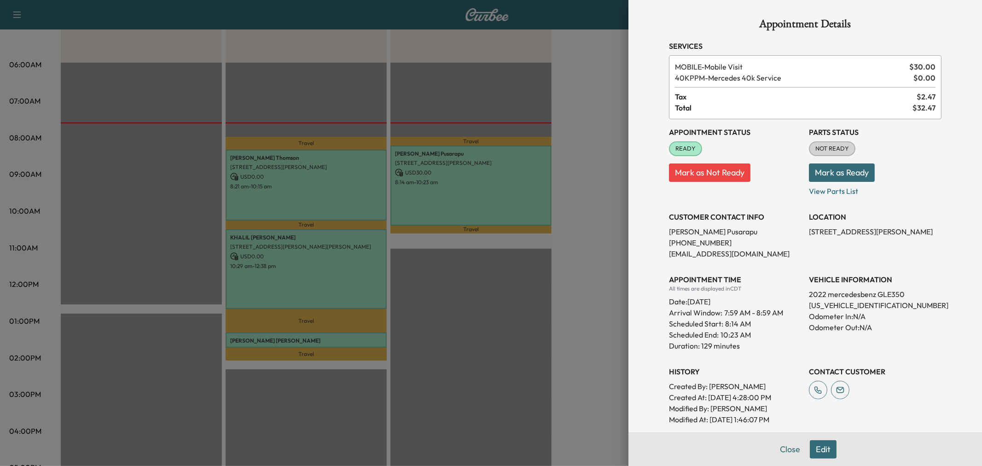
click at [505, 228] on div at bounding box center [491, 233] width 982 height 466
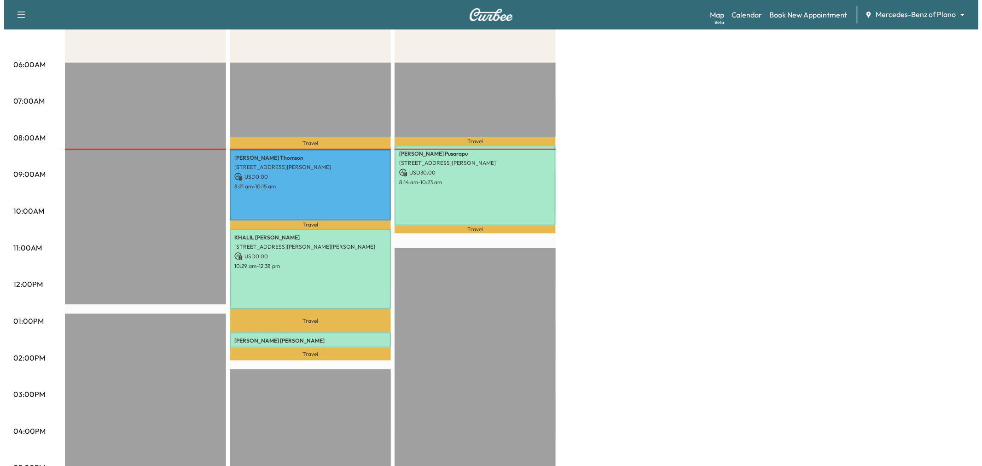
scroll to position [102, 0]
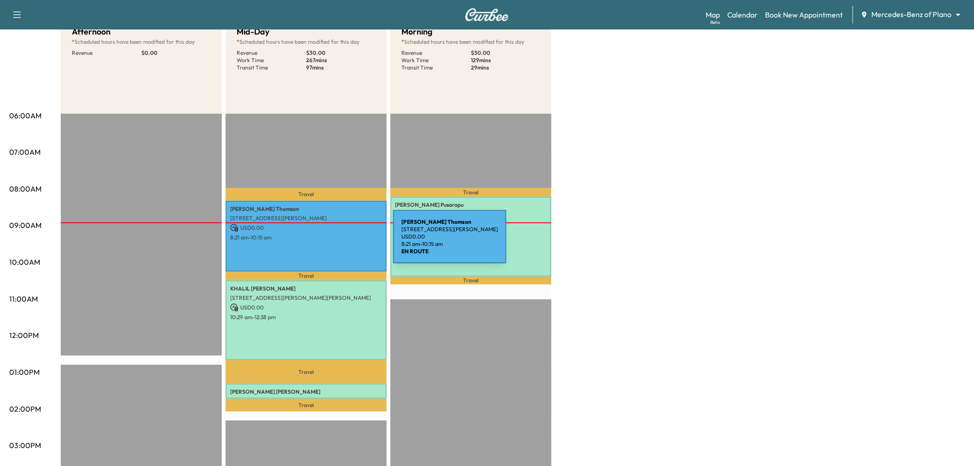
click at [324, 243] on div "[PERSON_NAME] [STREET_ADDRESS][PERSON_NAME] USD 0.00 8:21 am - 10:15 am" at bounding box center [306, 236] width 161 height 70
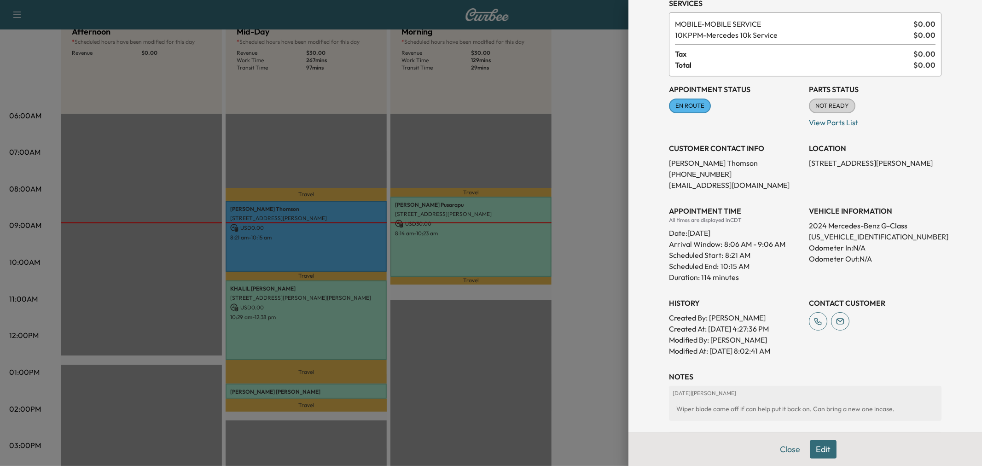
scroll to position [0, 0]
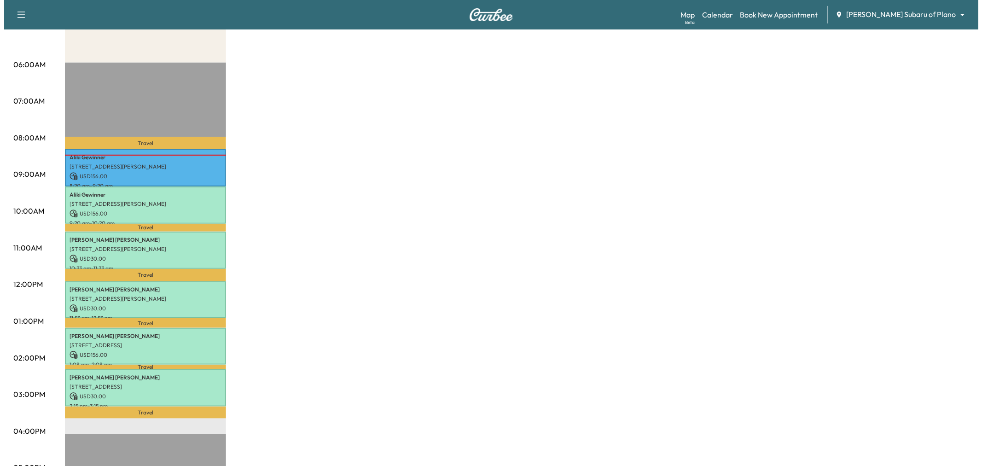
scroll to position [204, 0]
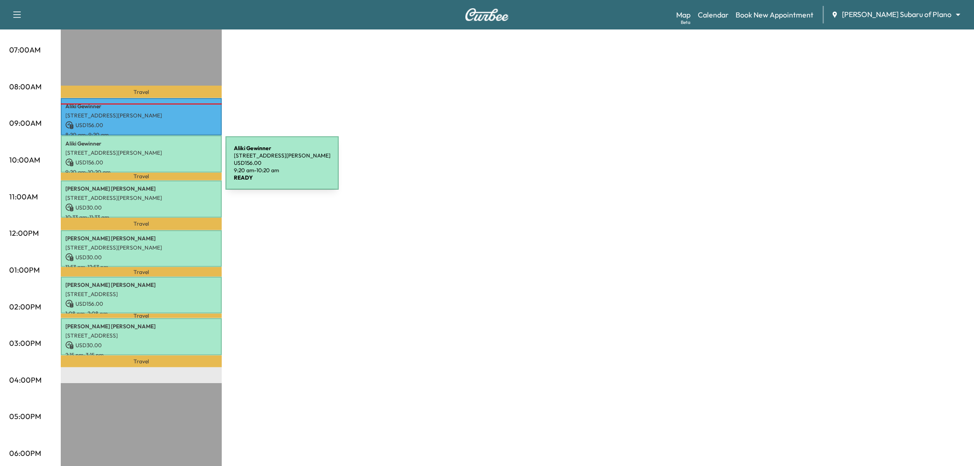
click at [157, 169] on p "9:20 am - 10:20 am" at bounding box center [141, 172] width 152 height 7
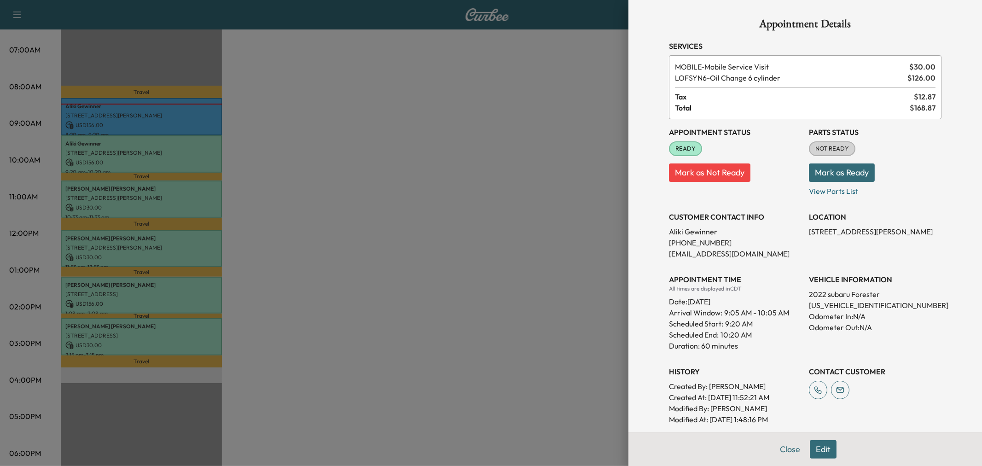
scroll to position [90, 0]
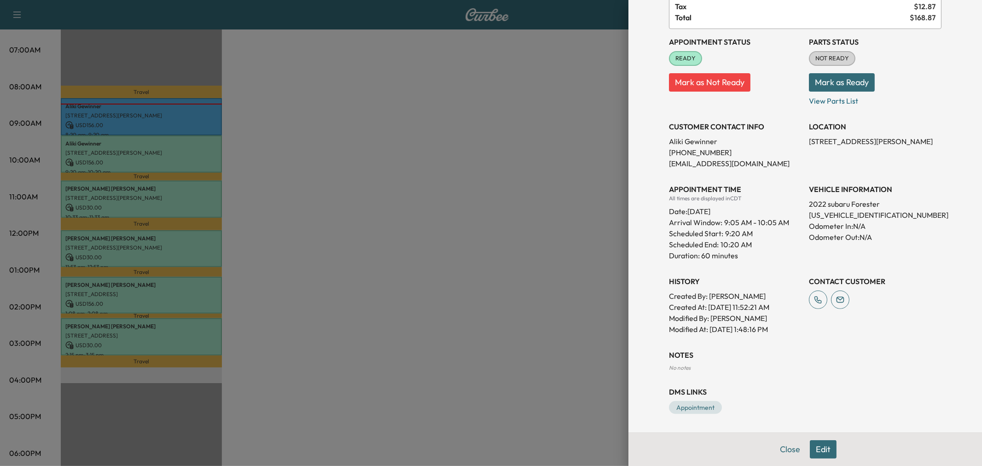
click at [166, 208] on div at bounding box center [491, 233] width 982 height 466
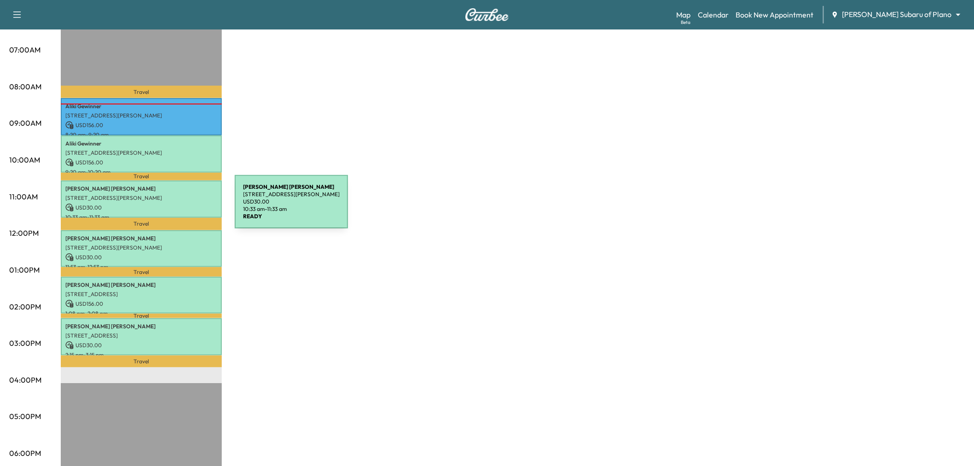
click at [166, 207] on p "USD 30.00" at bounding box center [141, 208] width 152 height 8
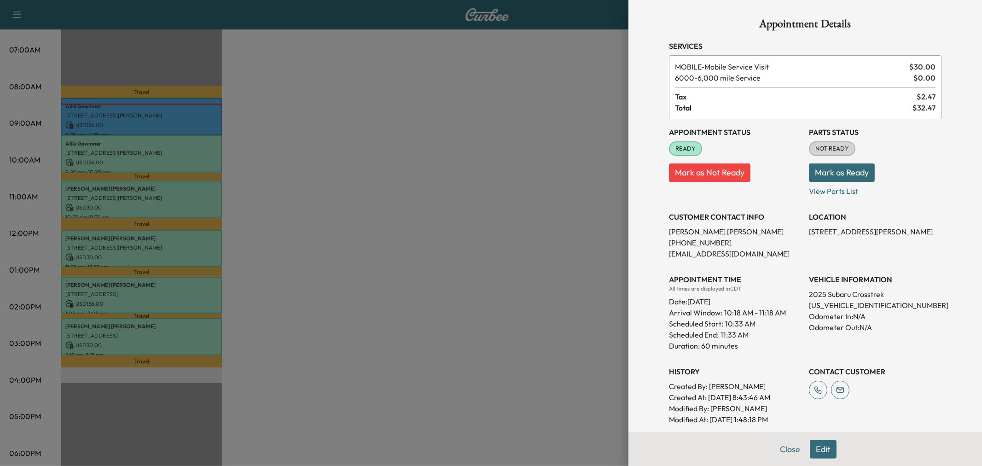
click at [193, 297] on div at bounding box center [491, 233] width 982 height 466
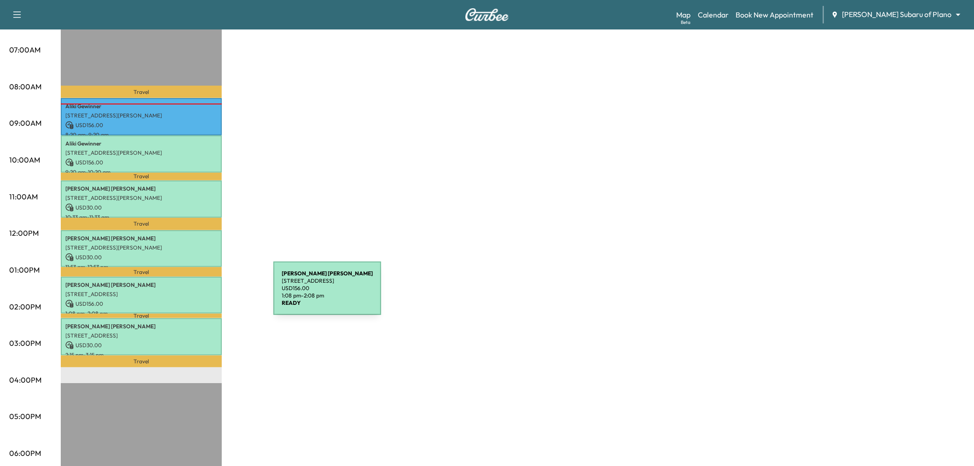
click at [205, 294] on div "[PERSON_NAME] [STREET_ADDRESS] USD 156.00 1:08 pm - 2:08 pm" at bounding box center [141, 295] width 161 height 37
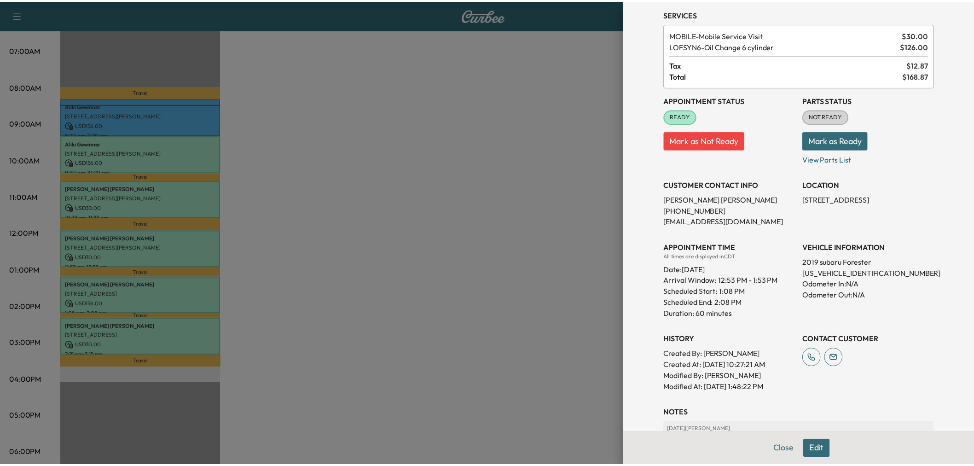
scroll to position [0, 0]
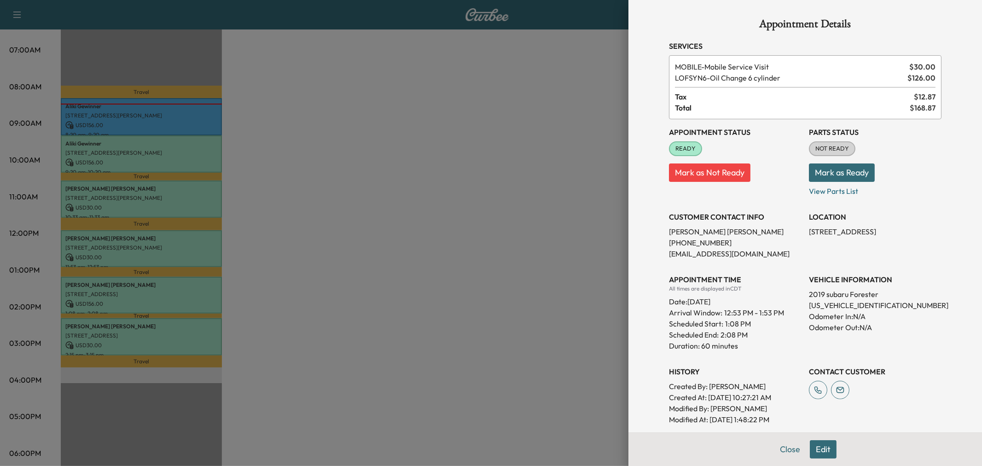
click at [386, 201] on div at bounding box center [491, 233] width 982 height 466
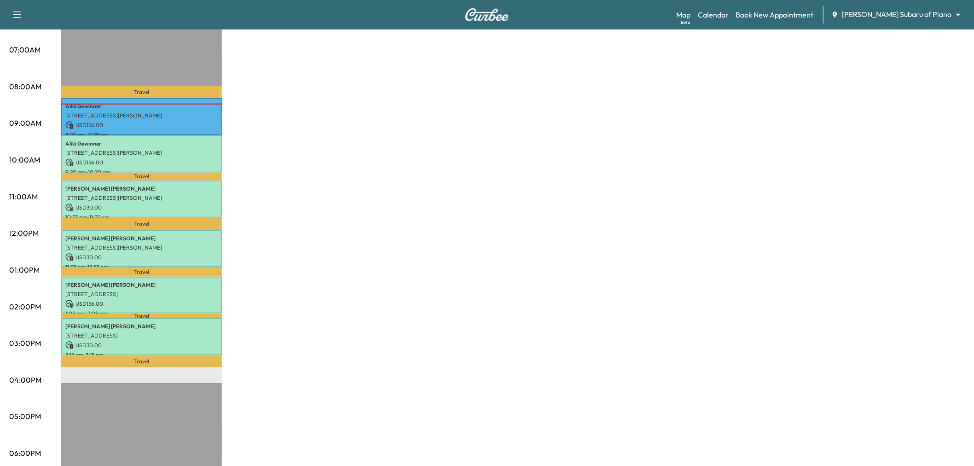
click at [328, 185] on div "Subaru on the Go Revenue $ 558.00 Work Time 360 mins Transit Time 99 mins Trave…" at bounding box center [513, 261] width 904 height 691
